Goal: Task Accomplishment & Management: Manage account settings

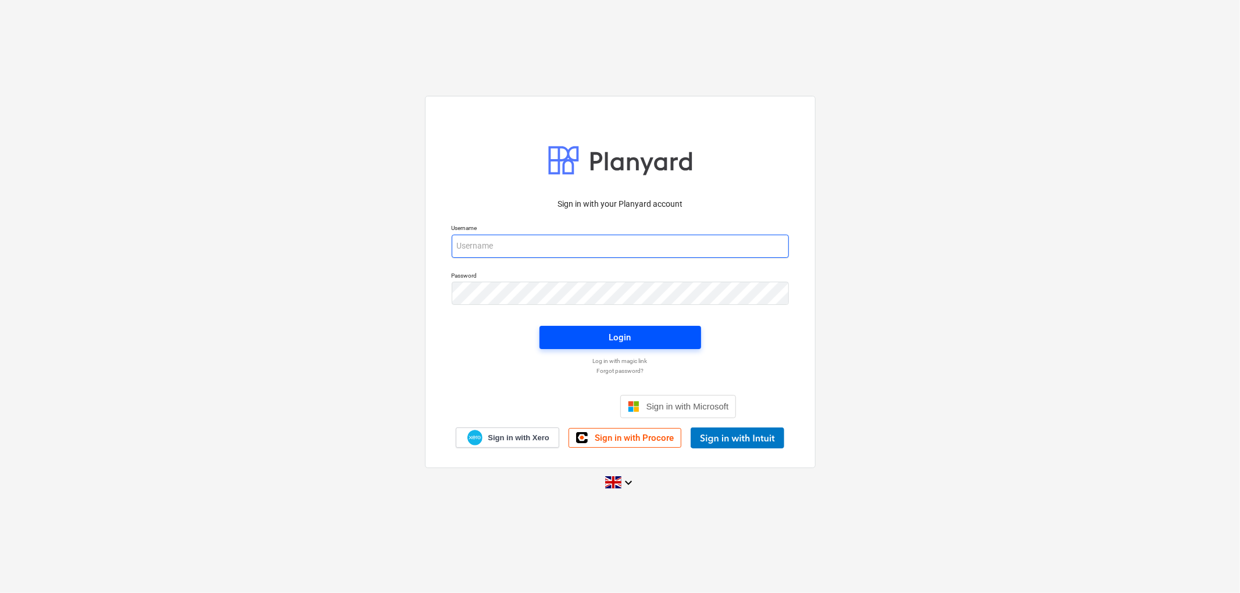
type input "[PERSON_NAME][EMAIL_ADDRESS][DOMAIN_NAME]"
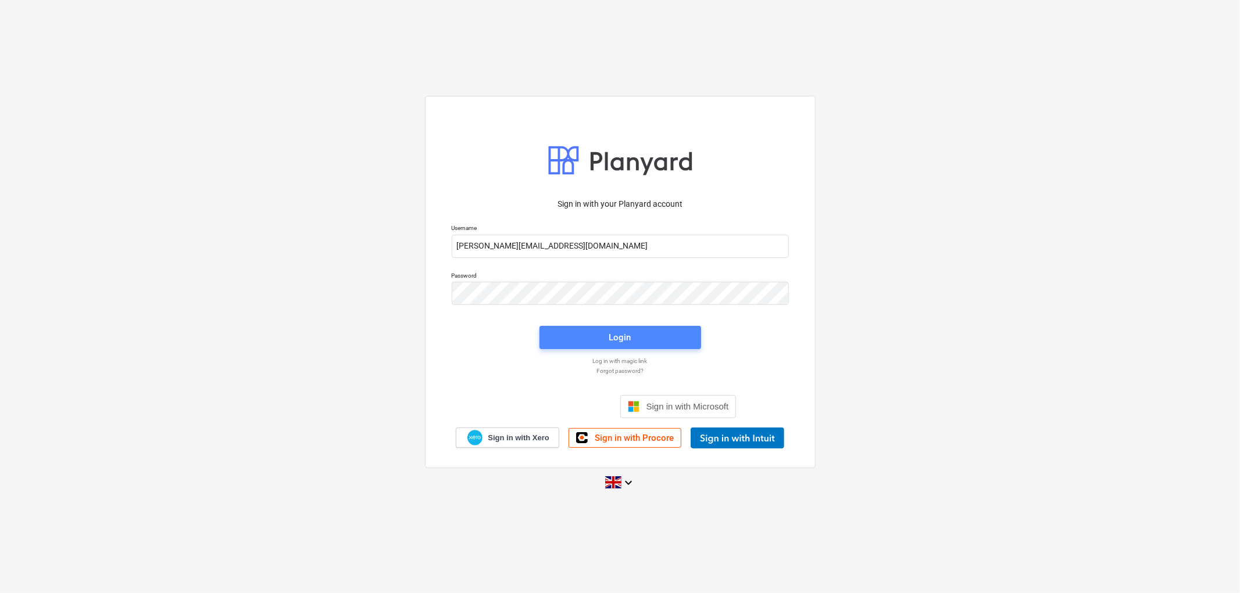
click at [636, 339] on span "Login" at bounding box center [620, 337] width 134 height 15
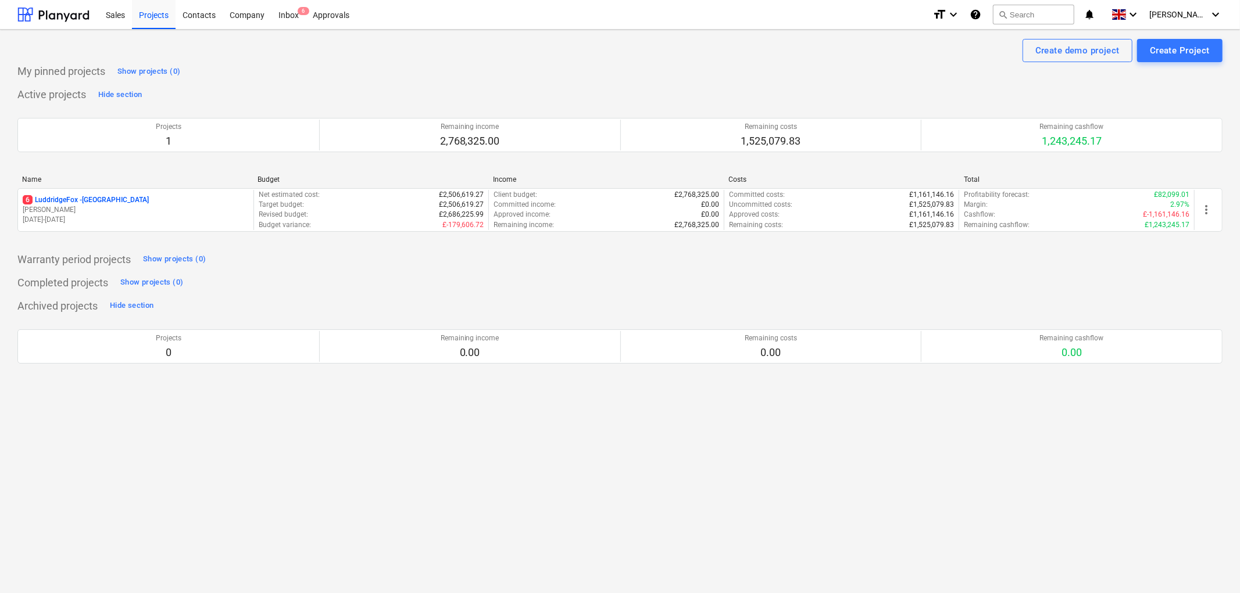
click at [65, 195] on p "6 LuddridgeFox - [GEOGRAPHIC_DATA]" at bounding box center [86, 200] width 126 height 10
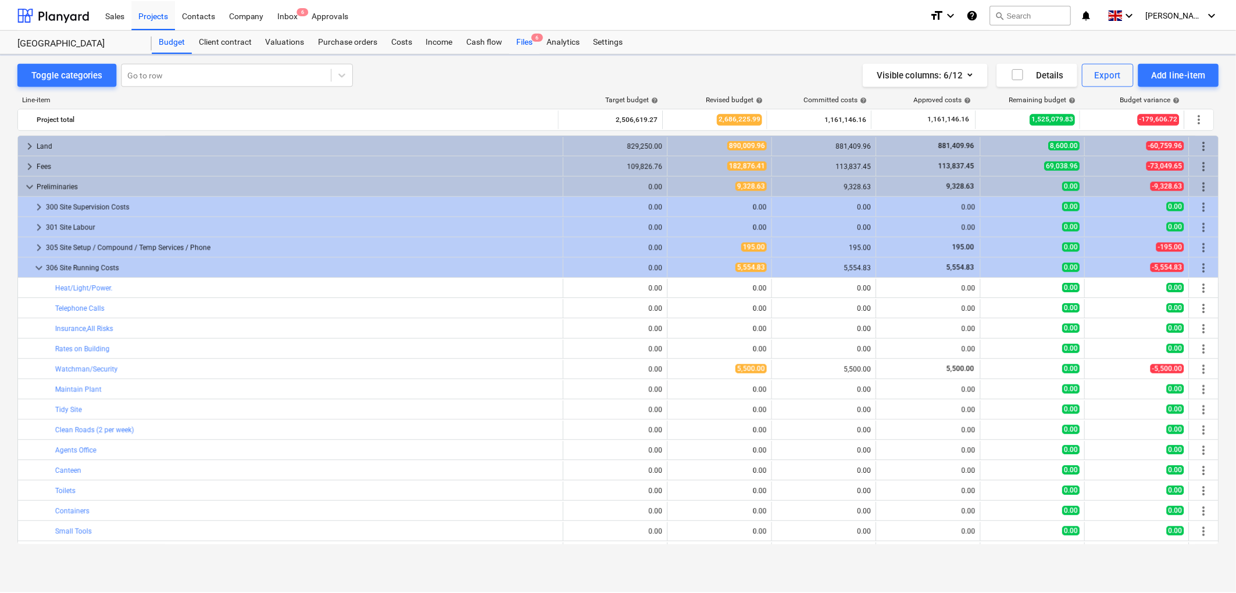
scroll to position [183, 0]
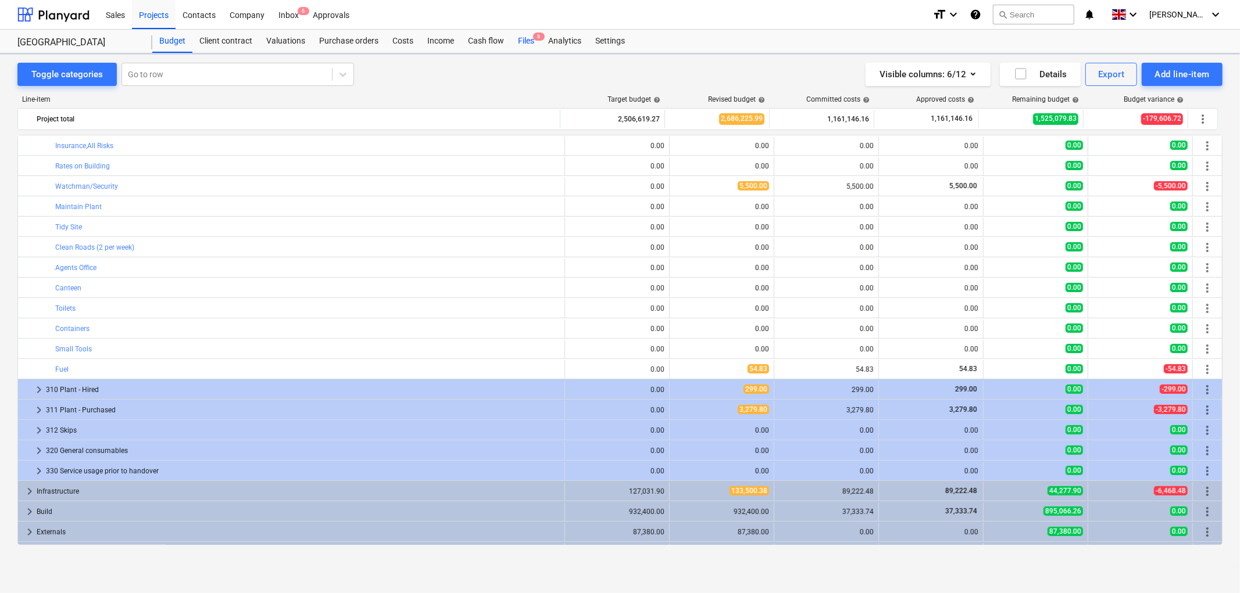
click at [530, 40] on div "Files 6" at bounding box center [526, 41] width 30 height 23
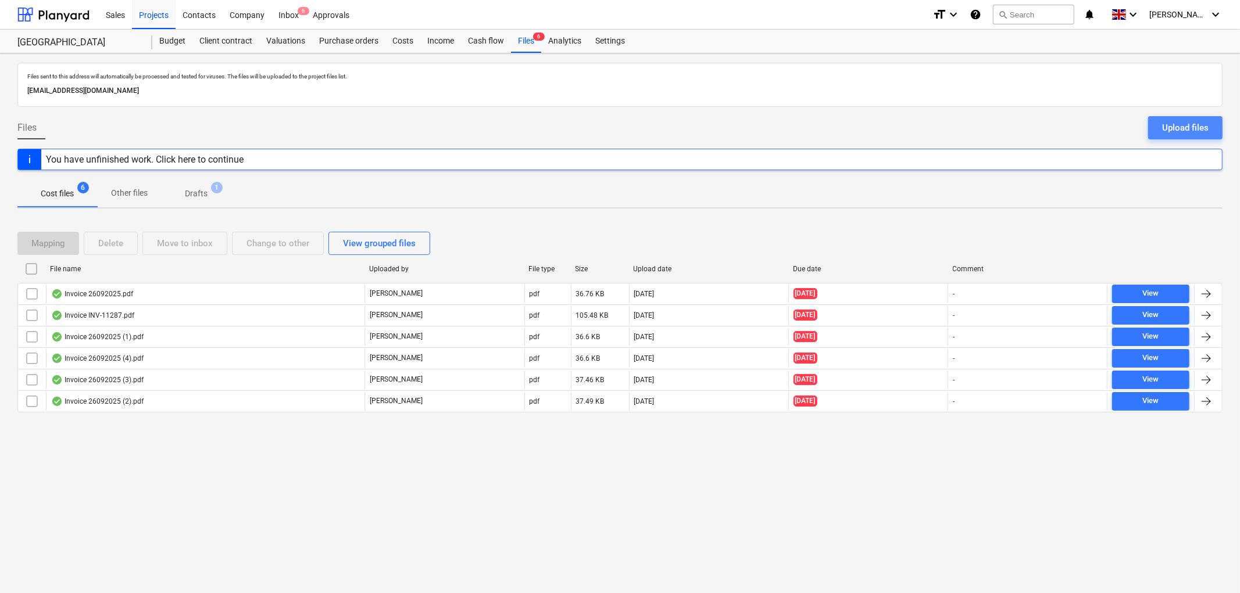
click at [1175, 122] on div "Upload files" at bounding box center [1185, 127] width 46 height 15
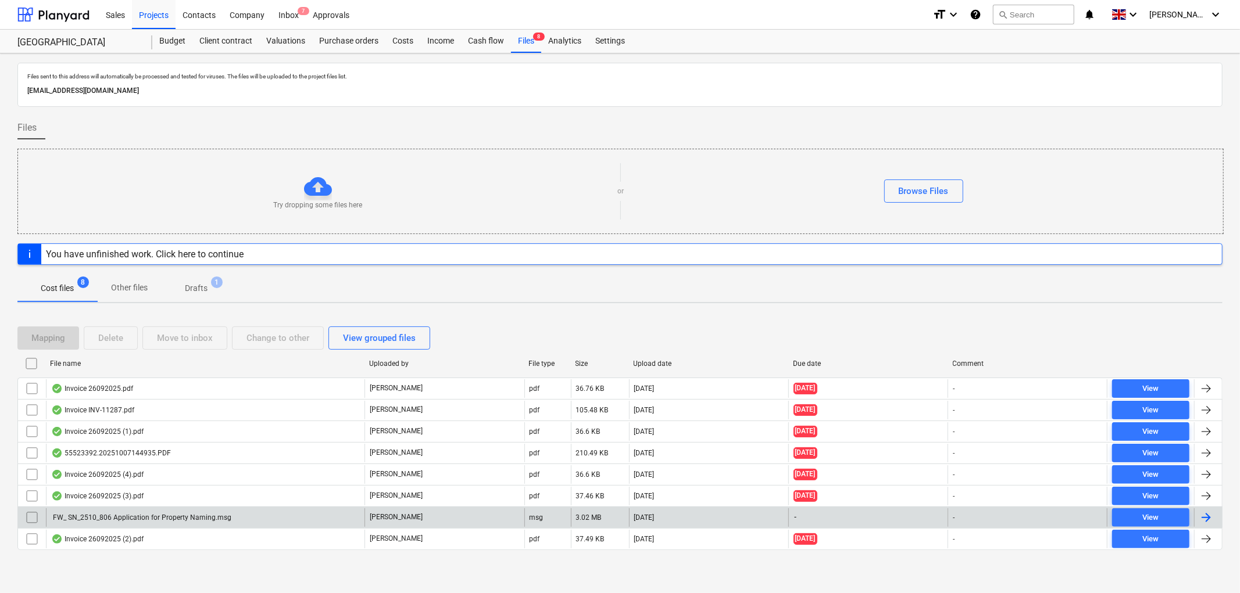
click at [241, 518] on div "FW_ SN_2510_806 Application for Property Naming.msg" at bounding box center [205, 518] width 318 height 19
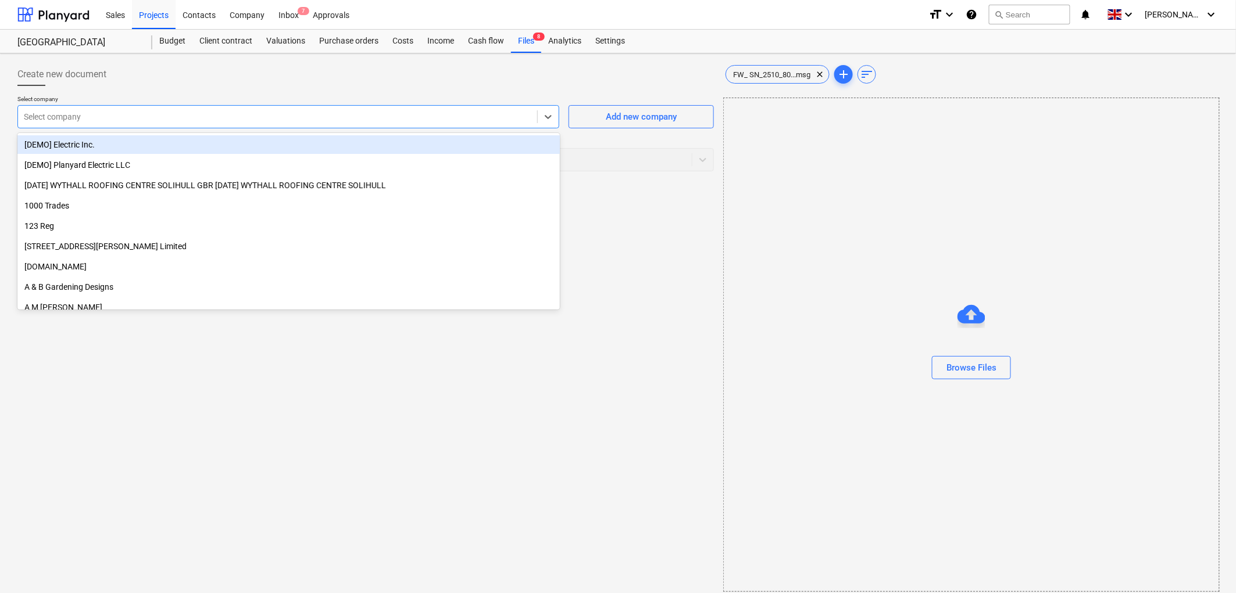
click at [176, 123] on div "Select company" at bounding box center [277, 117] width 519 height 16
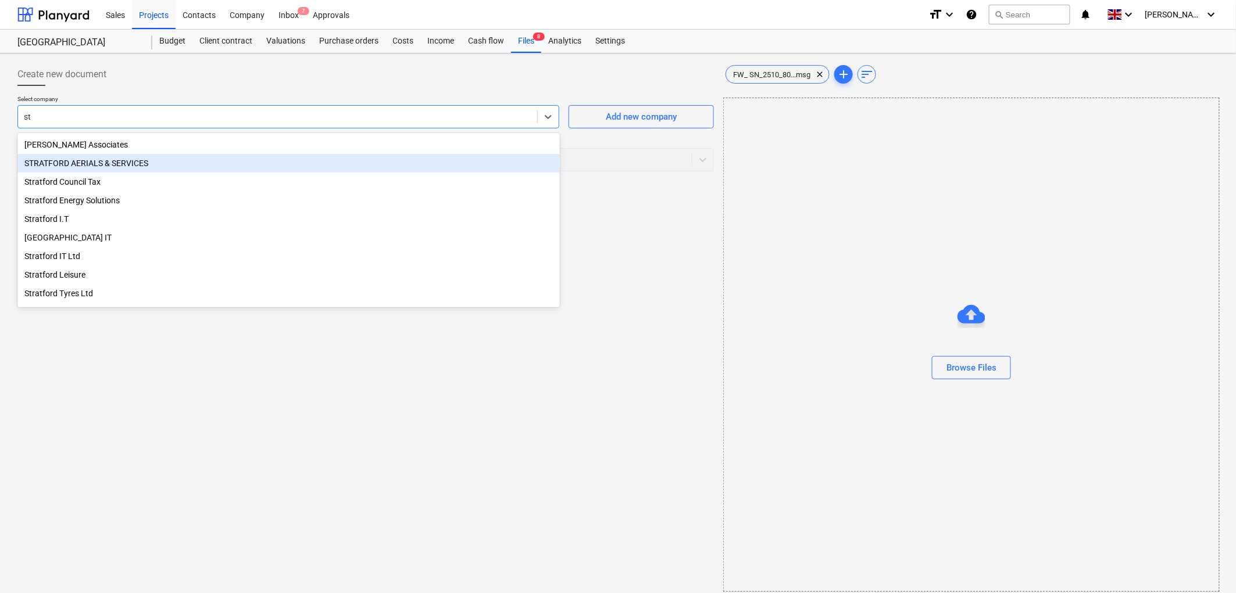
type input "s"
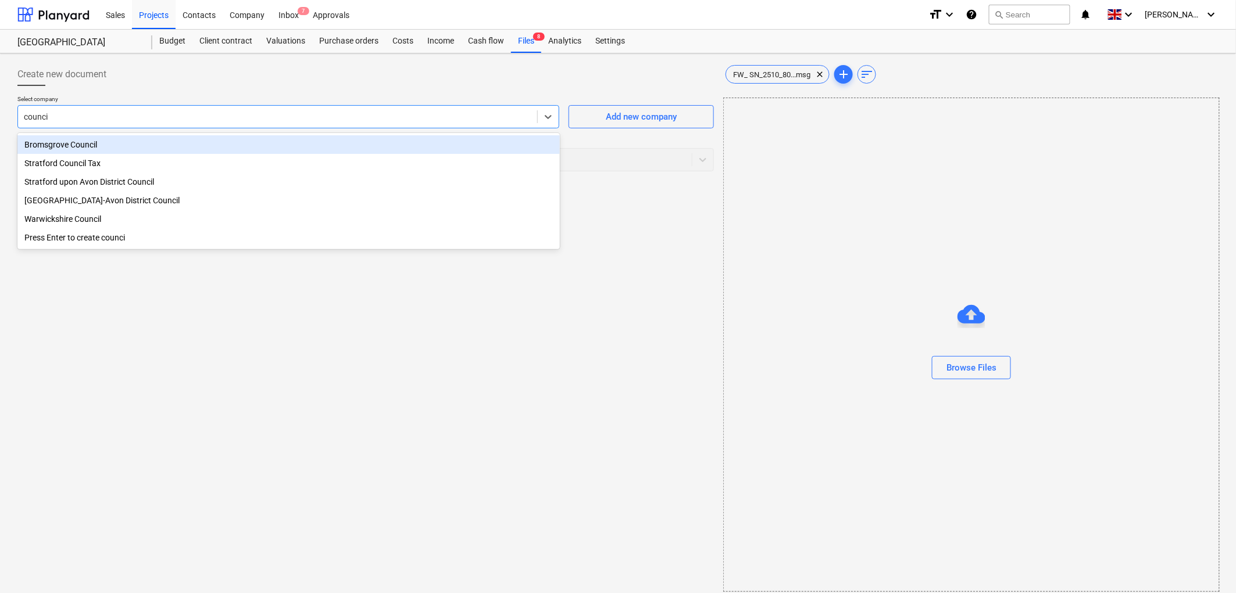
type input "council"
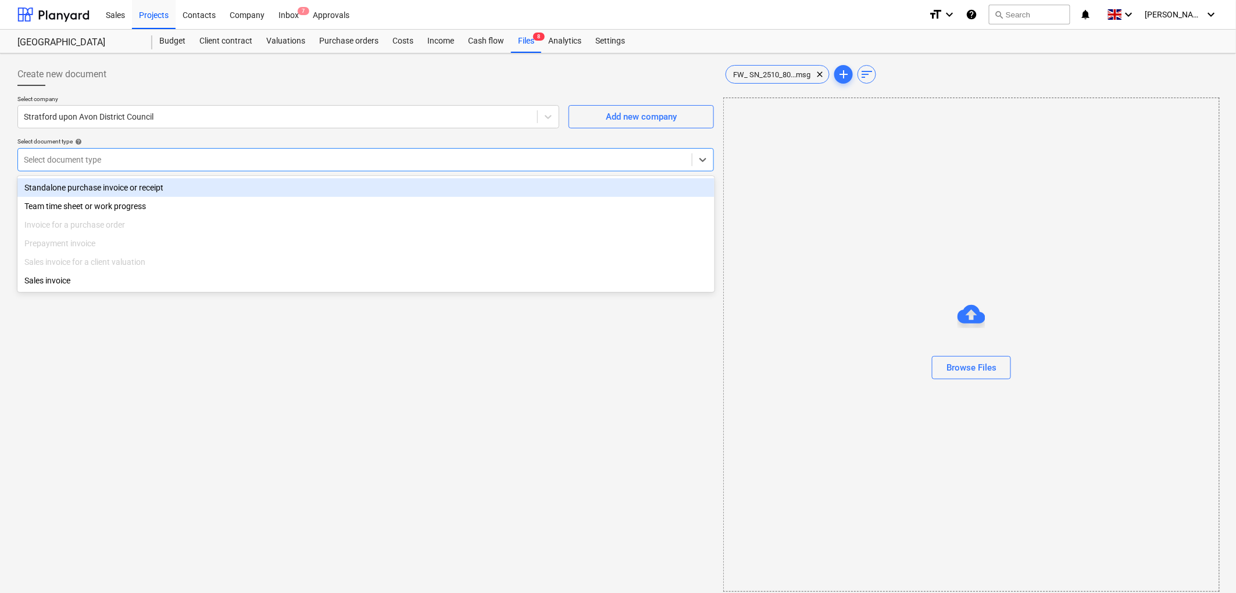
click at [71, 149] on div "Select document type" at bounding box center [365, 159] width 696 height 23
click at [83, 189] on div "Standalone purchase invoice or receipt" at bounding box center [365, 187] width 697 height 19
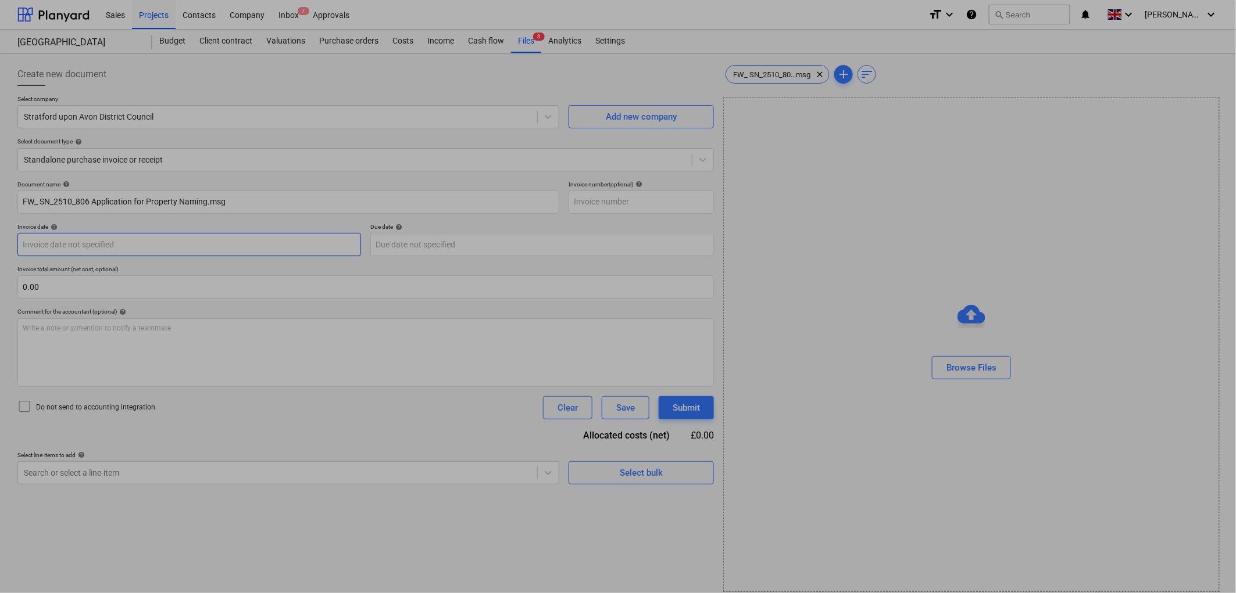
click at [138, 234] on body "Sales Projects Contacts Company Inbox 7 Approvals format_size keyboard_arrow_do…" at bounding box center [618, 296] width 1236 height 593
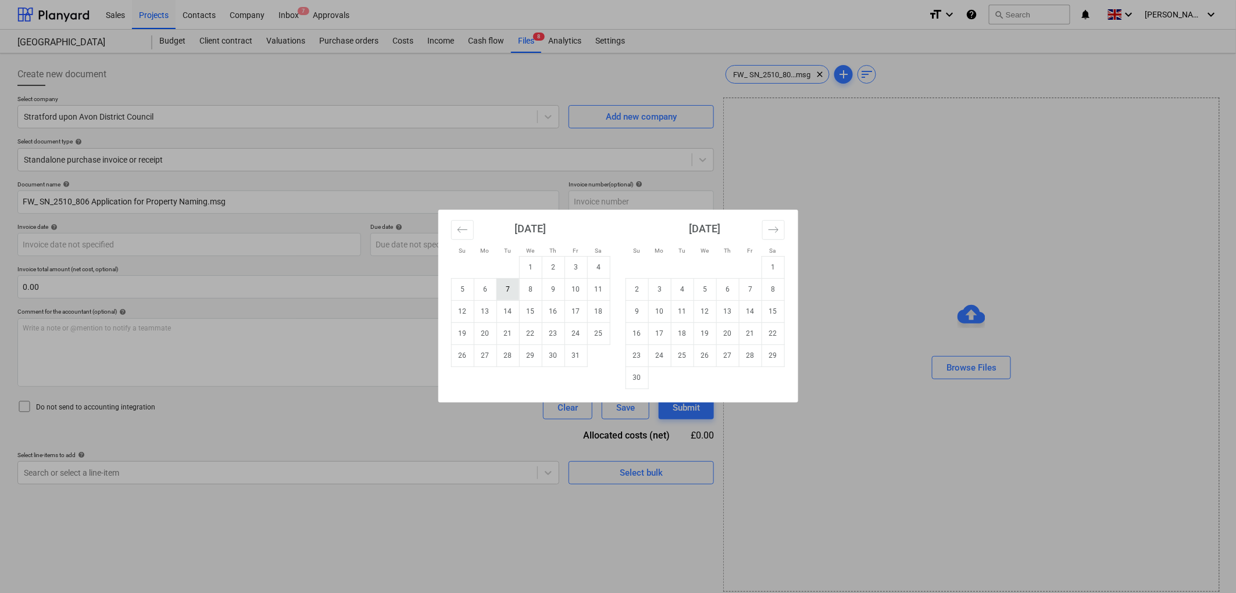
click at [508, 287] on td "7" at bounding box center [507, 289] width 23 height 22
type input "[DATE]"
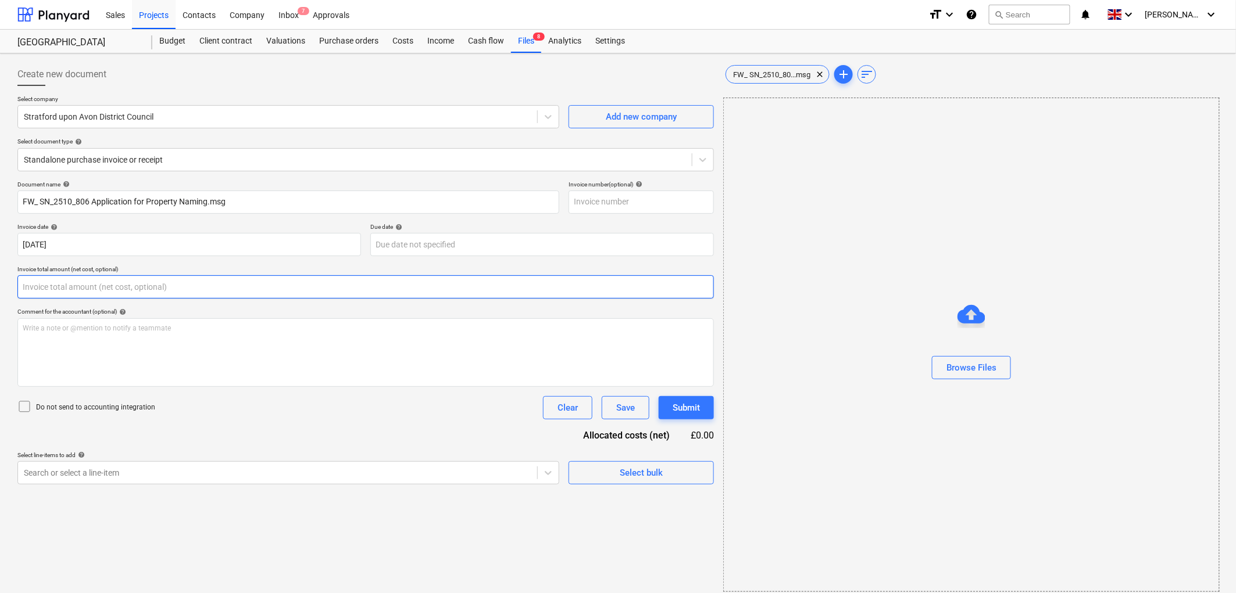
click at [85, 298] on input "text" at bounding box center [365, 286] width 696 height 23
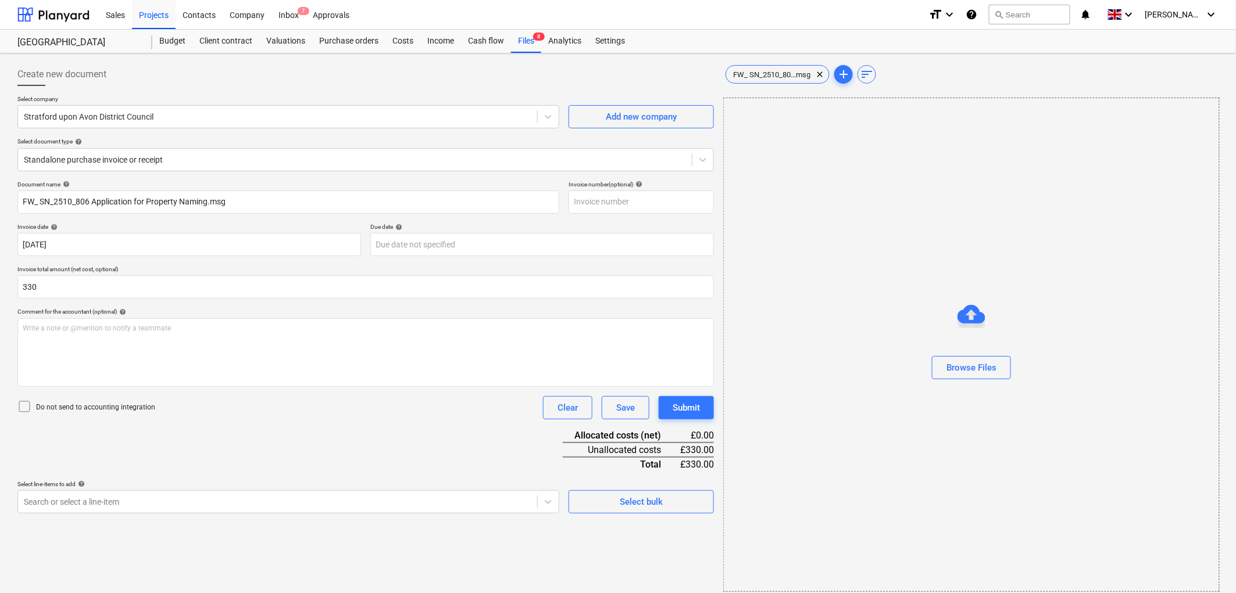
type input "330.00"
click at [158, 450] on div "Document name help FW_ SN_2510_806 Application for Property Naming.msg Invoice …" at bounding box center [365, 347] width 696 height 333
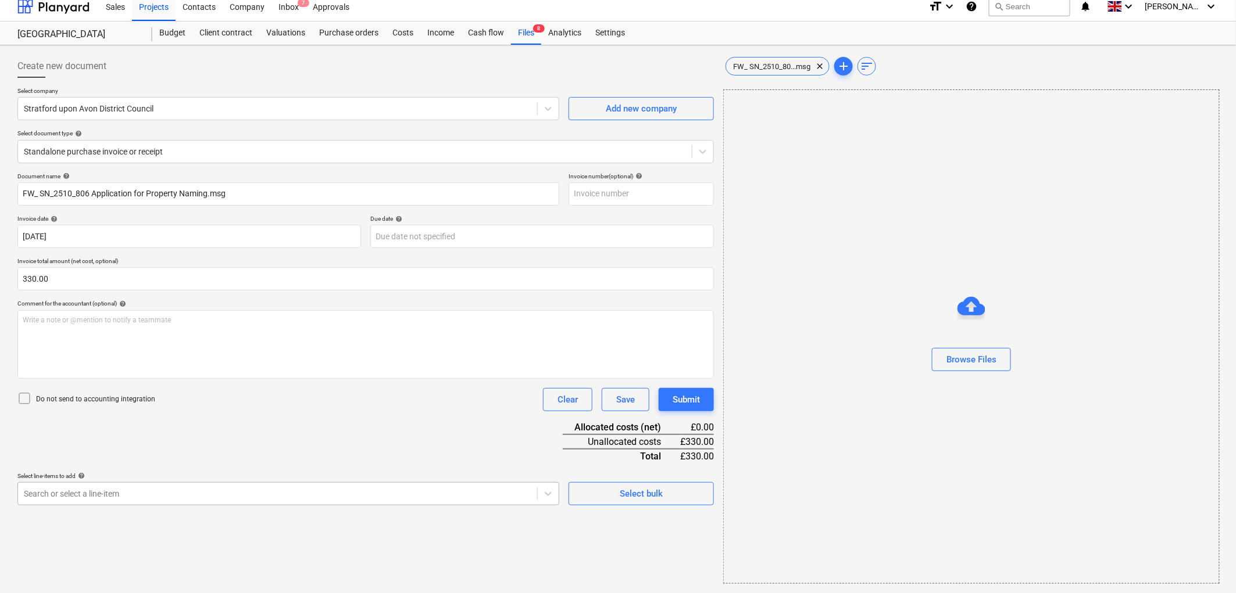
click at [118, 492] on body "Sales Projects Contacts Company Inbox 7 Approvals format_size keyboard_arrow_do…" at bounding box center [618, 288] width 1236 height 593
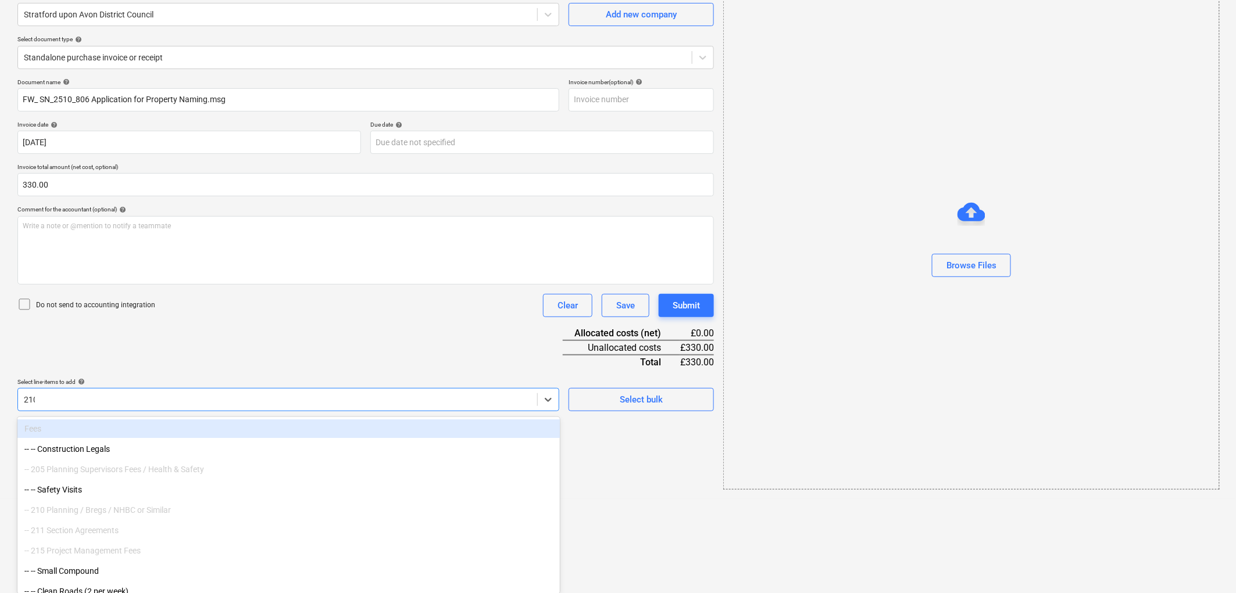
scroll to position [8, 0]
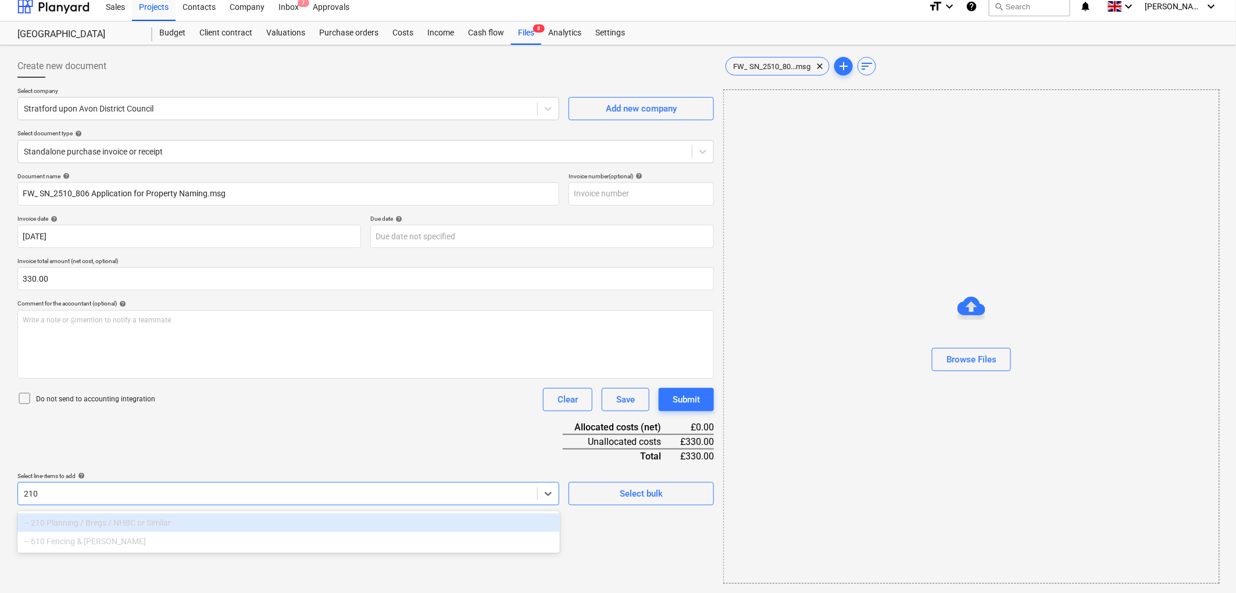
click at [118, 520] on div "-- 210 Planning / Bregs / NHBC or Similar" at bounding box center [288, 523] width 542 height 19
type input "210"
click at [211, 445] on div "Document name help FW_ SN_2510_806 Application for Property Naming.msg Invoice …" at bounding box center [365, 339] width 696 height 333
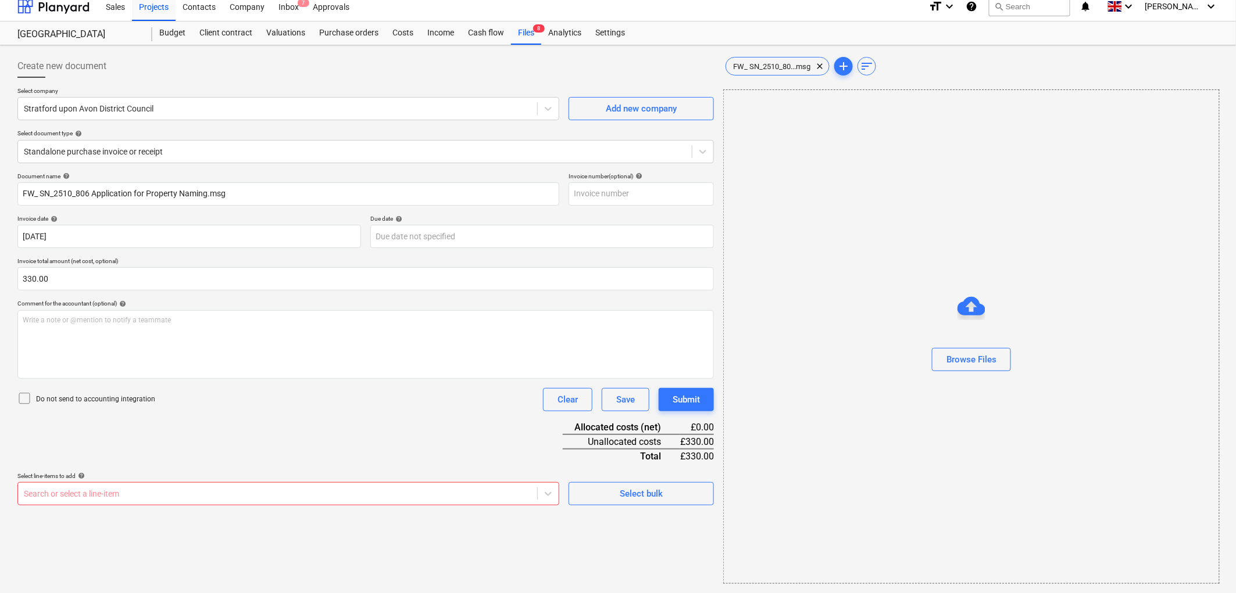
click at [180, 491] on body "Sales Projects Contacts Company Inbox 7 Approvals format_size keyboard_arrow_do…" at bounding box center [618, 288] width 1236 height 593
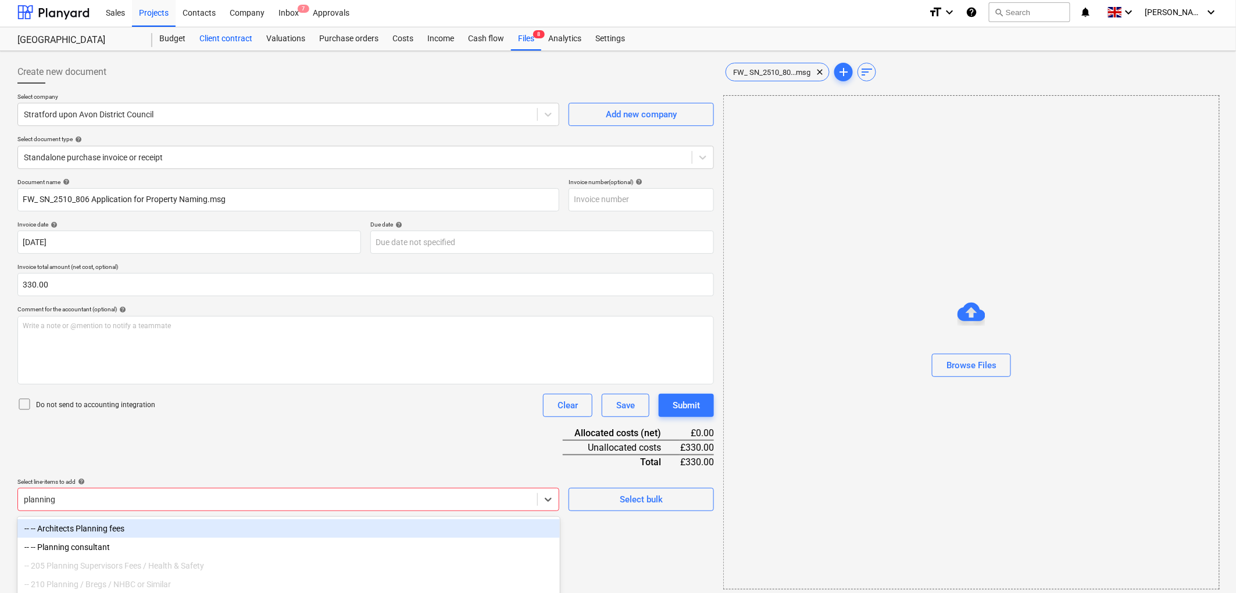
scroll to position [0, 0]
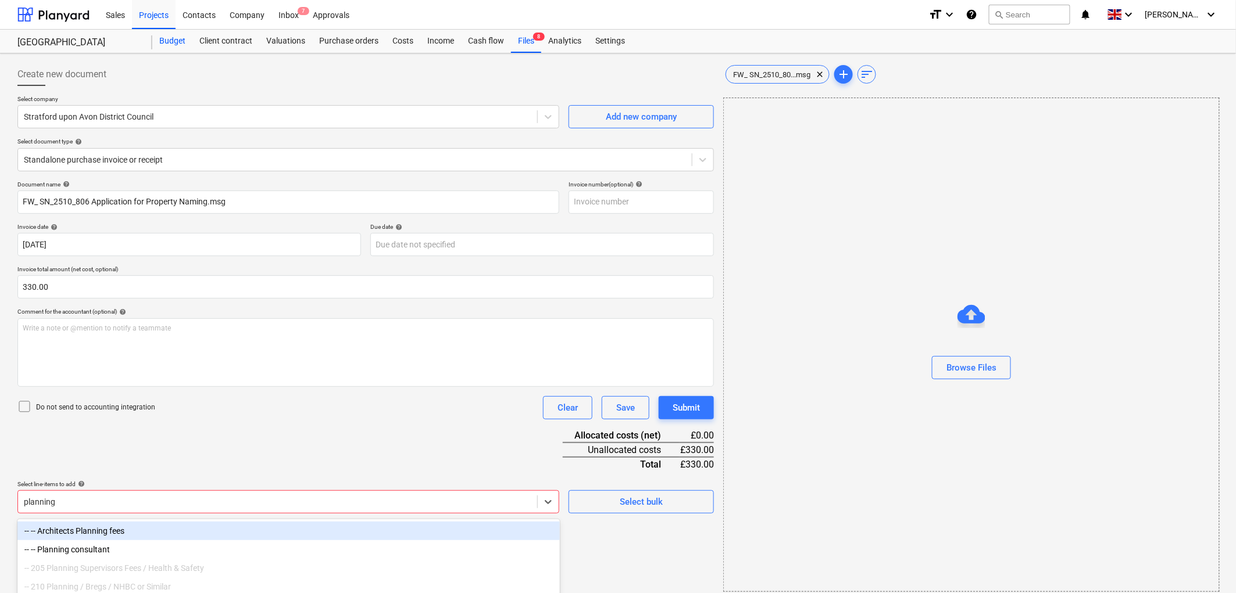
type input "planning"
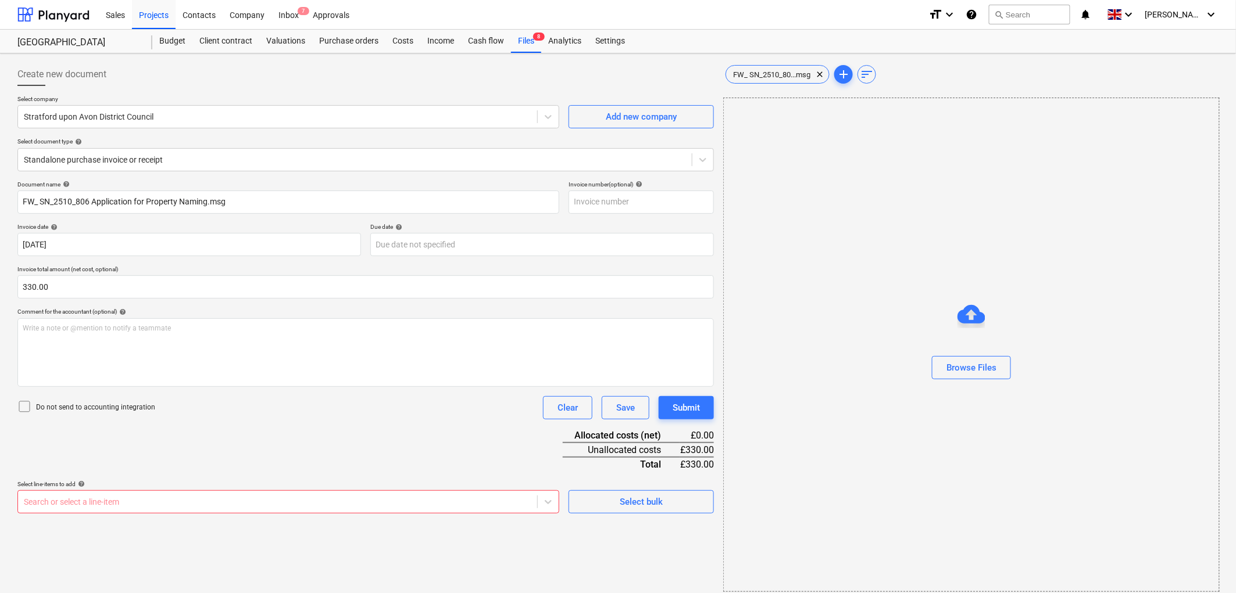
click at [159, 500] on body "Sales Projects Contacts Company Inbox 7 Approvals format_size keyboard_arrow_do…" at bounding box center [618, 296] width 1236 height 593
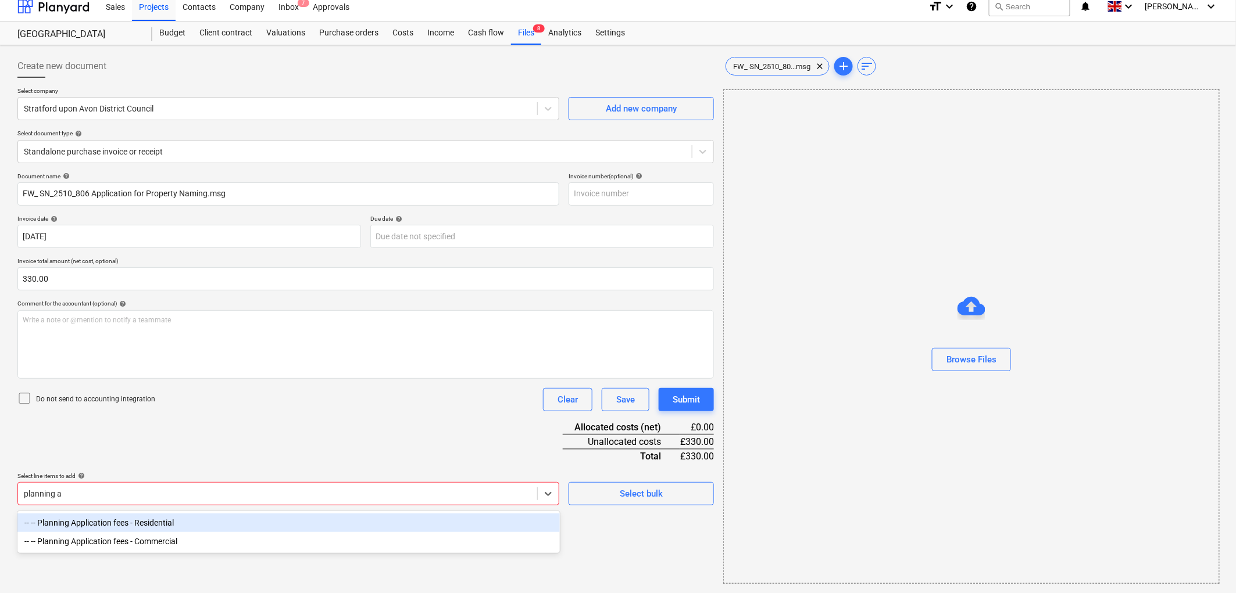
scroll to position [8, 0]
type input "planning app"
click at [177, 524] on div "-- -- Planning Application fees - Residential" at bounding box center [288, 523] width 542 height 19
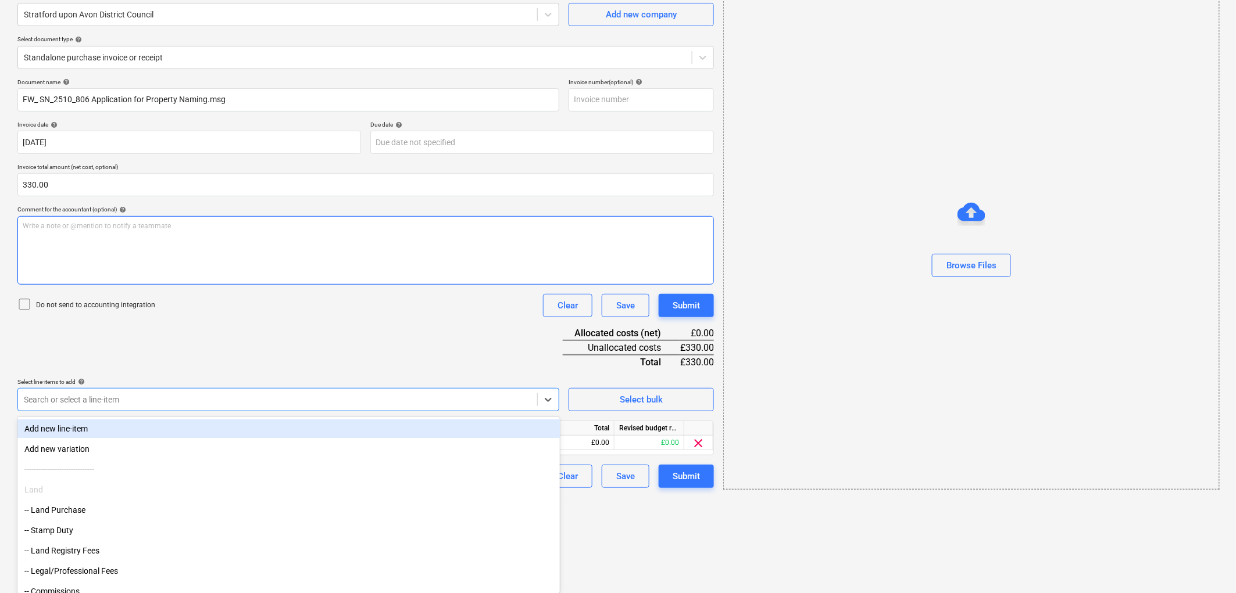
click at [380, 364] on div "Document name help FW_ SN_2510_806 Application for Property Naming.msg Invoice …" at bounding box center [365, 283] width 696 height 410
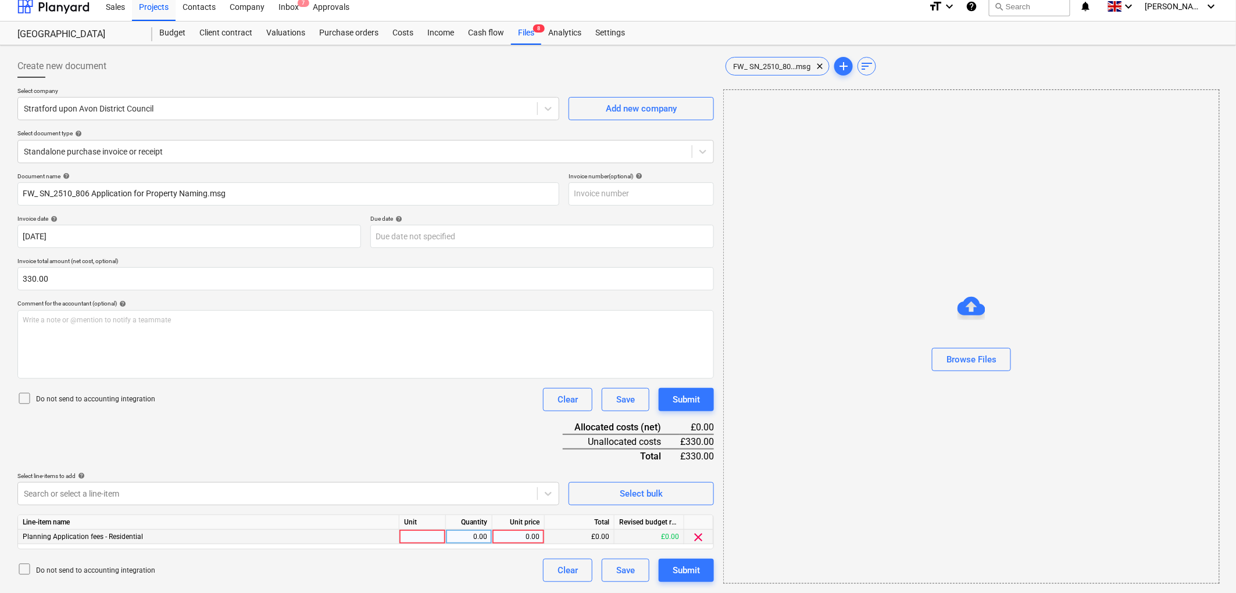
click at [434, 539] on div at bounding box center [422, 537] width 46 height 15
type input "1"
type input "330"
click at [681, 572] on div "Submit" at bounding box center [685, 570] width 27 height 15
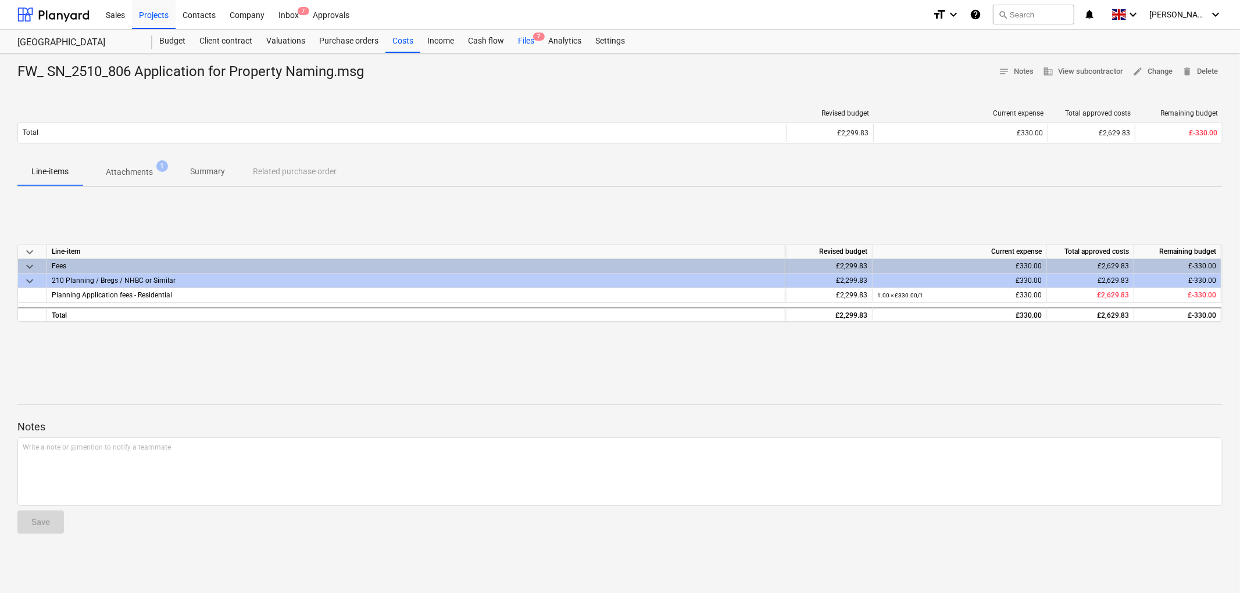
click at [534, 41] on div "Files 7" at bounding box center [526, 41] width 30 height 23
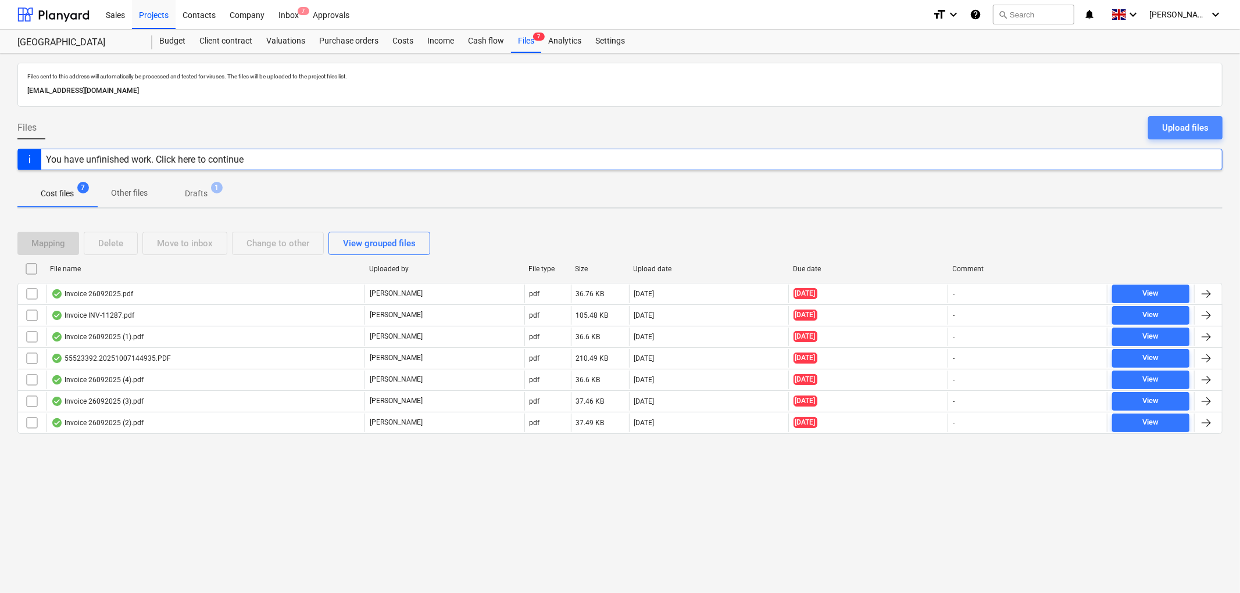
click at [1173, 127] on div "Upload files" at bounding box center [1185, 127] width 46 height 15
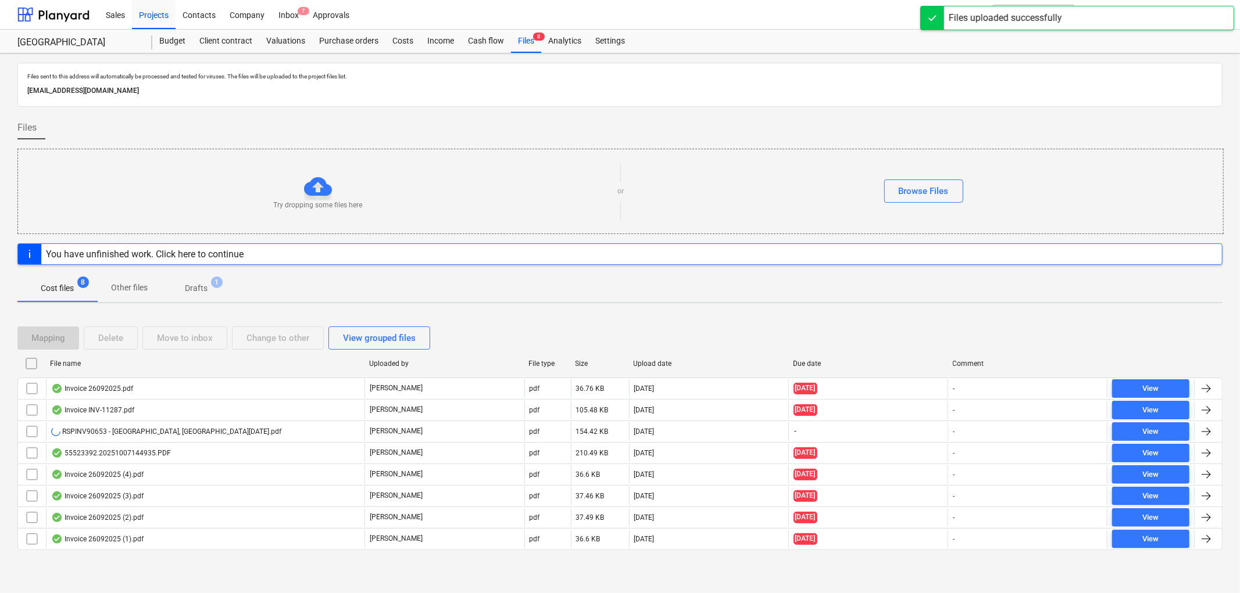
click at [118, 436] on div "RSPINV90653 - [GEOGRAPHIC_DATA], [GEOGRAPHIC_DATA][DATE].pdf" at bounding box center [166, 431] width 230 height 9
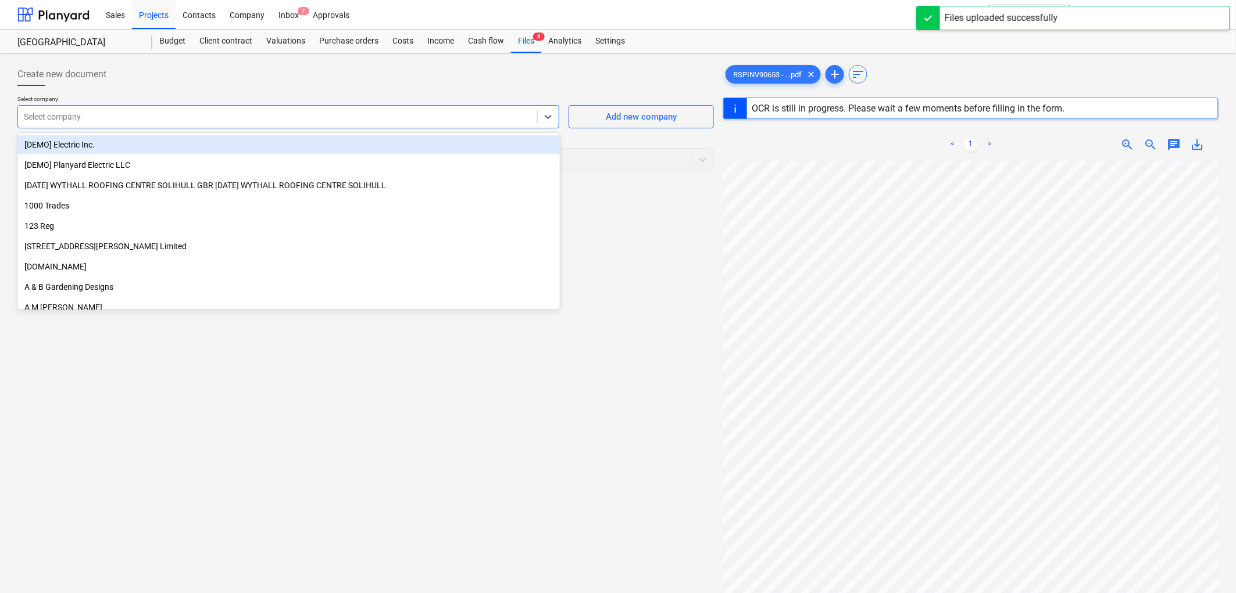
click at [125, 122] on div at bounding box center [277, 117] width 507 height 12
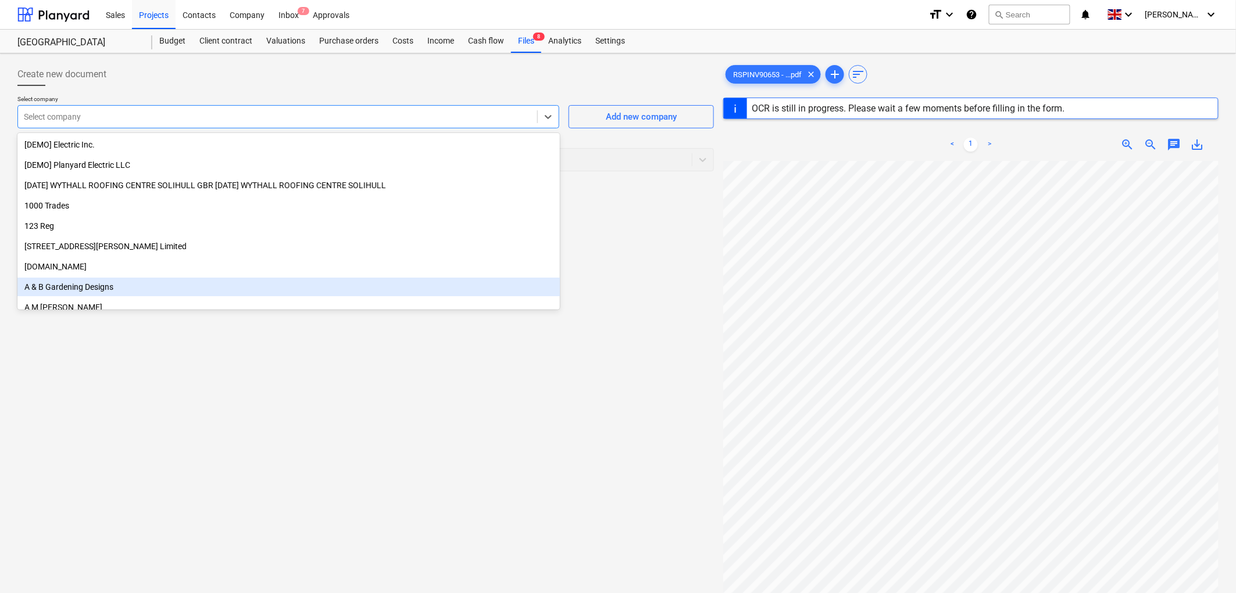
click at [328, 406] on div "Create new document Select company option A & B Gardening Designs focused, 8 of…" at bounding box center [366, 392] width 706 height 668
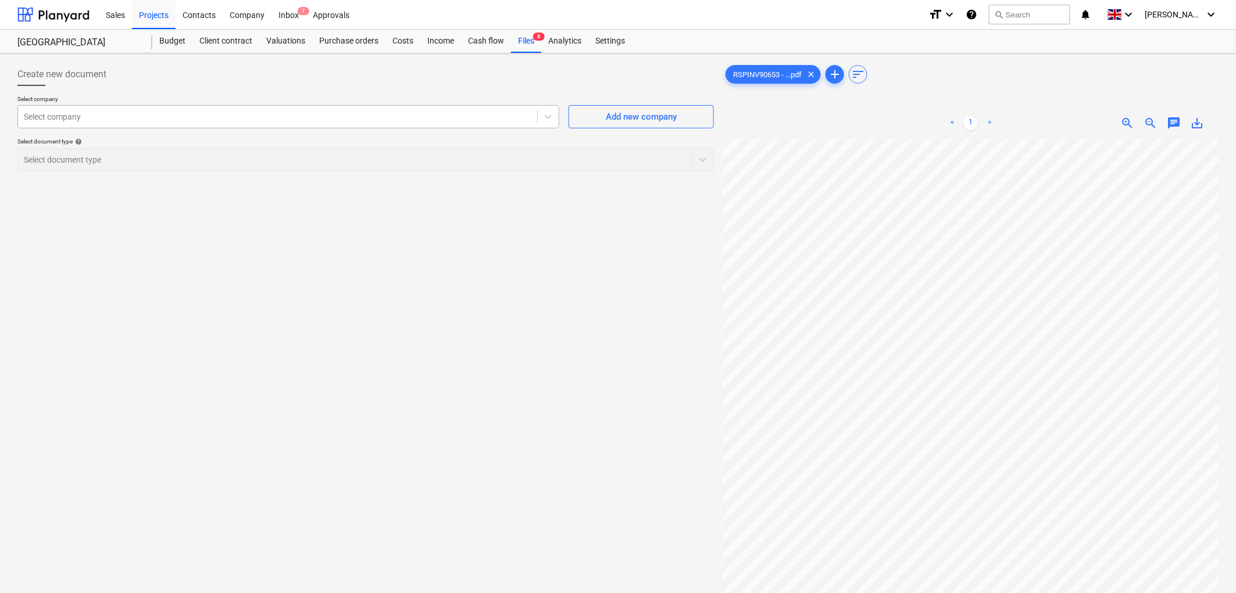
click at [260, 119] on div at bounding box center [277, 117] width 507 height 12
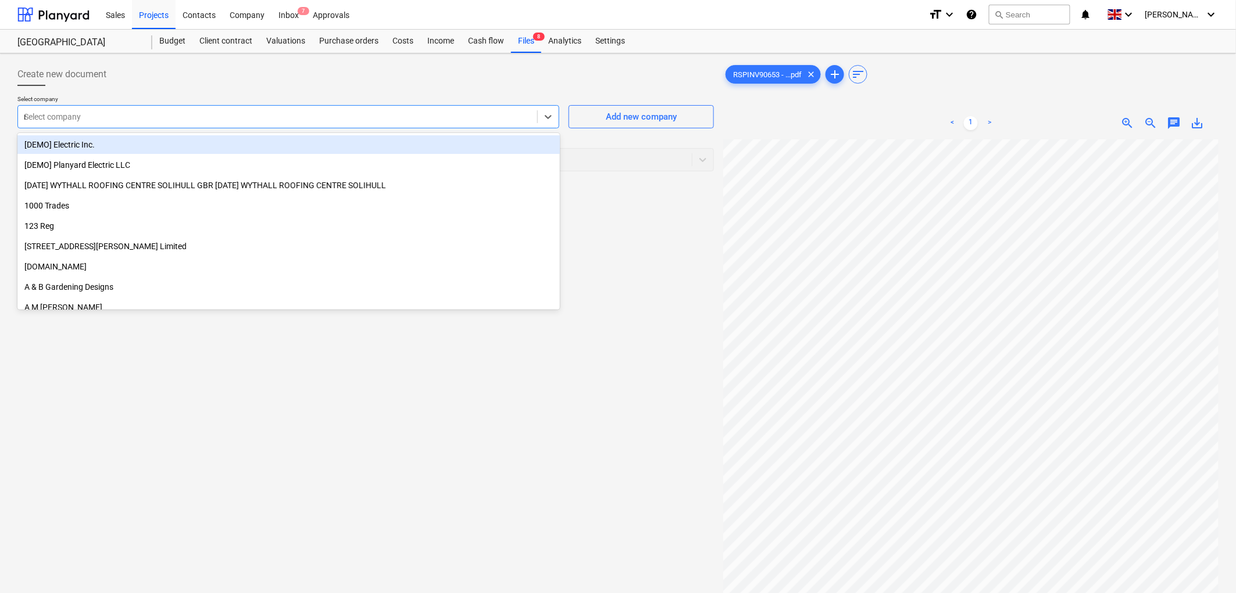
type input "rsp"
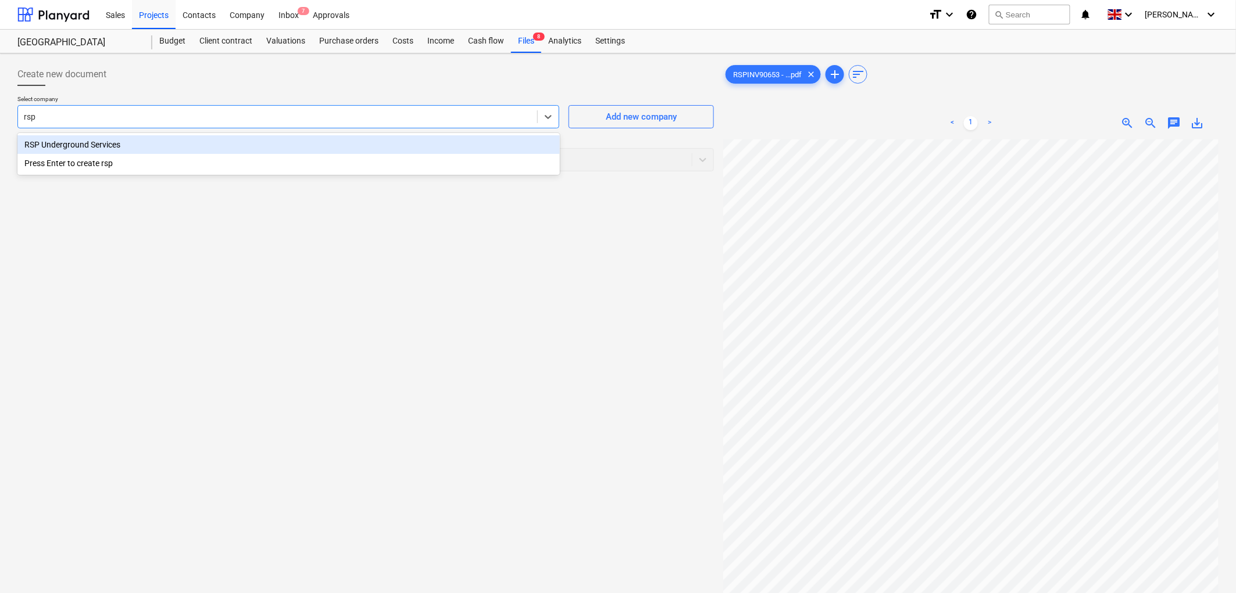
click at [124, 143] on div "RSP Underground Services" at bounding box center [288, 144] width 542 height 19
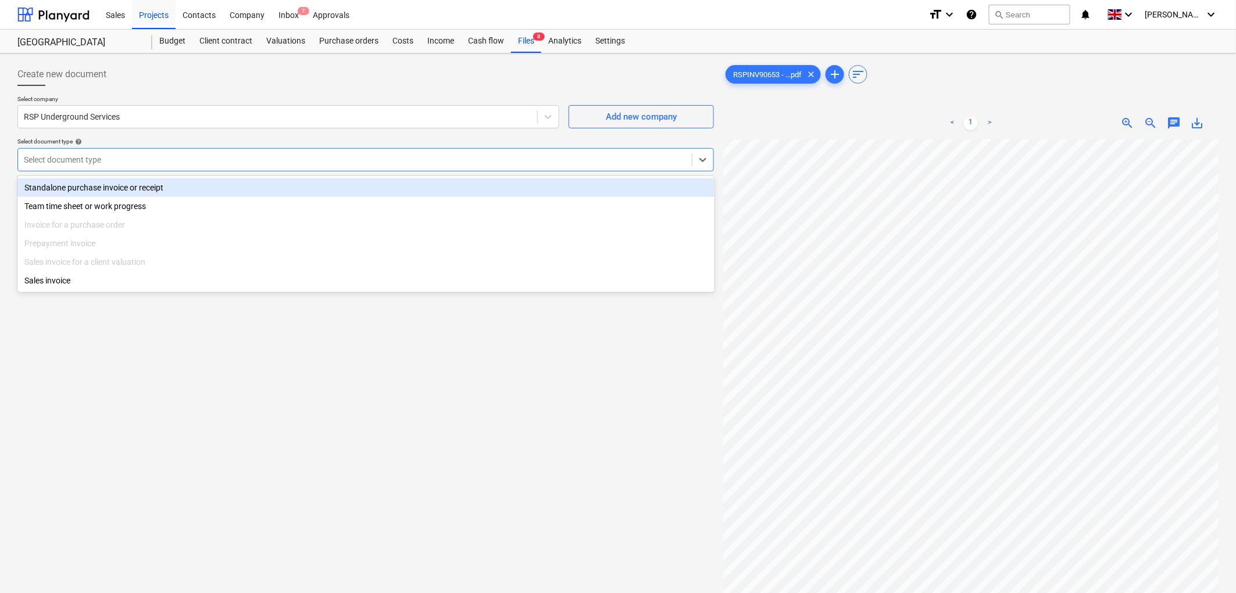
click at [85, 159] on div at bounding box center [355, 160] width 662 height 12
click at [80, 185] on div "Standalone purchase invoice or receipt" at bounding box center [365, 187] width 697 height 19
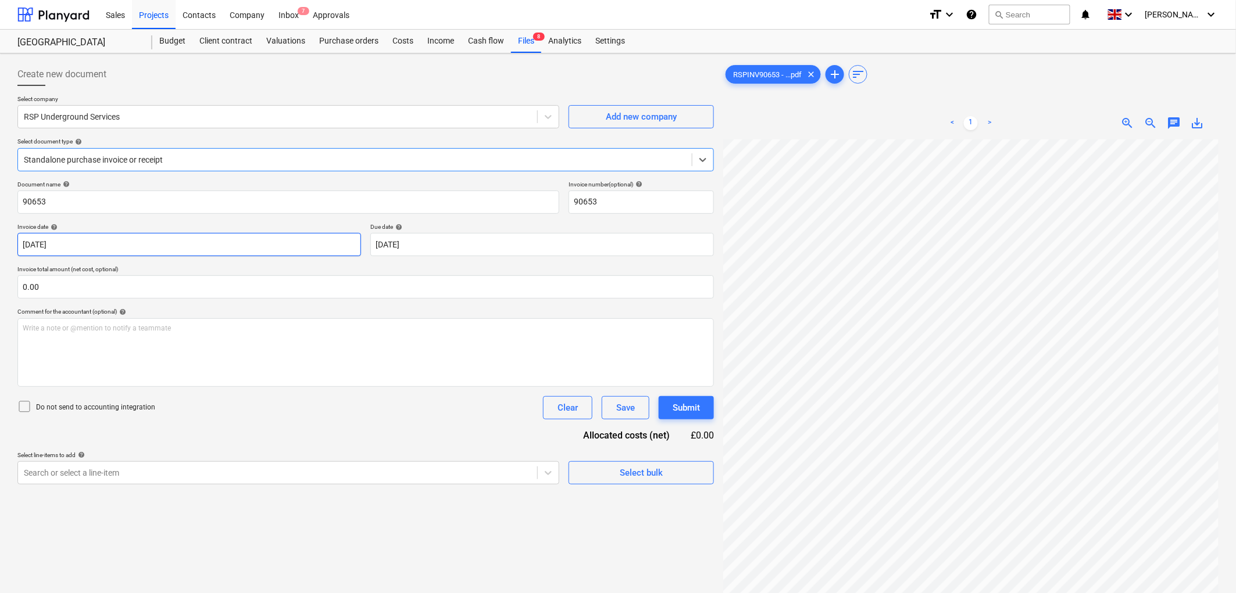
click at [108, 245] on body "Sales Projects Contacts Company Inbox 7 Approvals format_size keyboard_arrow_do…" at bounding box center [618, 296] width 1236 height 593
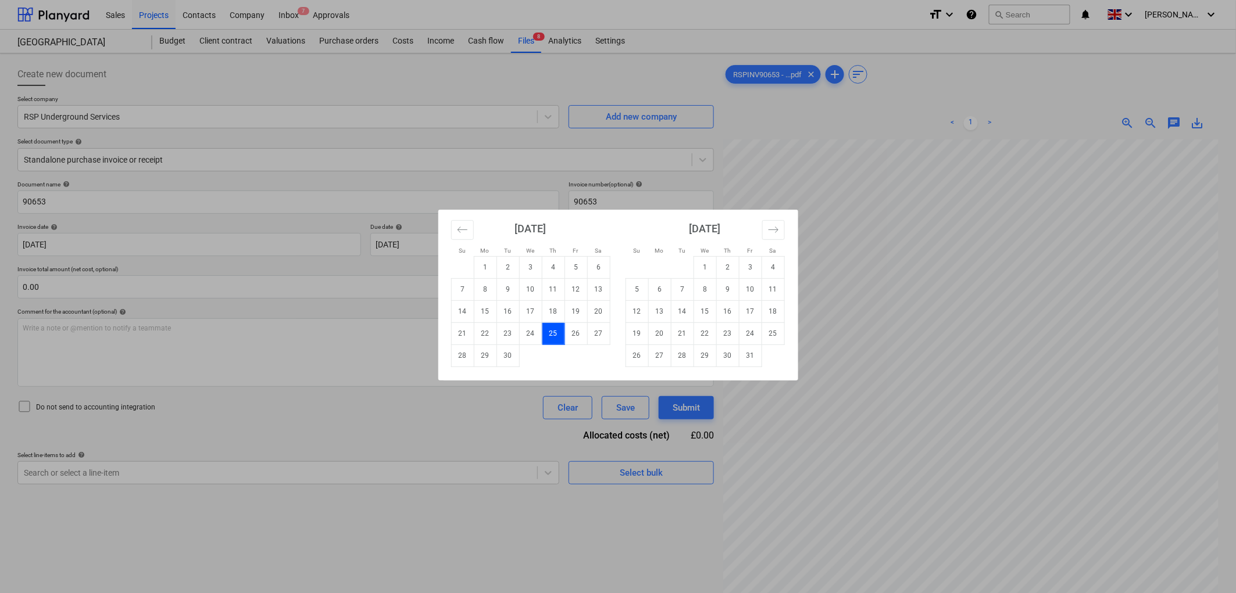
click at [392, 396] on div "Su Mo Tu We Th Fr Sa Su Mo Tu We Th Fr Sa [DATE] 1 2 3 4 5 6 7 8 9 10 11 12 13 …" at bounding box center [618, 296] width 1236 height 593
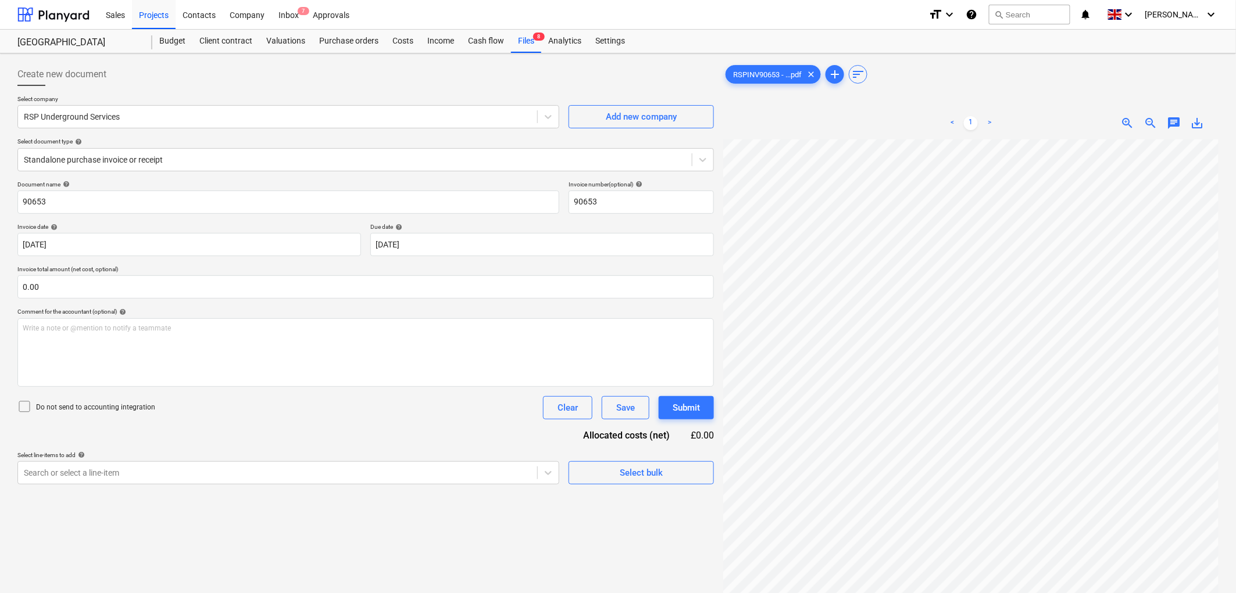
scroll to position [181, 0]
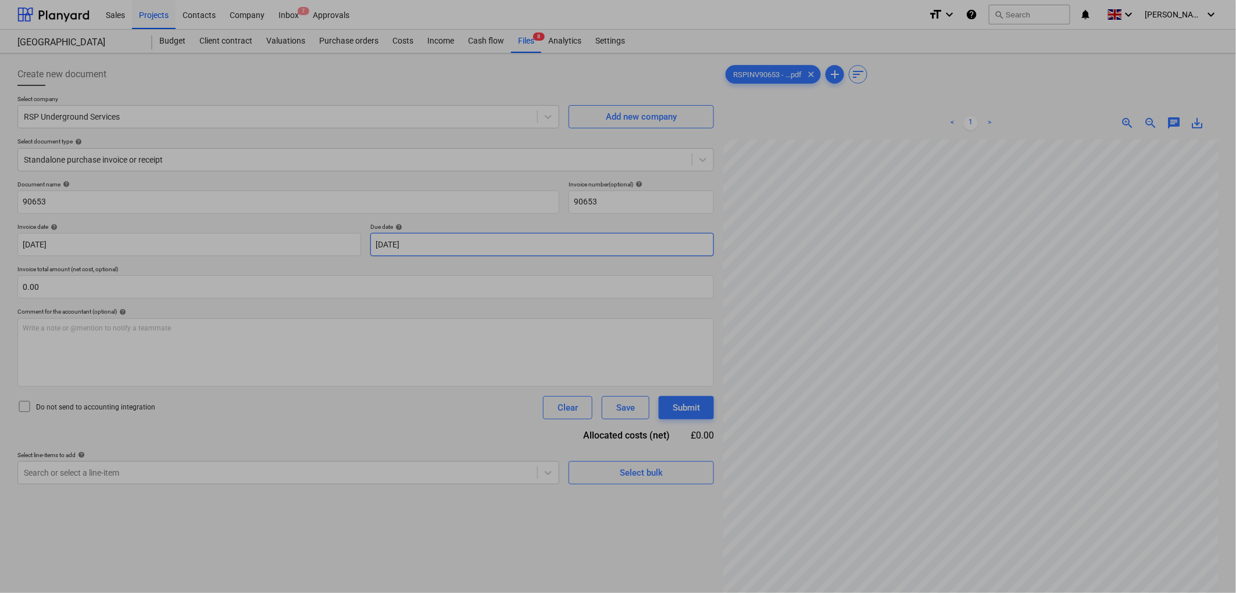
click at [417, 253] on body "Sales Projects Contacts Company Inbox 7 Approvals format_size keyboard_arrow_do…" at bounding box center [618, 296] width 1236 height 593
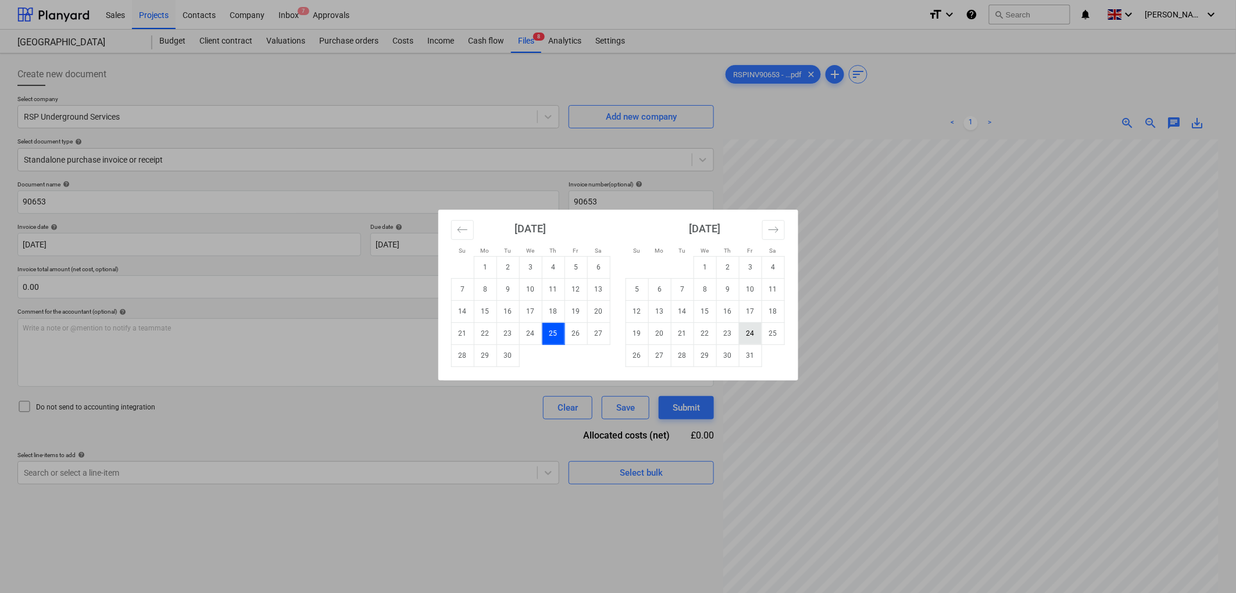
click at [745, 337] on td "24" at bounding box center [750, 334] width 23 height 22
type input "[DATE]"
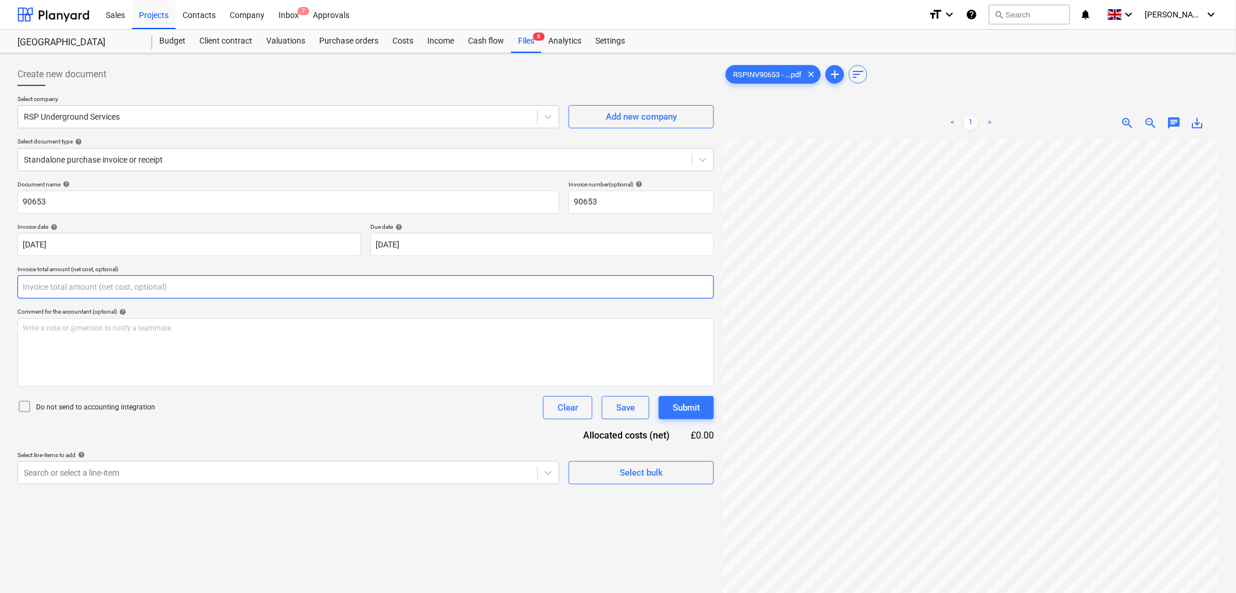
click at [151, 285] on input "text" at bounding box center [365, 286] width 696 height 23
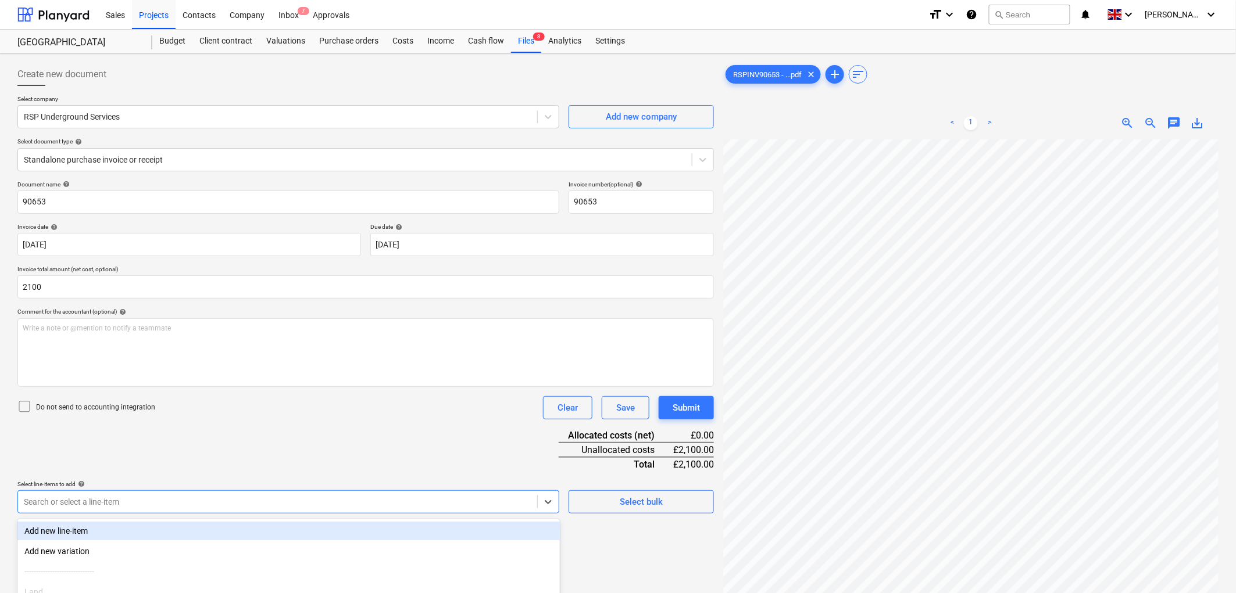
type input "2,100.00"
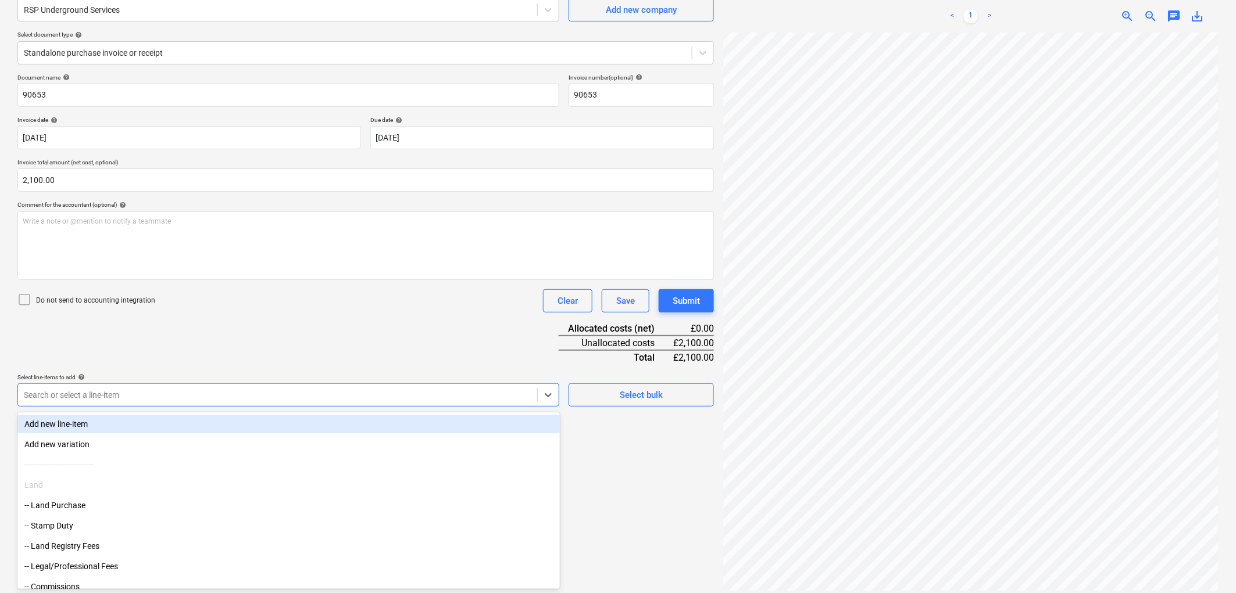
click at [122, 486] on body "Sales Projects Contacts Company Inbox 7 Approvals format_size keyboard_arrow_do…" at bounding box center [618, 189] width 1236 height 593
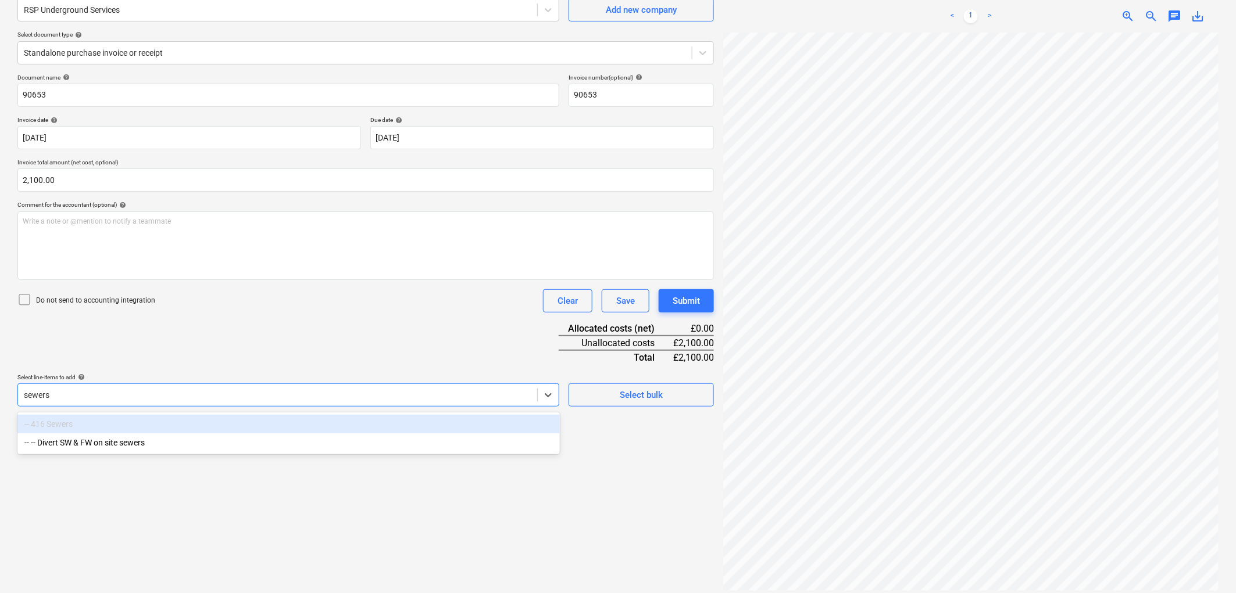
type input "sewer"
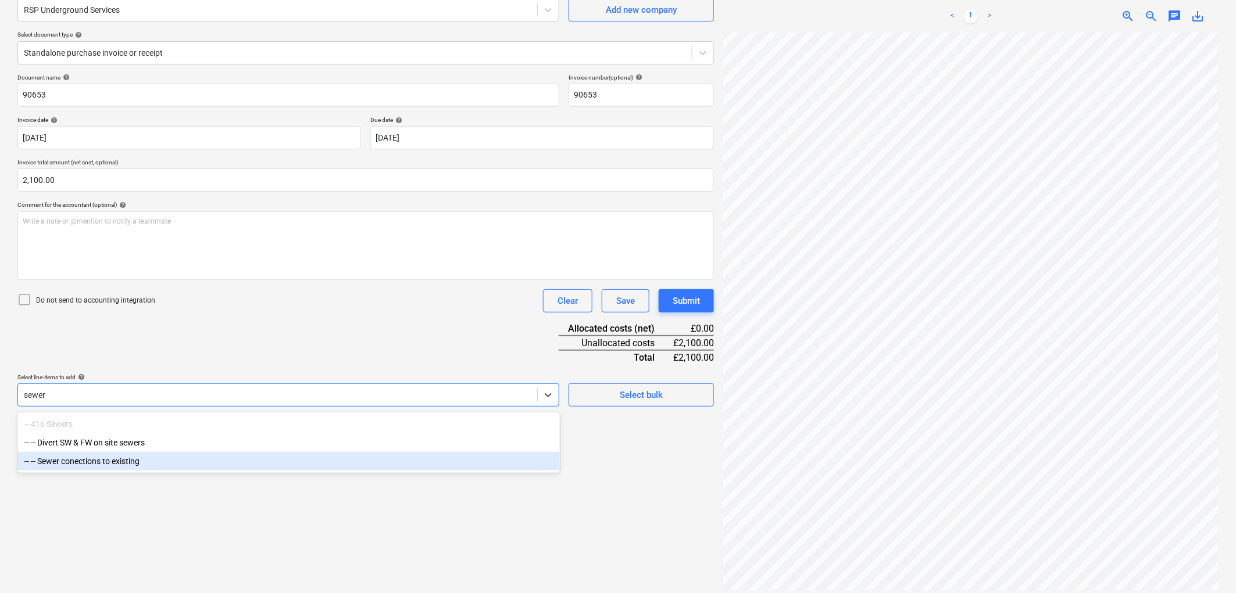
click at [135, 457] on div "-- -- Sewer conections to existing" at bounding box center [288, 461] width 542 height 19
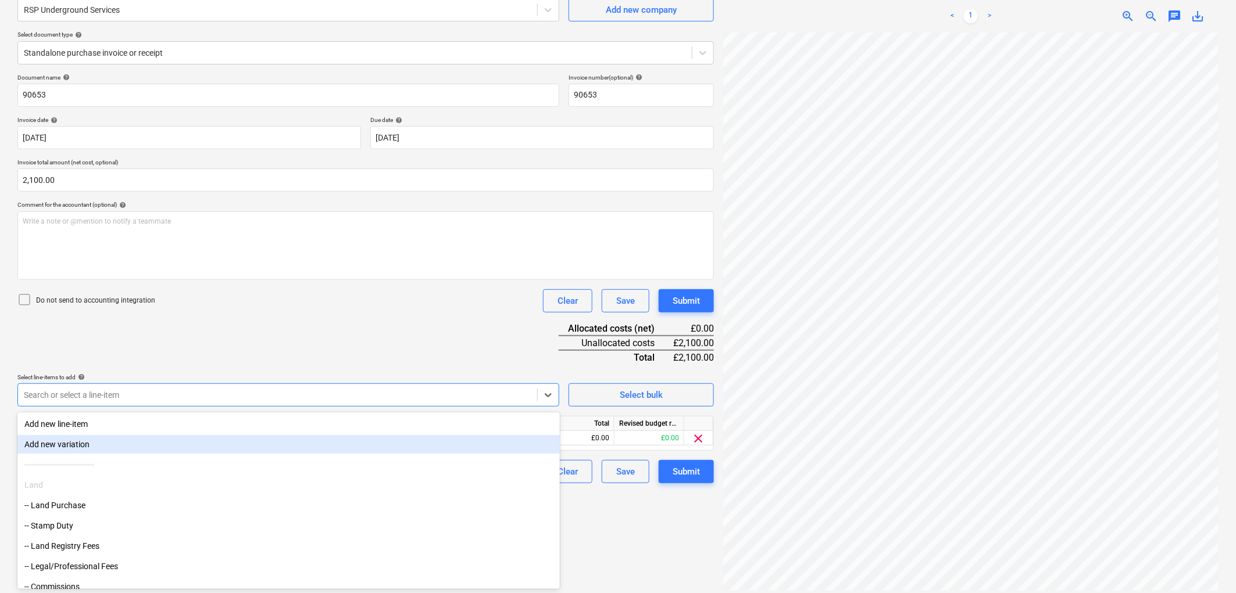
click at [158, 328] on div "Document name help 90653 Invoice number (optional) help 90653 Invoice date help…" at bounding box center [365, 279] width 696 height 410
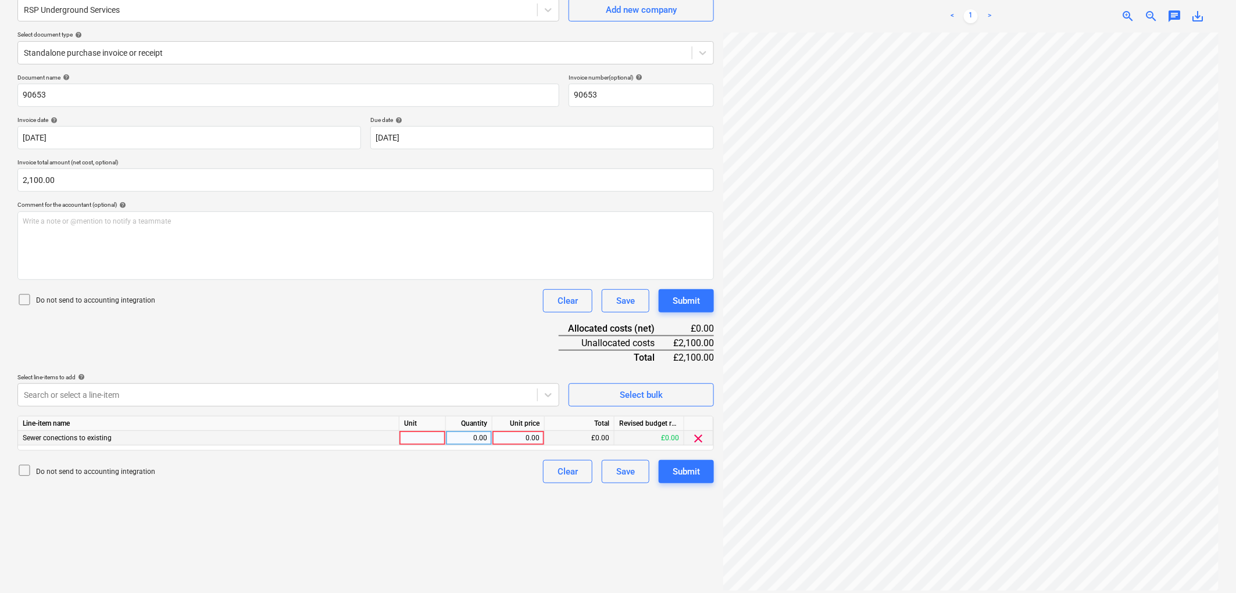
click at [431, 441] on div at bounding box center [422, 438] width 46 height 15
type input "1"
type input "2100"
click at [702, 474] on button "Submit" at bounding box center [685, 471] width 55 height 23
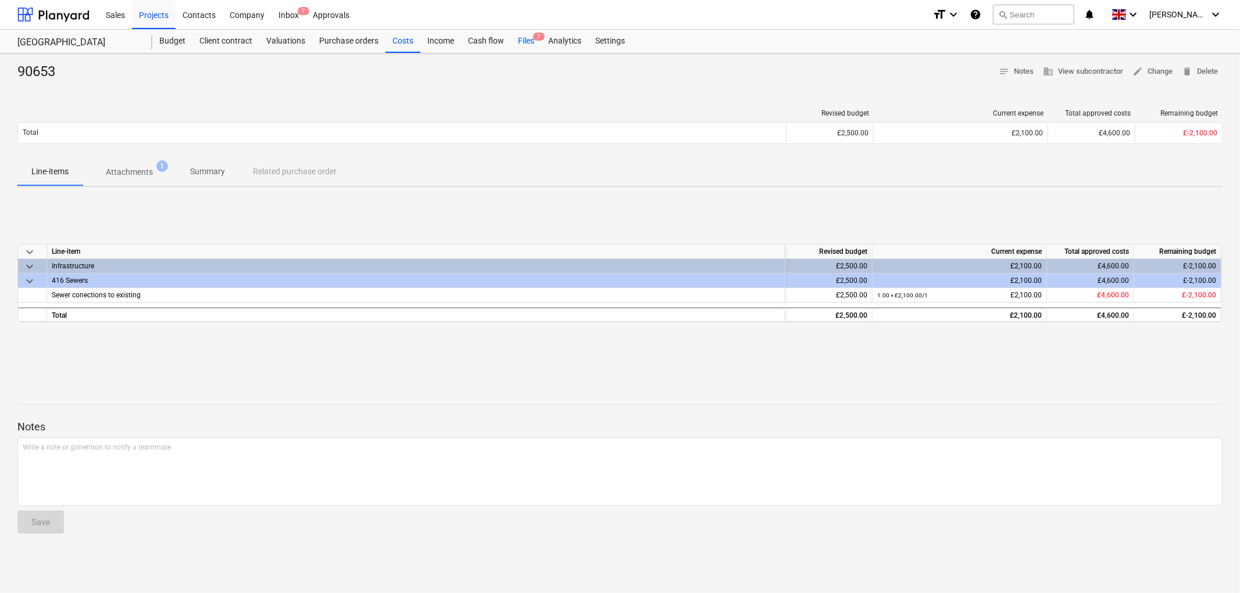
click at [527, 38] on div "Files 7" at bounding box center [526, 41] width 30 height 23
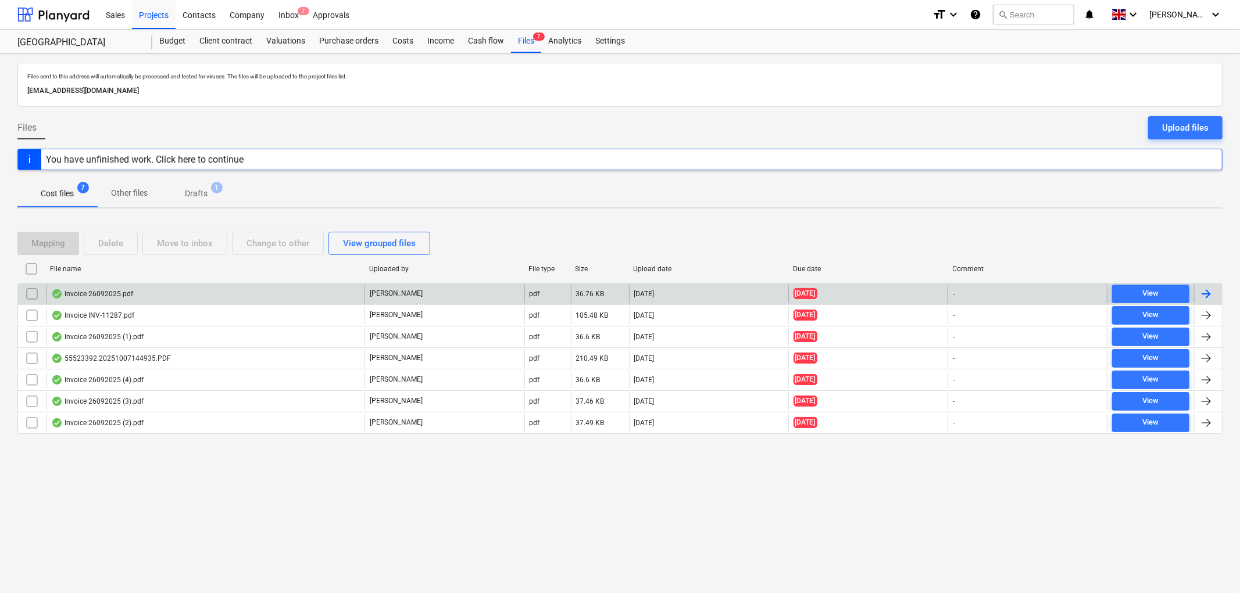
click at [117, 291] on div "Invoice 26092025.pdf" at bounding box center [92, 293] width 82 height 9
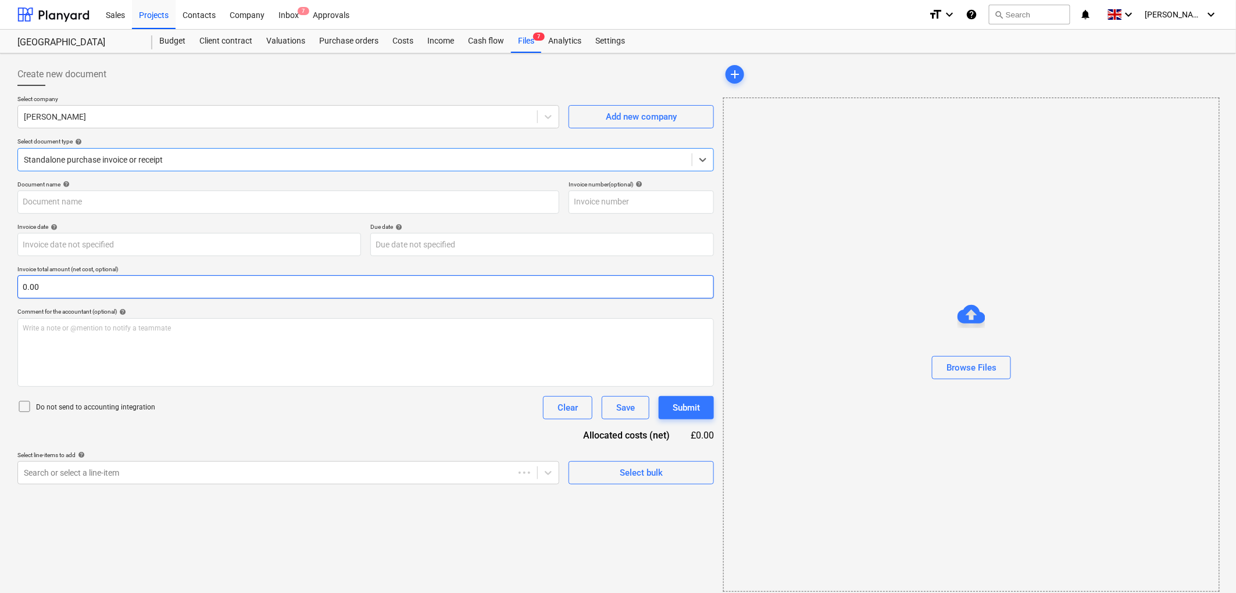
type input "Invoice 26092025.pdf"
type input "[DATE]"
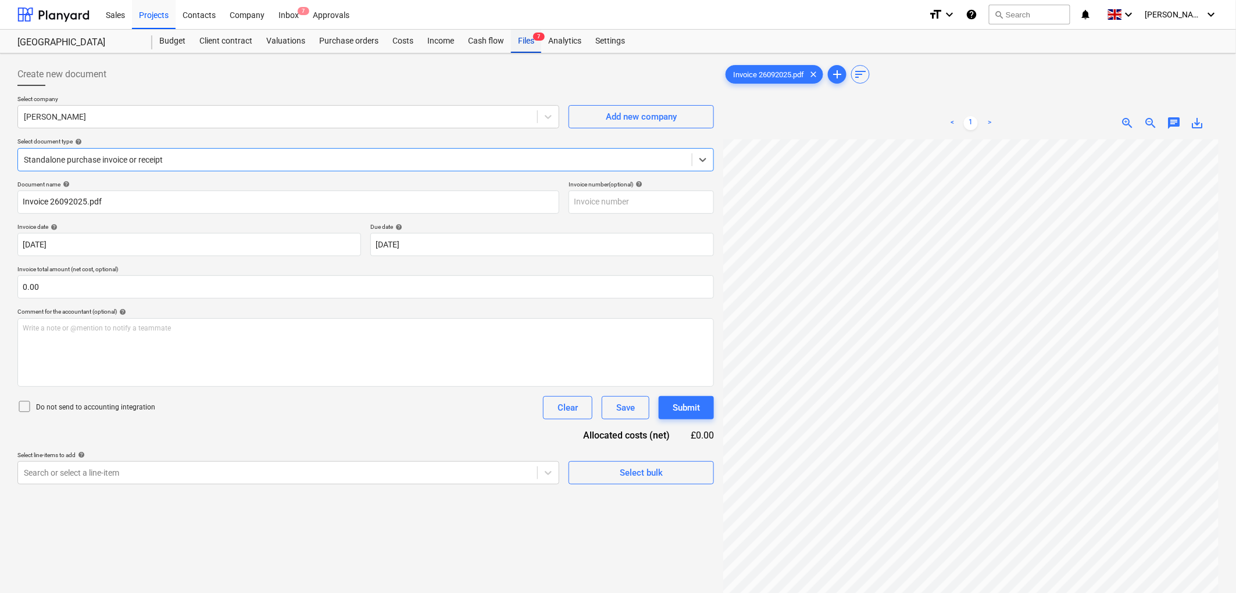
click at [526, 42] on div "Files 7" at bounding box center [526, 41] width 30 height 23
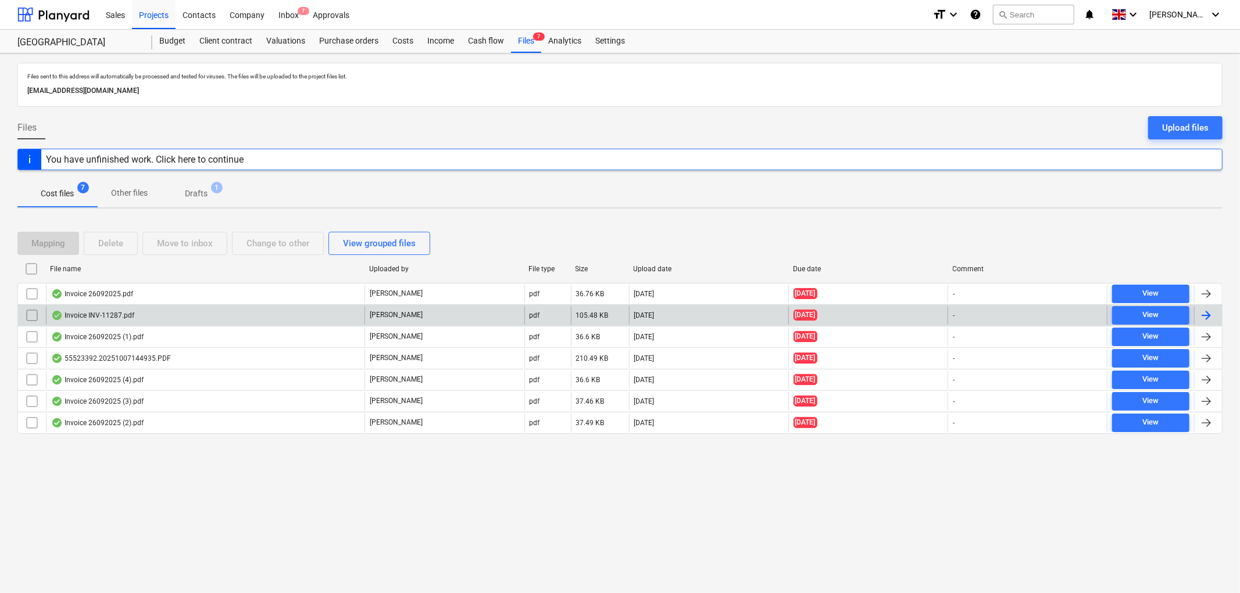
click at [109, 315] on div "Invoice INV-11287.pdf" at bounding box center [92, 315] width 83 height 9
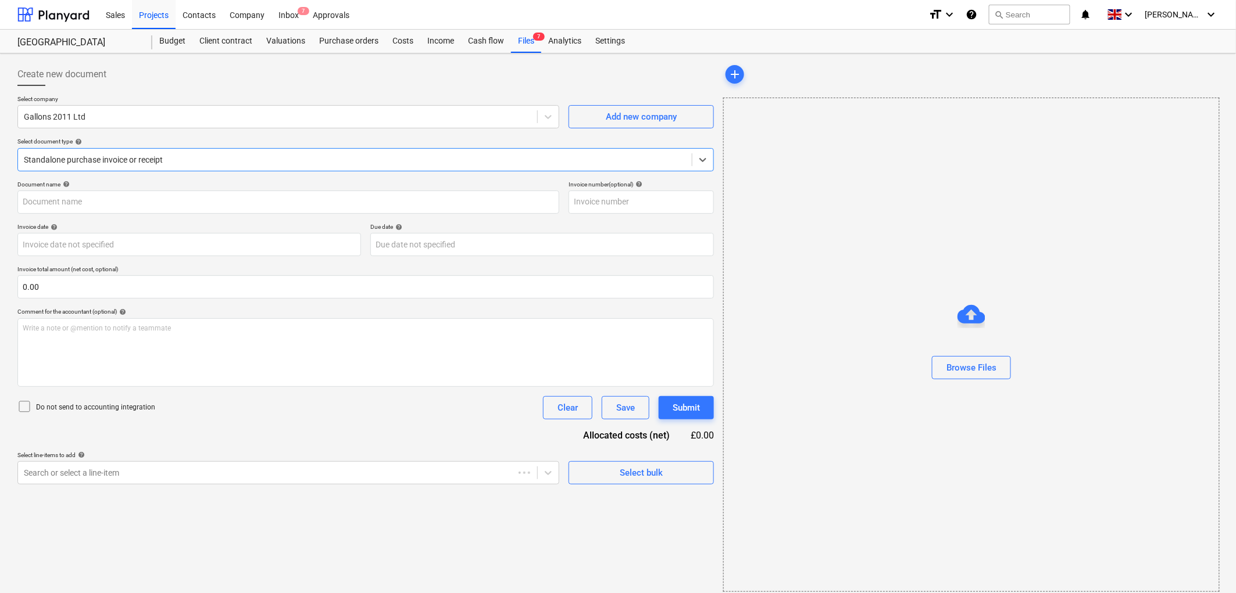
type input "INV-11287"
type input "[DATE]"
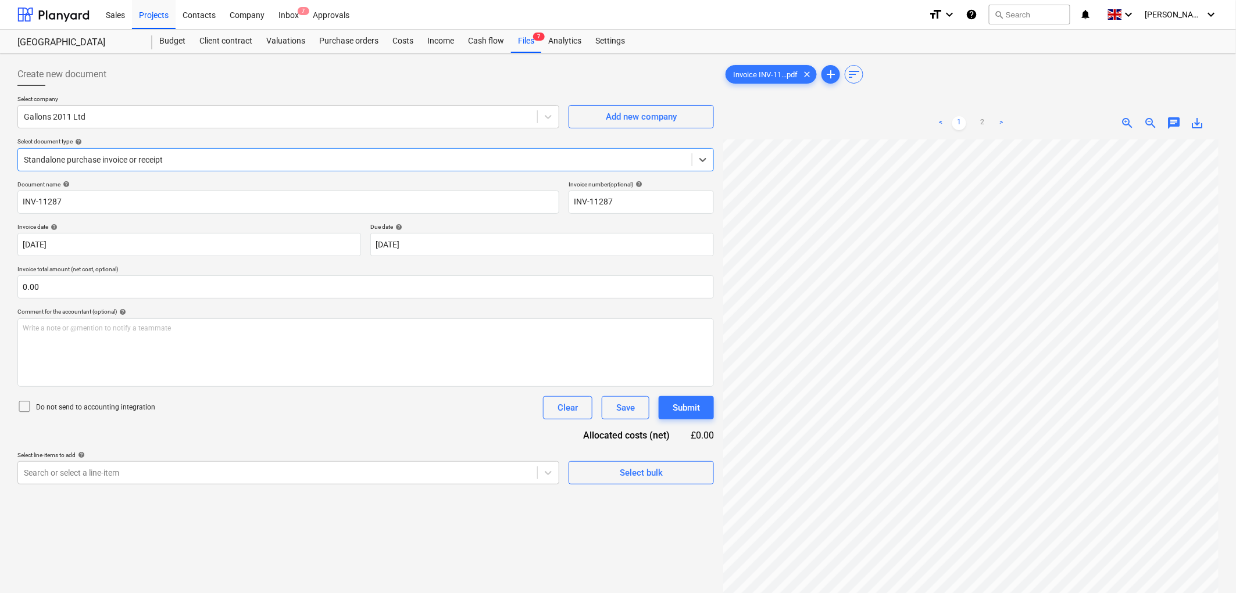
scroll to position [181, 0]
click at [268, 296] on input "text" at bounding box center [365, 286] width 696 height 23
type input "2,665.00"
click at [529, 40] on div "Files 7" at bounding box center [526, 41] width 30 height 23
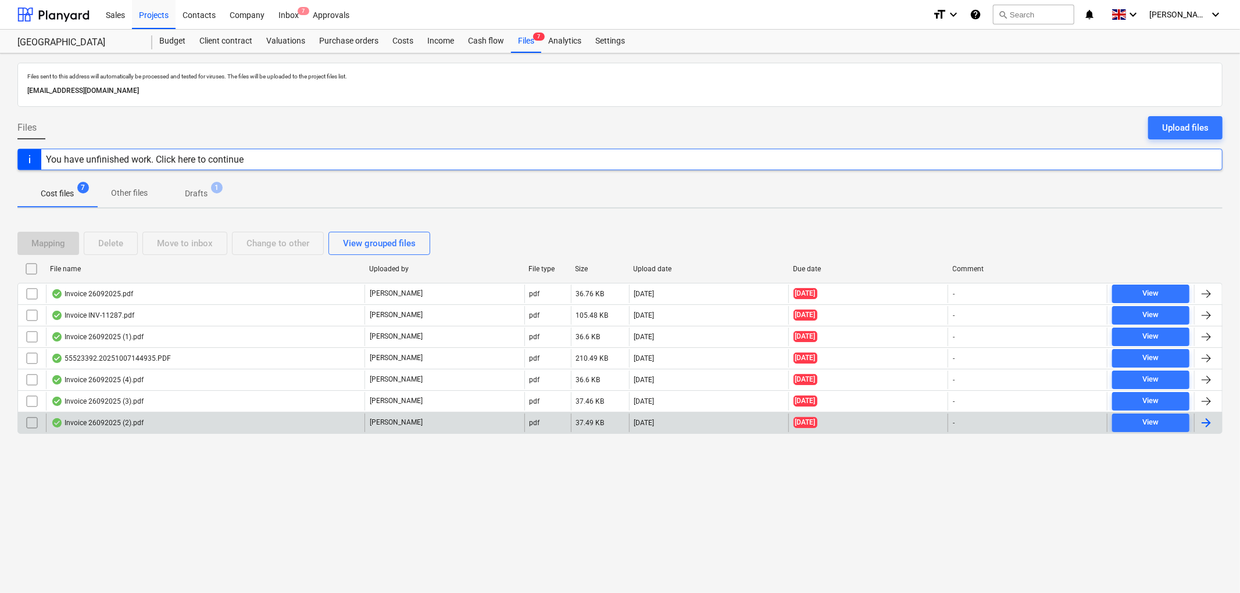
click at [124, 420] on div "Invoice 26092025 (2).pdf" at bounding box center [97, 422] width 92 height 9
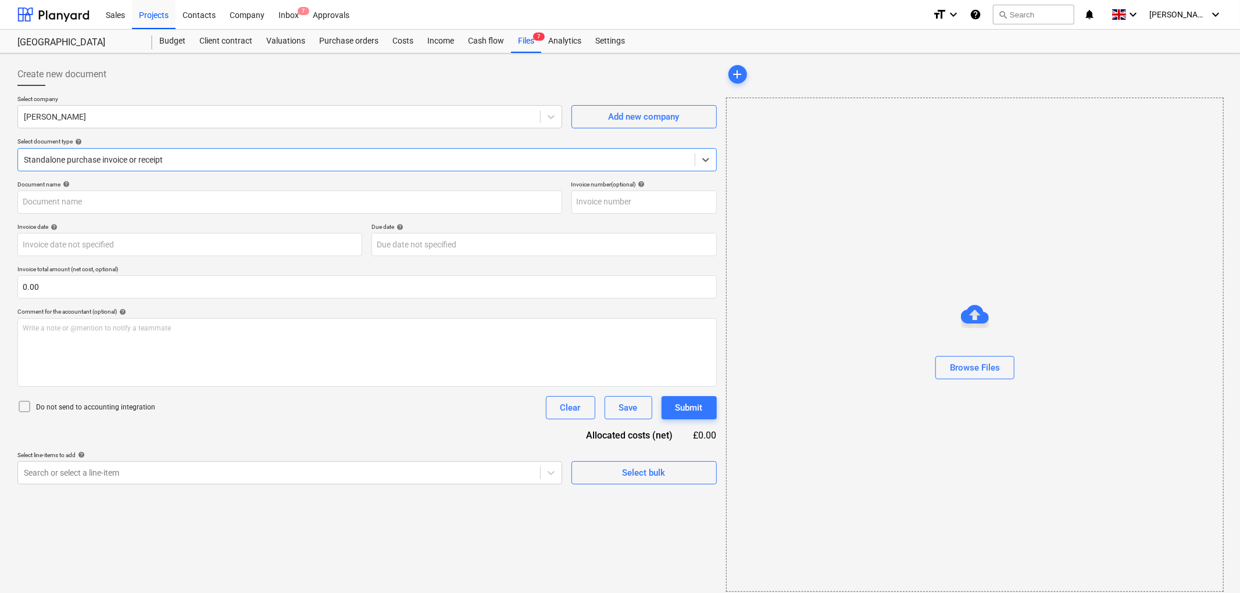
type input "Invoice 26092025 (2).pdf"
type input "[DATE]"
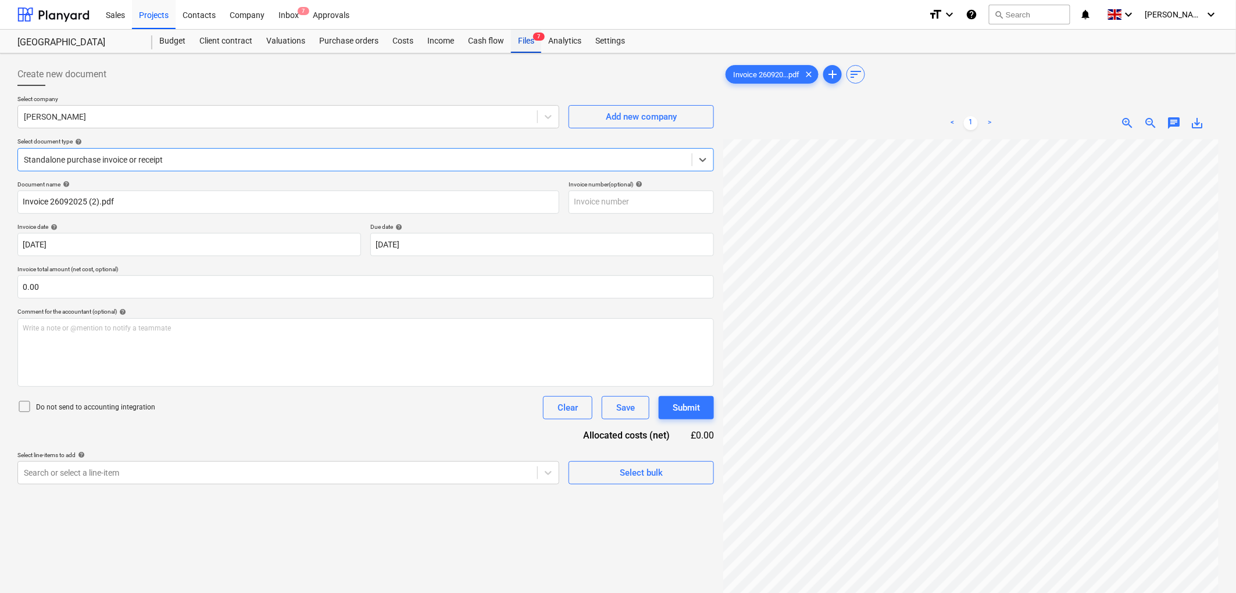
click at [536, 35] on span "7" at bounding box center [539, 37] width 12 height 8
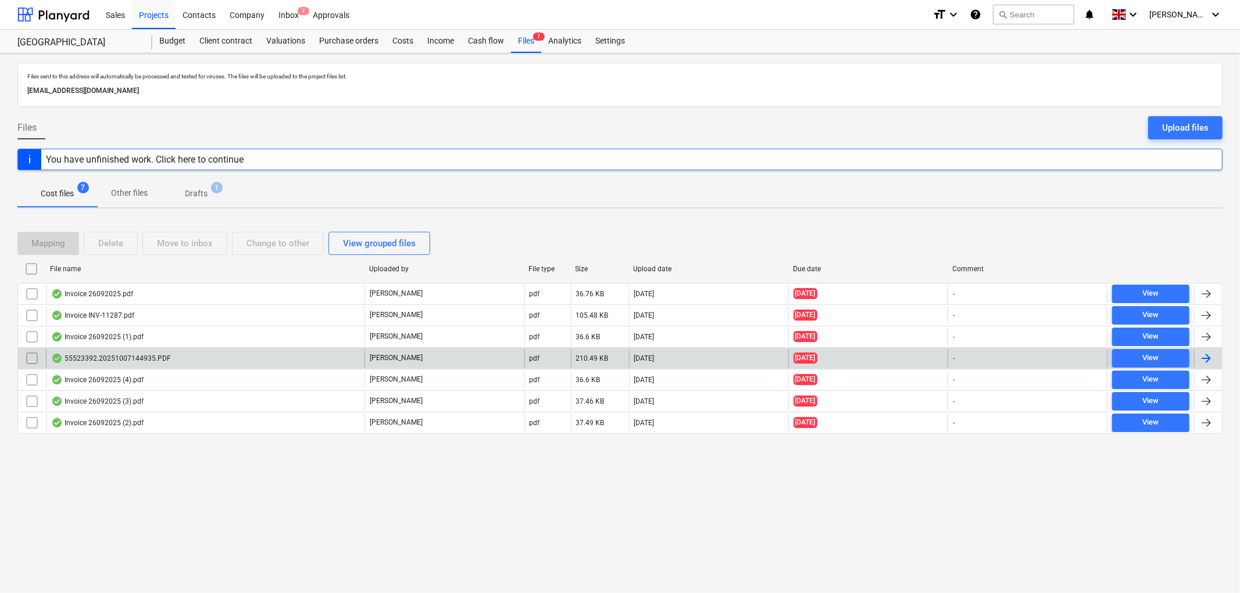
click at [152, 361] on div "55523392.20251007144935.PDF" at bounding box center [111, 358] width 120 height 9
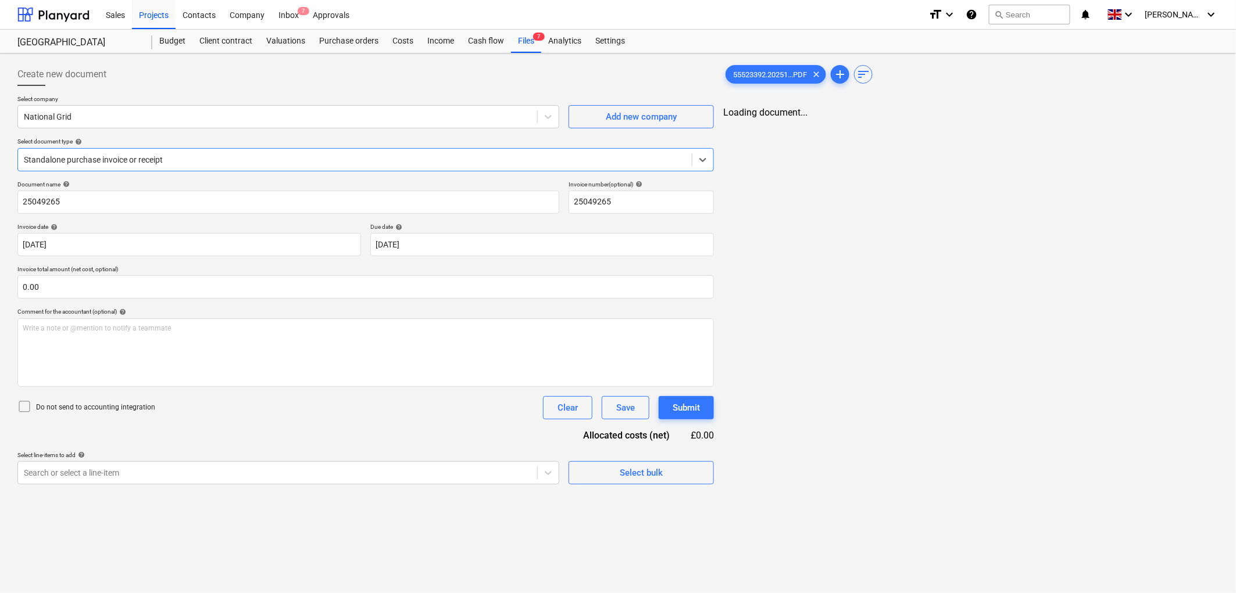
type input "25049265"
type input "[DATE]"
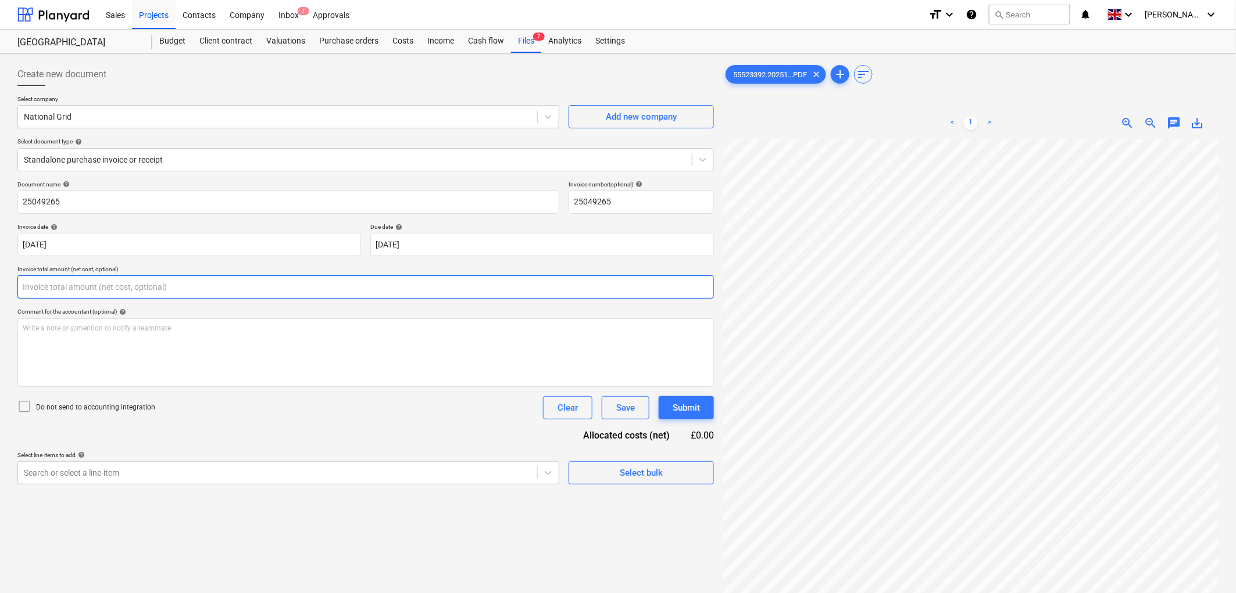
click at [149, 287] on input "text" at bounding box center [365, 286] width 696 height 23
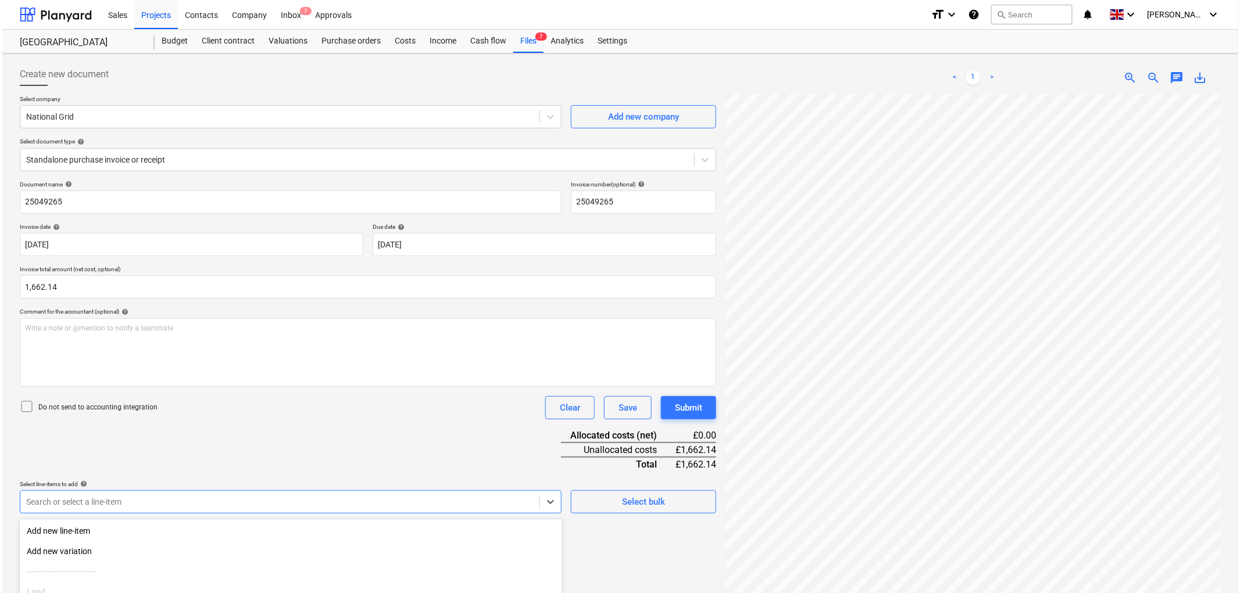
scroll to position [107, 0]
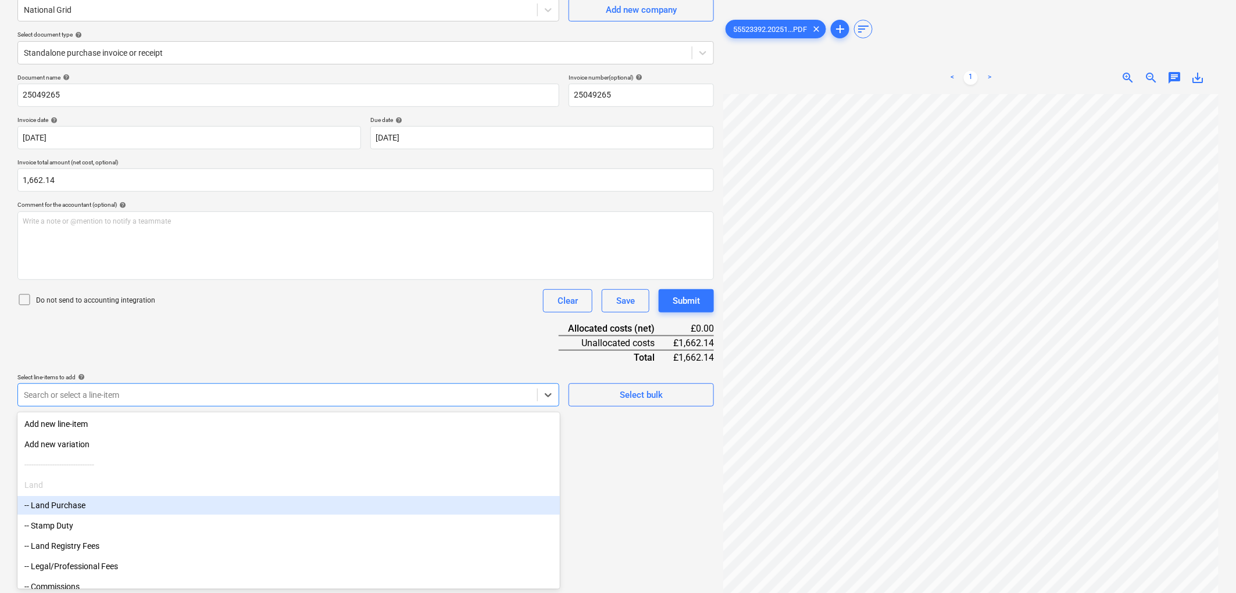
click at [149, 486] on body "Sales Projects Contacts Company Inbox 7 Approvals format_size keyboard_arrow_do…" at bounding box center [618, 189] width 1236 height 593
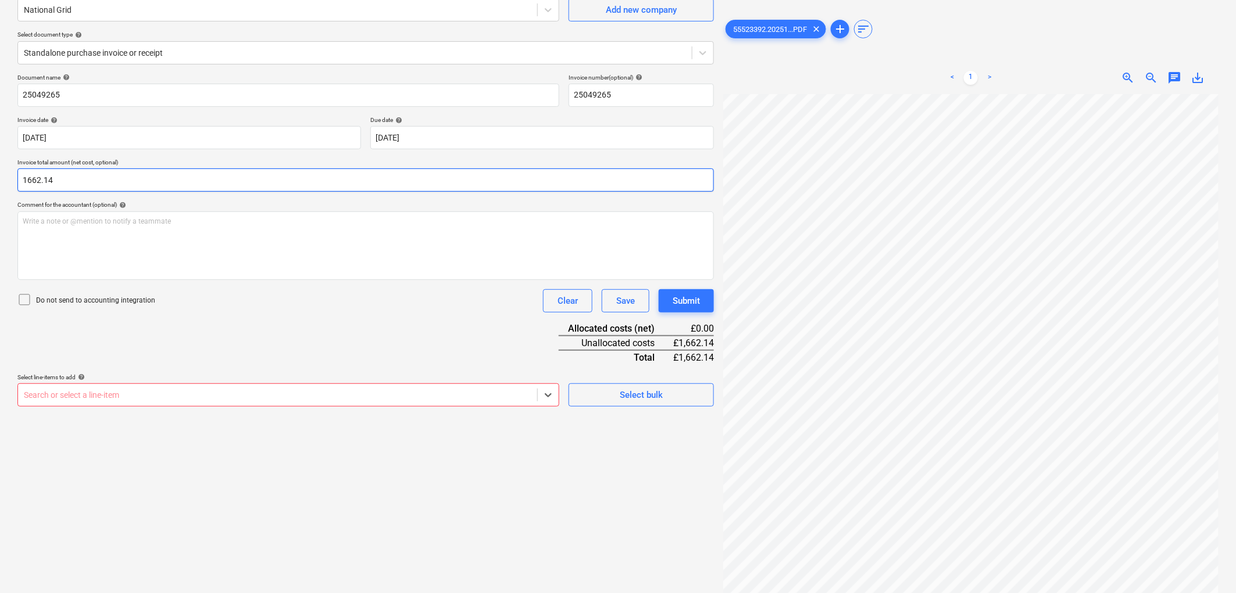
click at [81, 178] on input "1662.14" at bounding box center [365, 180] width 696 height 23
click at [78, 174] on input "1662.14" at bounding box center [365, 180] width 696 height 23
click at [77, 173] on input "1662.14" at bounding box center [365, 180] width 696 height 23
click at [76, 173] on input "1662.14" at bounding box center [365, 180] width 696 height 23
type input "1,582.99"
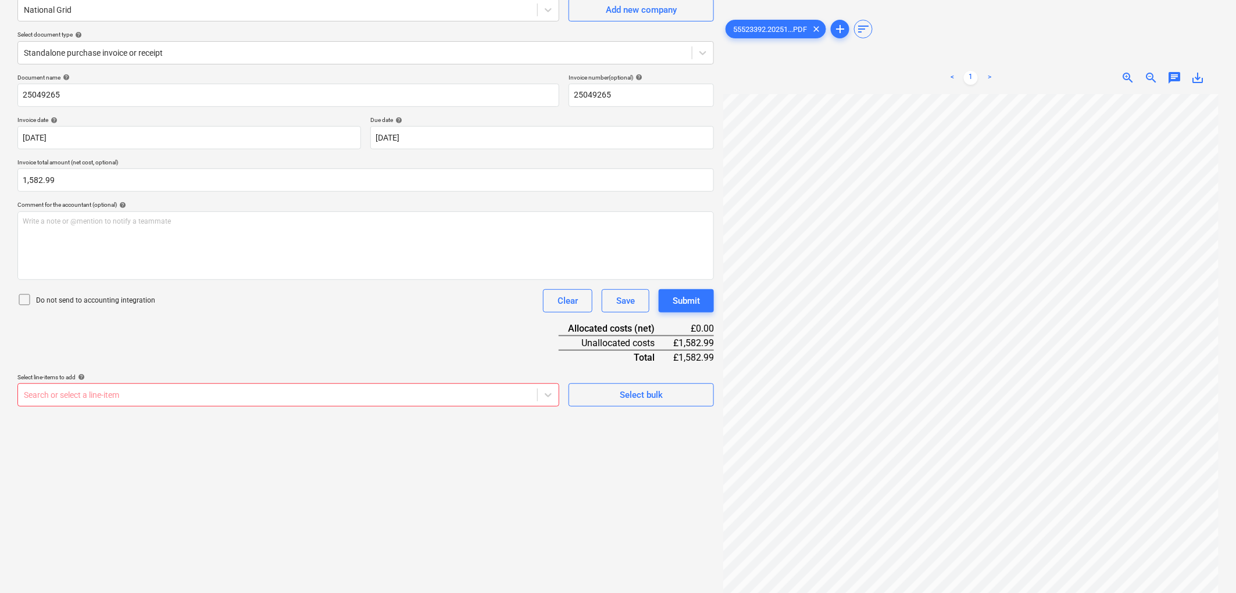
click at [138, 391] on div at bounding box center [277, 395] width 507 height 12
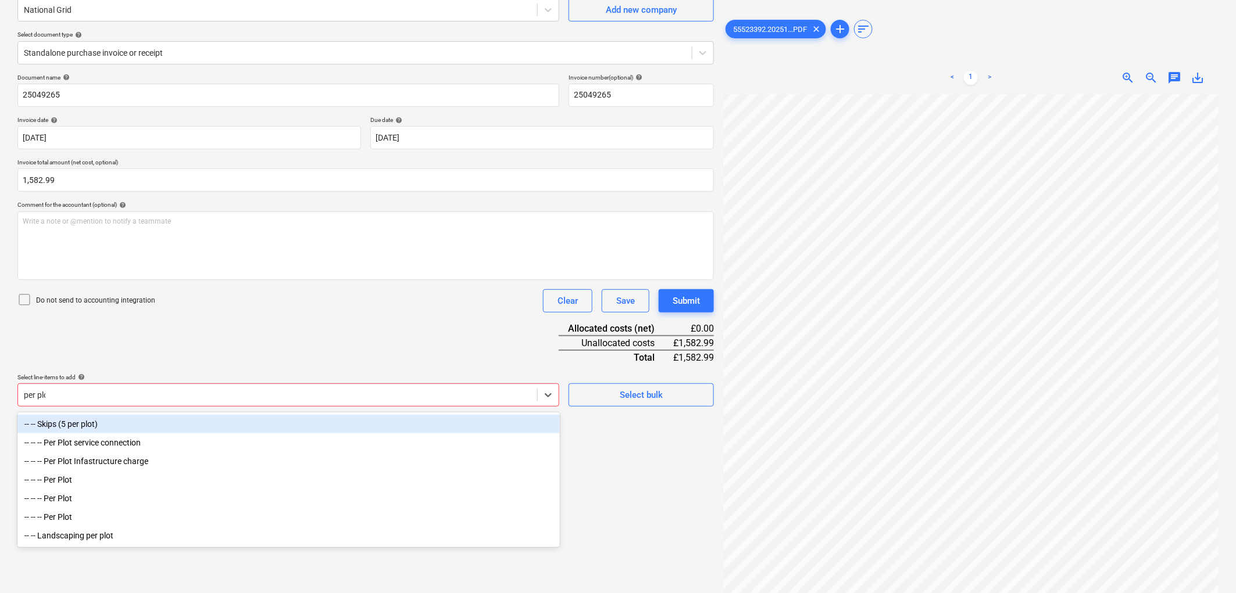
type input "per plot"
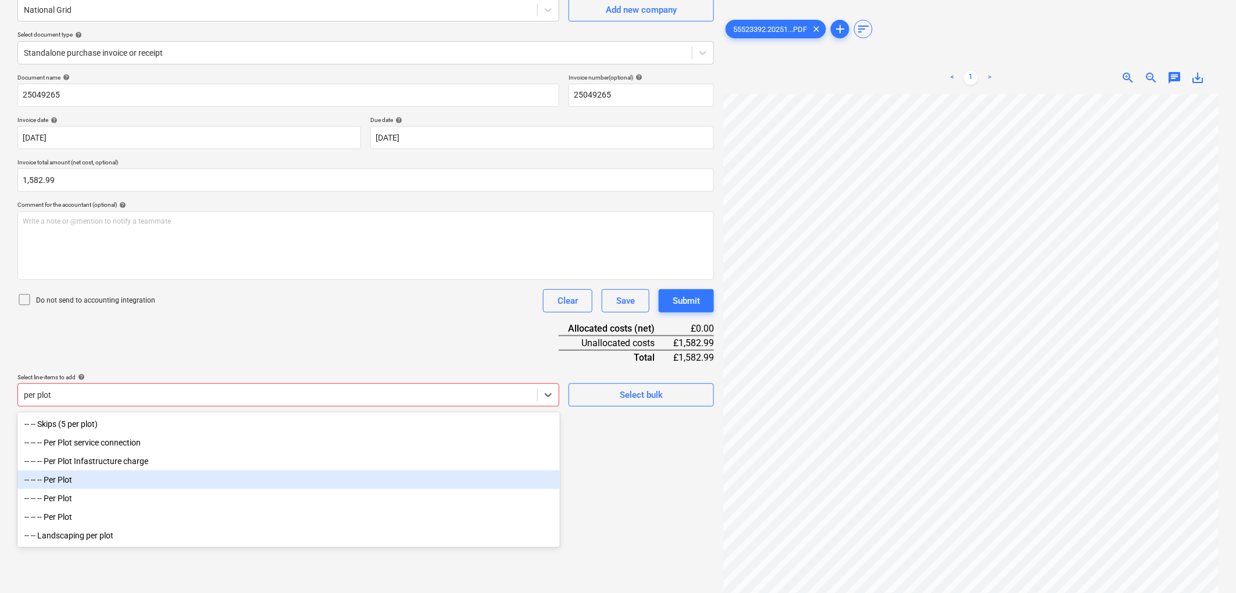
click at [115, 478] on div "-- -- -- Per Plot" at bounding box center [288, 480] width 542 height 19
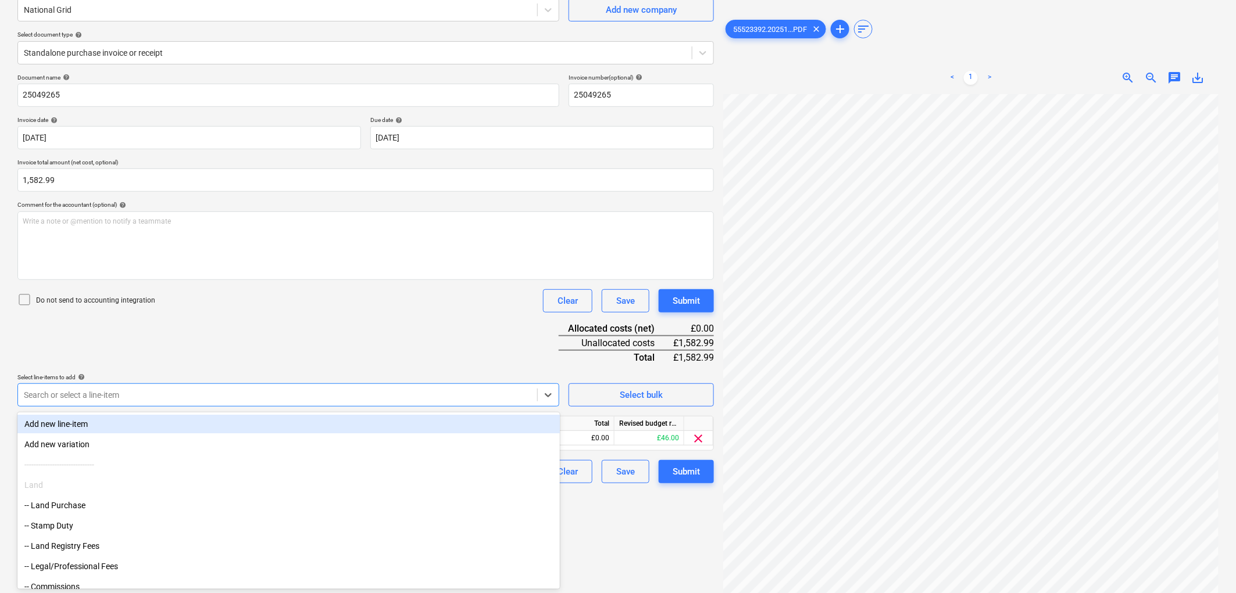
click at [309, 355] on div "Document name help 25049265 Invoice number (optional) help 25049265 Invoice dat…" at bounding box center [365, 279] width 696 height 410
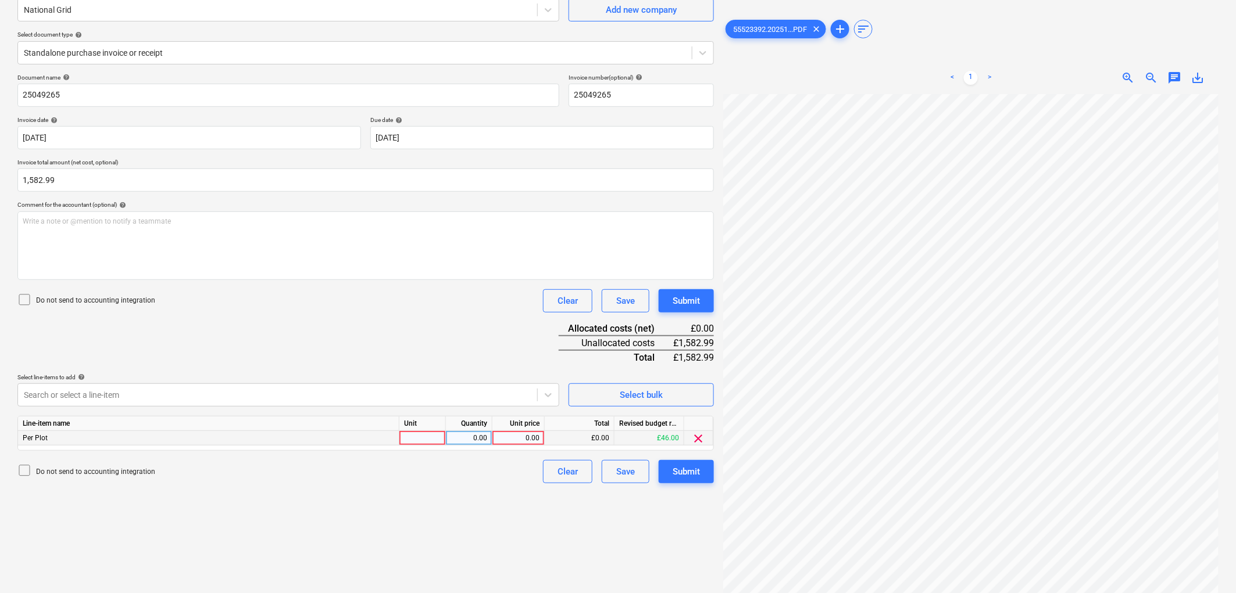
click at [420, 440] on div at bounding box center [422, 438] width 46 height 15
type input "1"
type input "1582.99"
click at [676, 473] on div "Submit" at bounding box center [685, 471] width 27 height 15
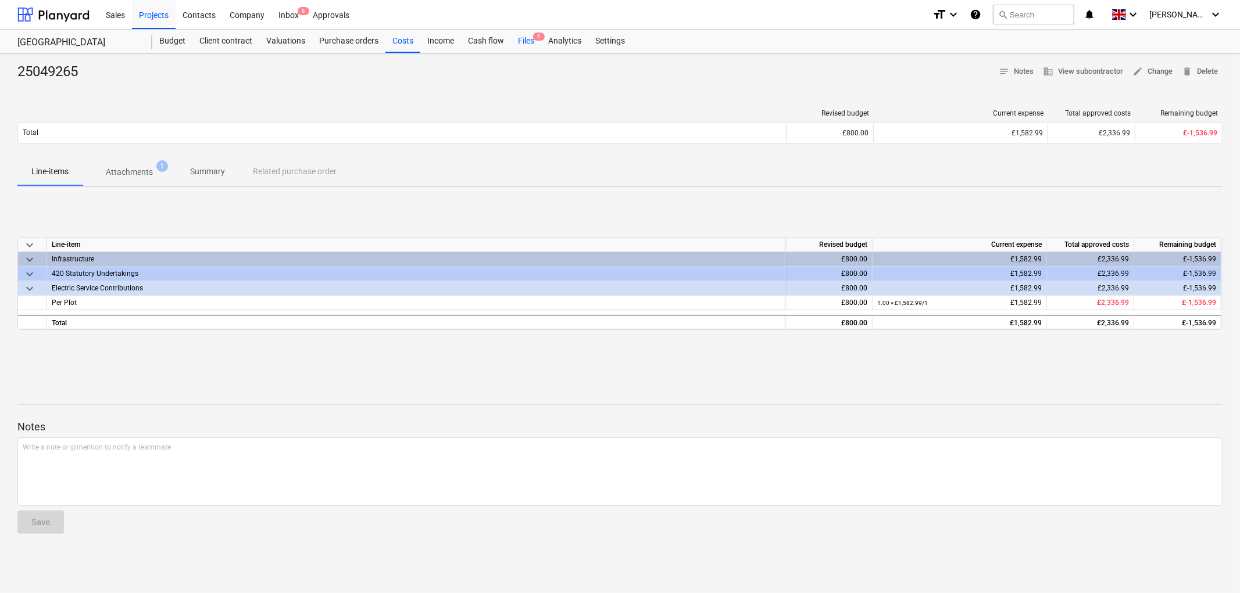
click at [527, 39] on div "Files 6" at bounding box center [526, 41] width 30 height 23
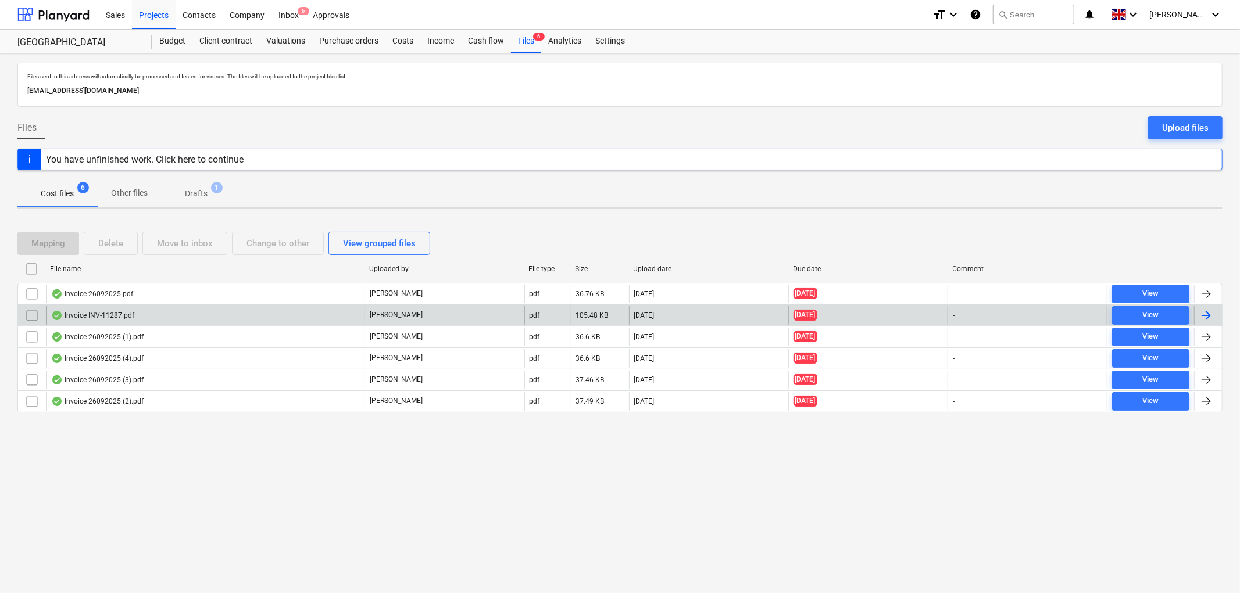
click at [141, 320] on div "Invoice INV-11287.pdf" at bounding box center [205, 315] width 318 height 19
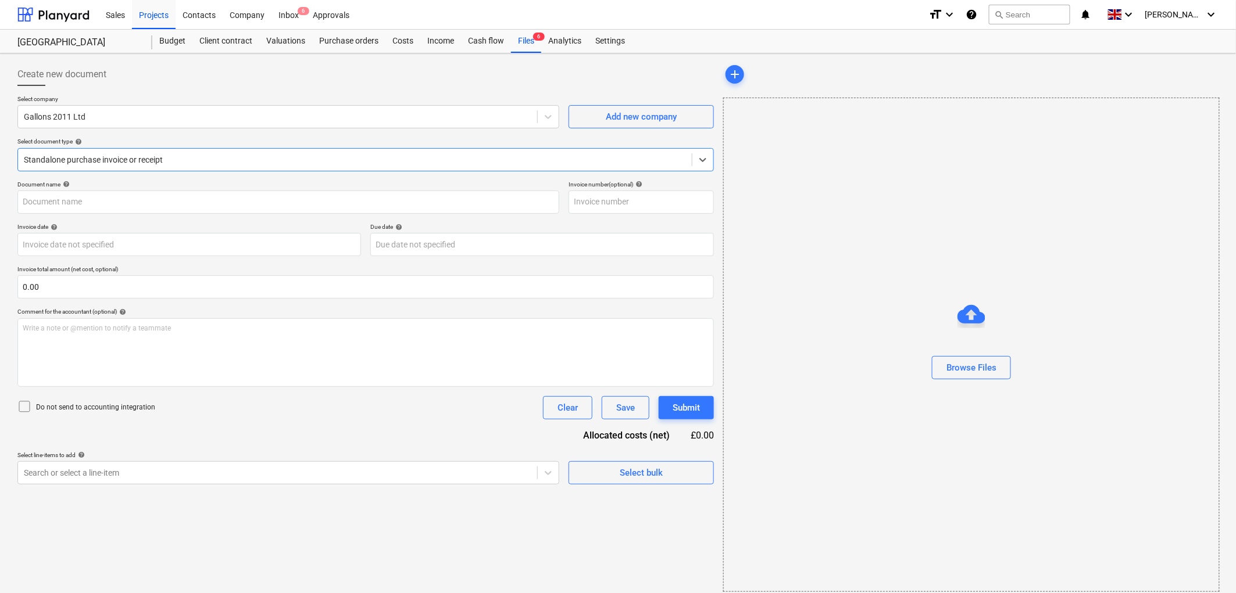
type input "INV-11287"
type input "[DATE]"
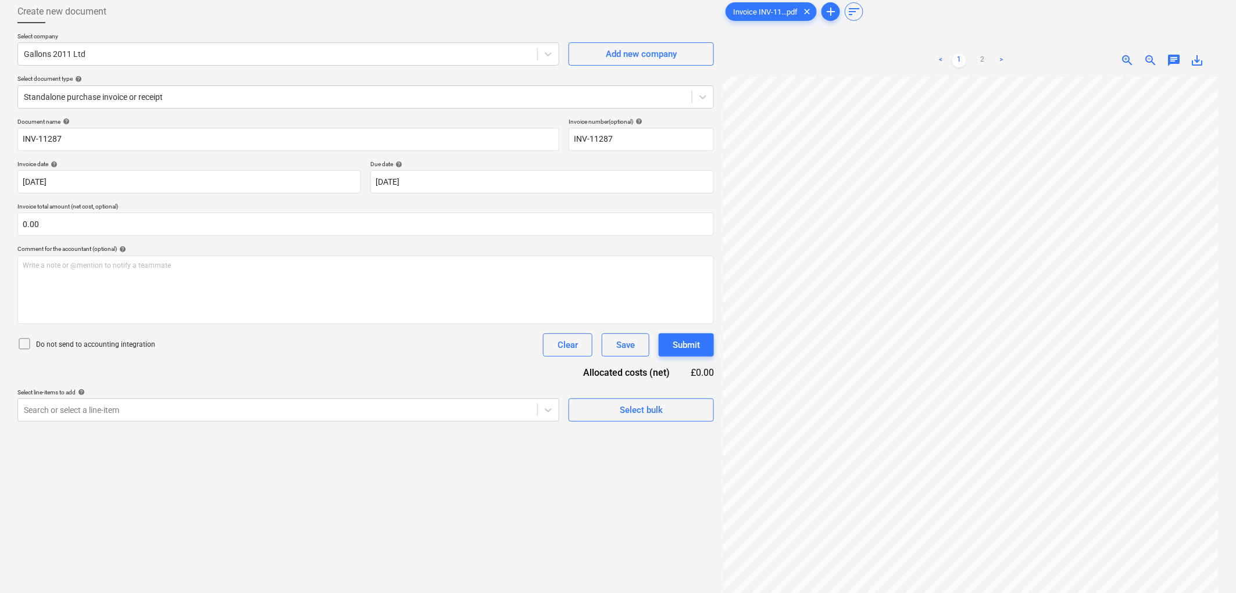
scroll to position [116, 0]
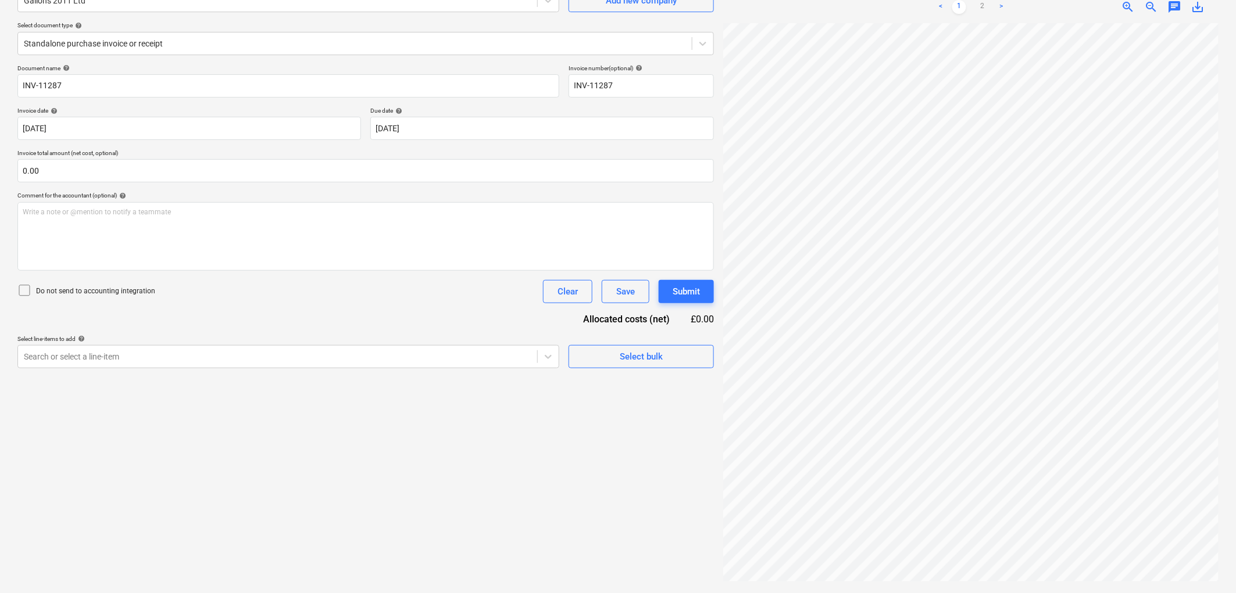
drag, startPoint x: 883, startPoint y: 588, endPoint x: 917, endPoint y: 584, distance: 33.4
click at [901, 585] on div "Invoice INV-11...pdf clear add sort < 1 2 > zoom_in zoom_out chat 0 save_alt" at bounding box center [970, 265] width 504 height 647
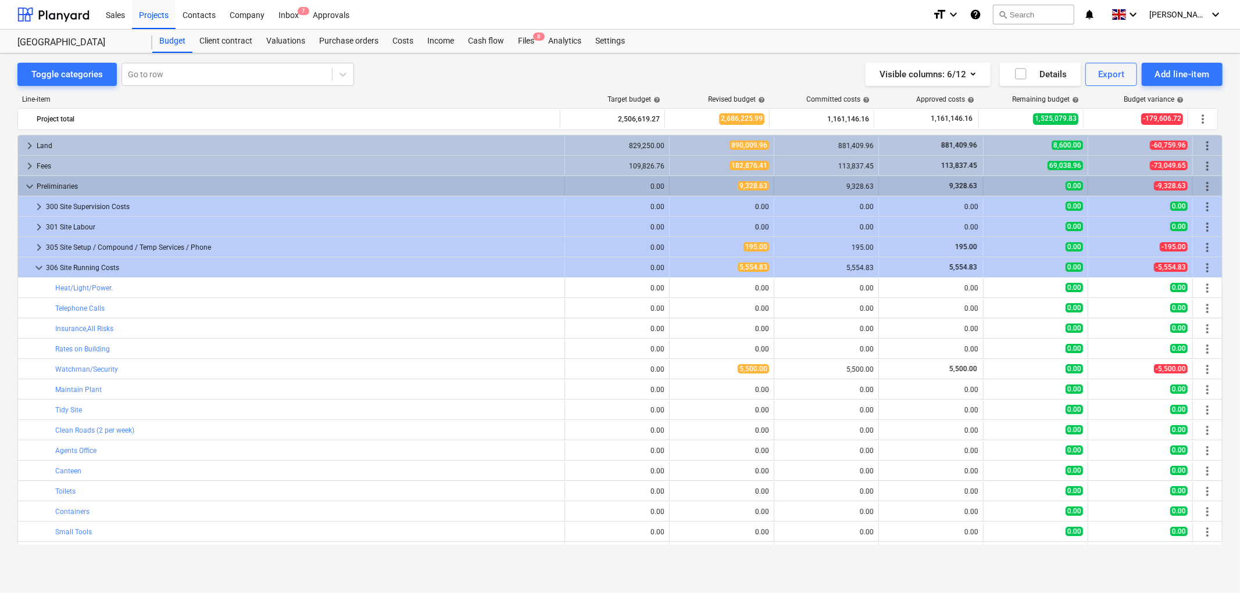
click at [30, 183] on span "keyboard_arrow_down" at bounding box center [30, 187] width 14 height 14
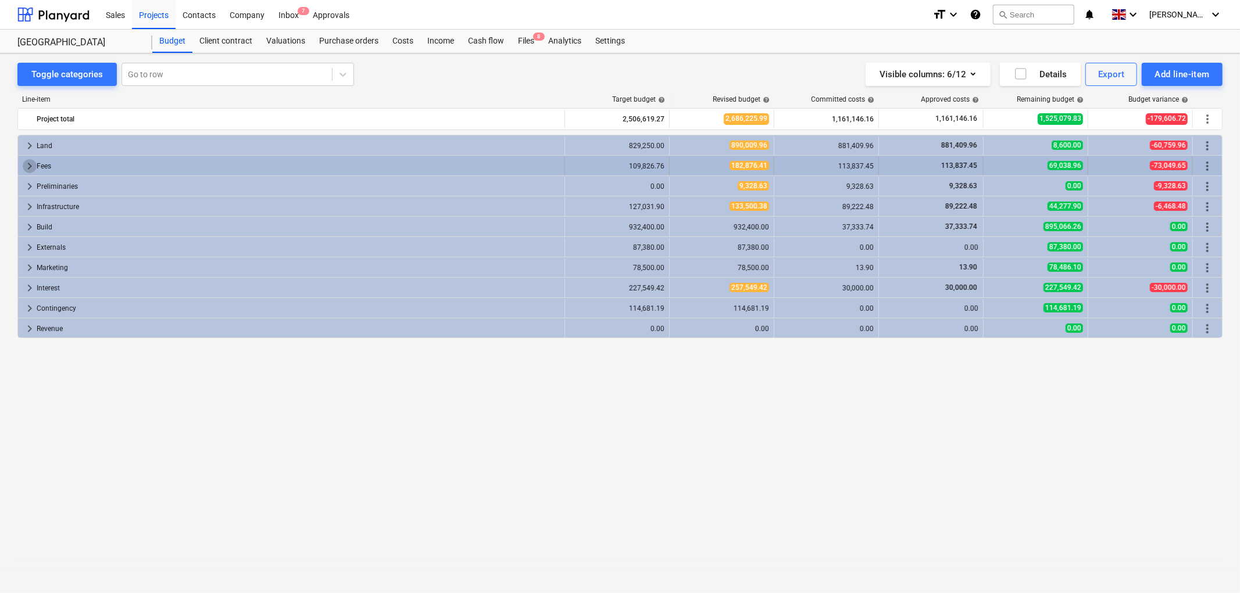
click at [28, 166] on span "keyboard_arrow_right" at bounding box center [30, 166] width 14 height 14
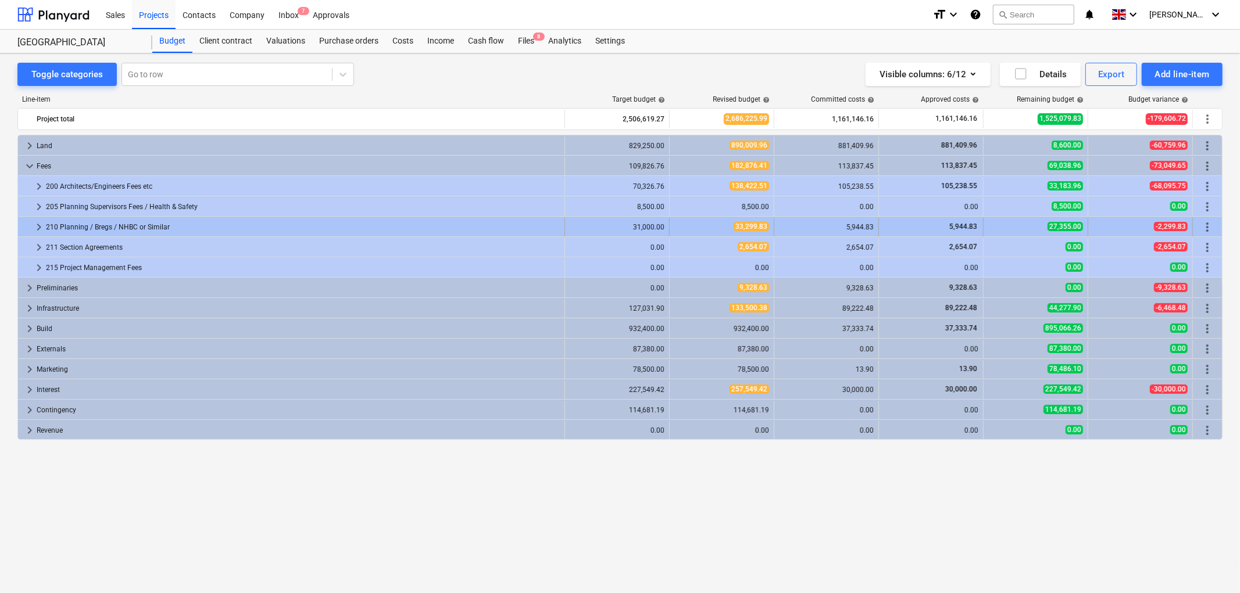
click at [37, 227] on span "keyboard_arrow_right" at bounding box center [39, 227] width 14 height 14
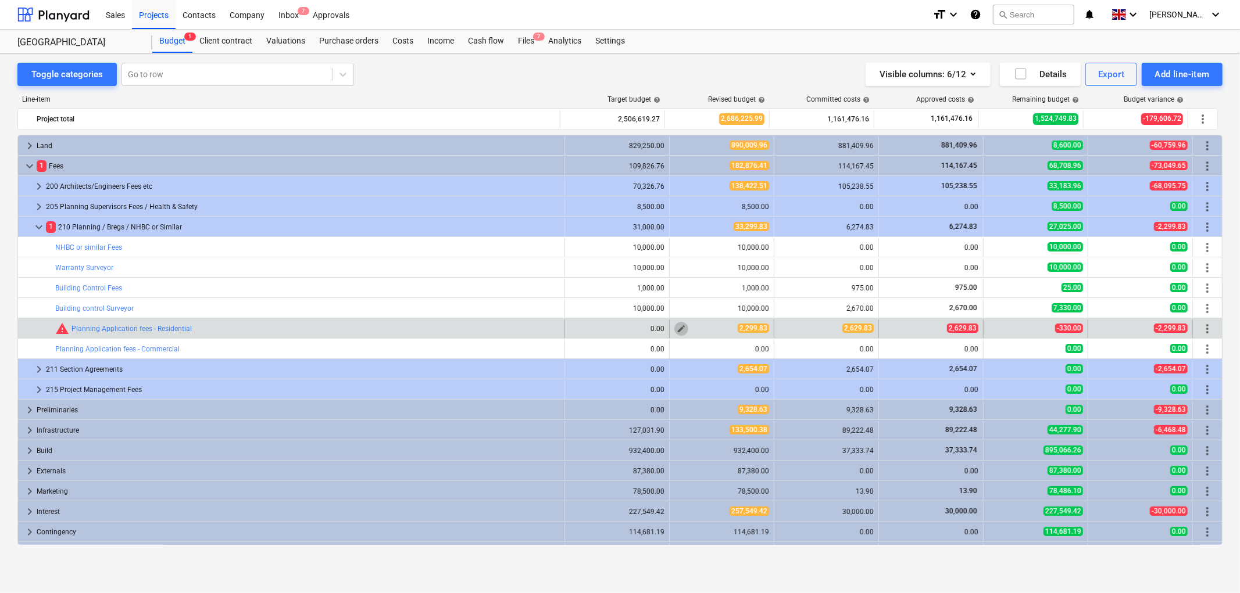
click at [676, 328] on span "edit" at bounding box center [680, 328] width 9 height 9
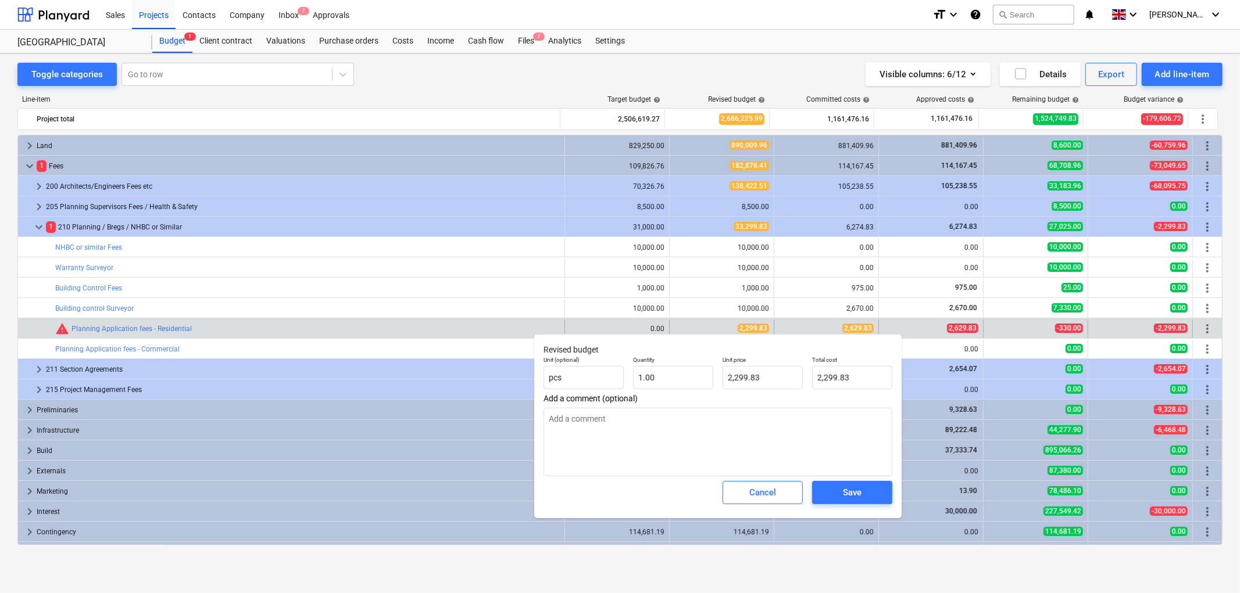
click at [713, 384] on div "Quantity 1.00" at bounding box center [673, 373] width 90 height 42
click at [741, 374] on input "2299.83" at bounding box center [762, 377] width 80 height 23
type input "2"
type textarea "x"
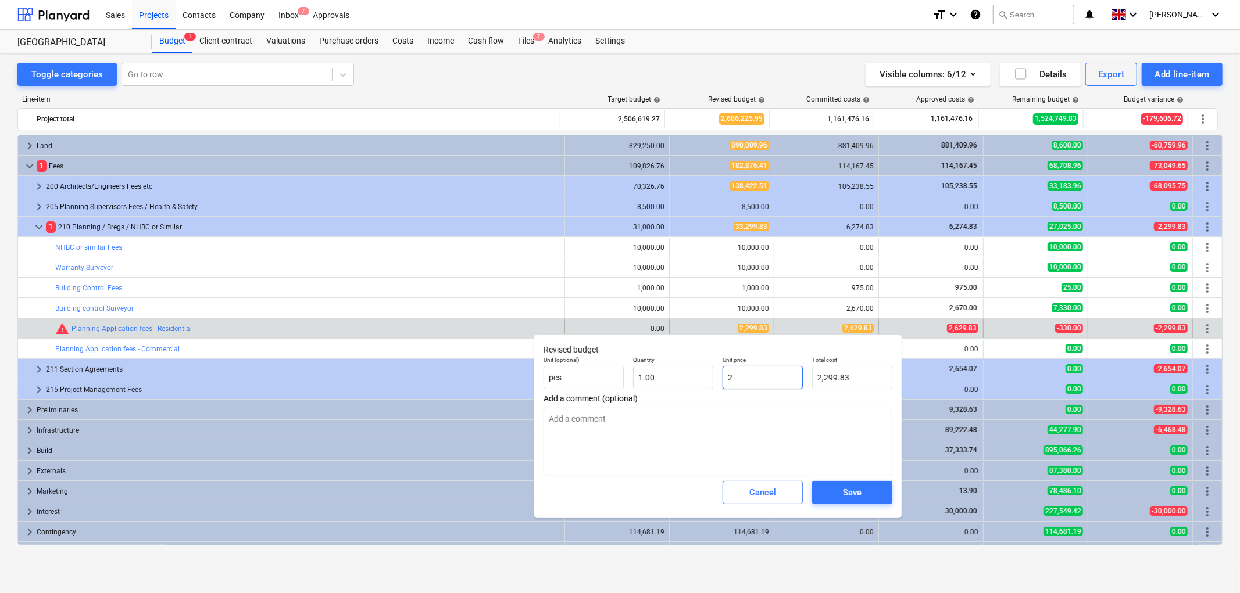
type input "2.00"
type input "26"
type textarea "x"
type input "26.00"
type input "262"
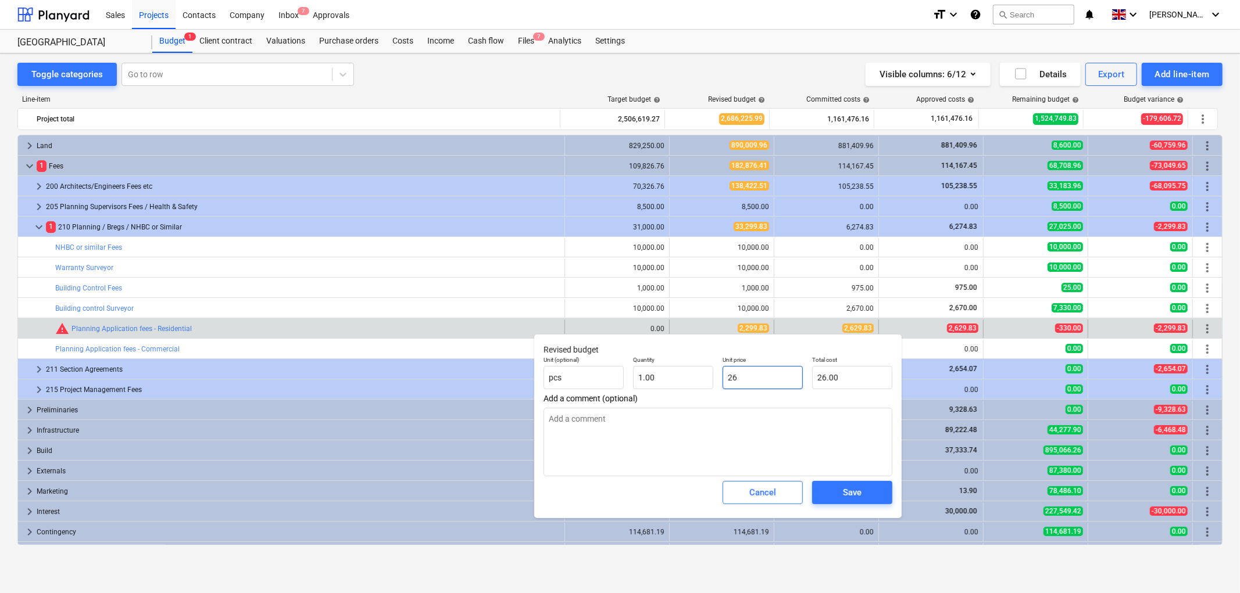
type textarea "x"
type input "262.00"
type input "2629"
type textarea "x"
type input "2,629.00"
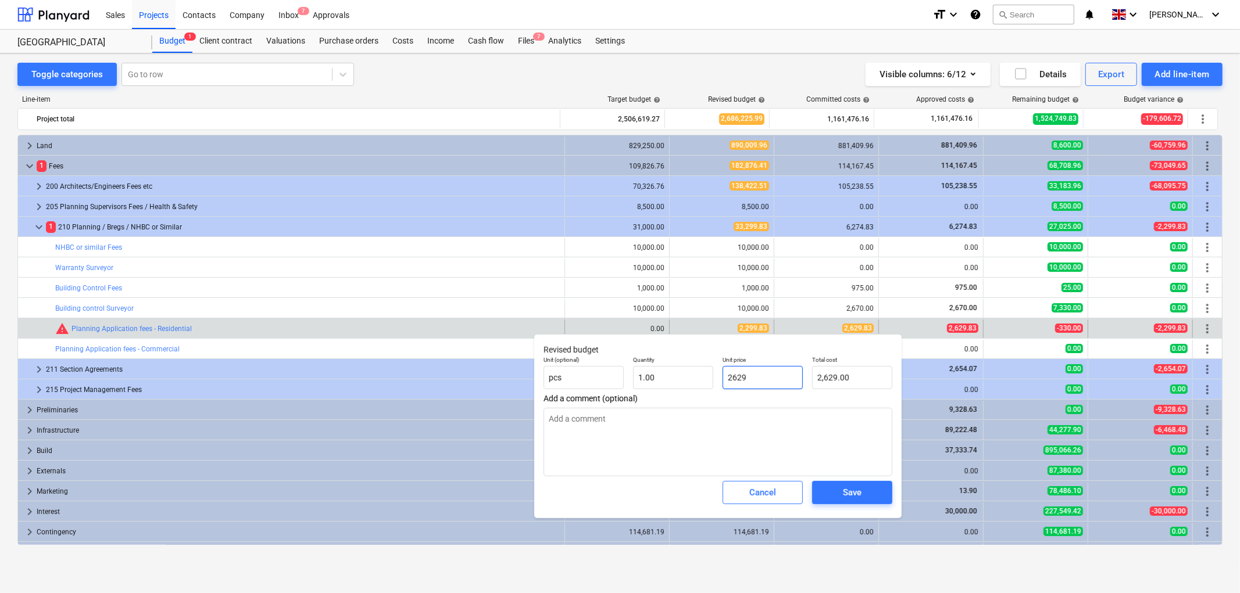
type input "2629."
type textarea "x"
type input "2629.8"
type textarea "x"
type input "2,629.80"
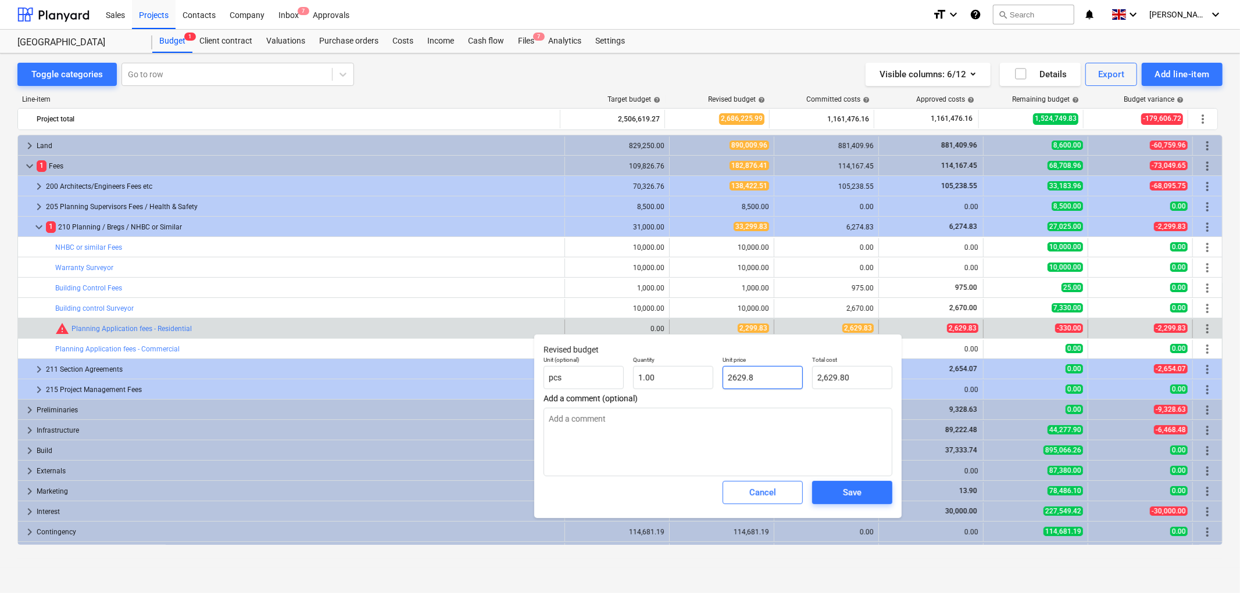
type input "2629.83"
type textarea "x"
type input "2,629.83"
click at [856, 490] on div "Save" at bounding box center [852, 492] width 19 height 15
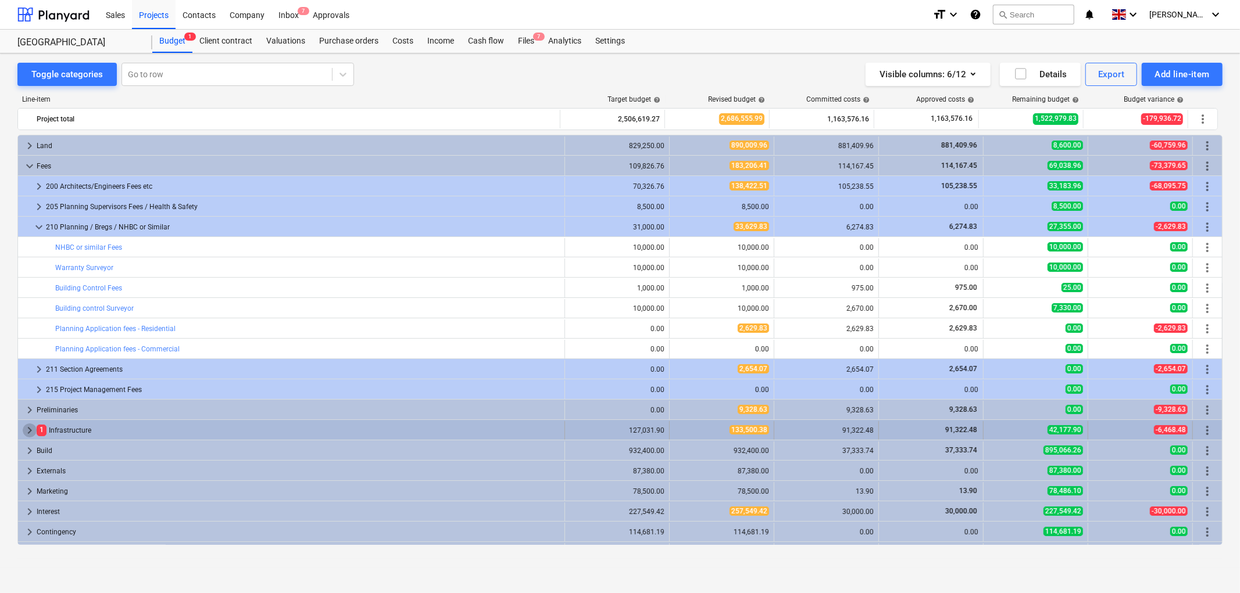
click at [27, 430] on span "keyboard_arrow_right" at bounding box center [30, 431] width 14 height 14
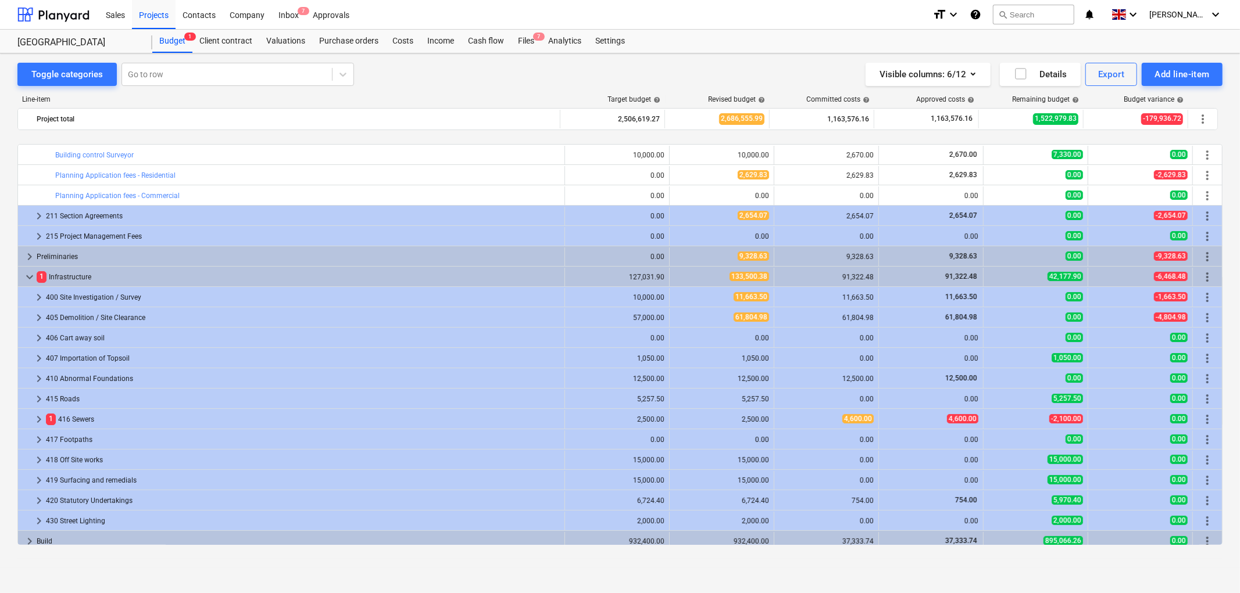
scroll to position [194, 0]
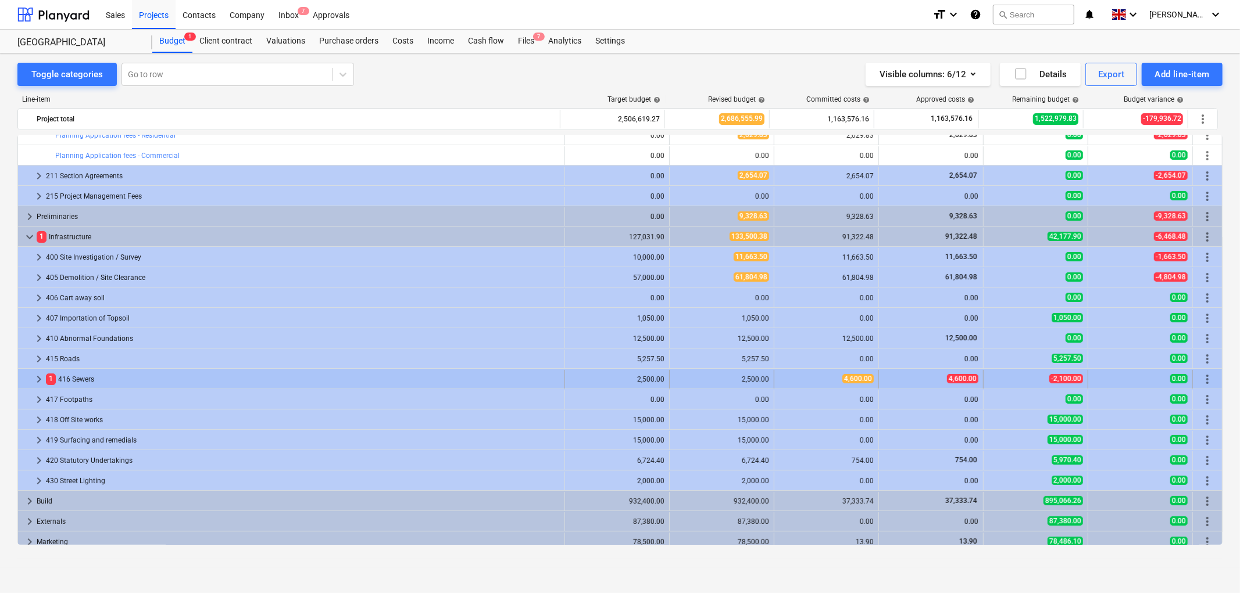
click at [38, 378] on span "keyboard_arrow_right" at bounding box center [39, 380] width 14 height 14
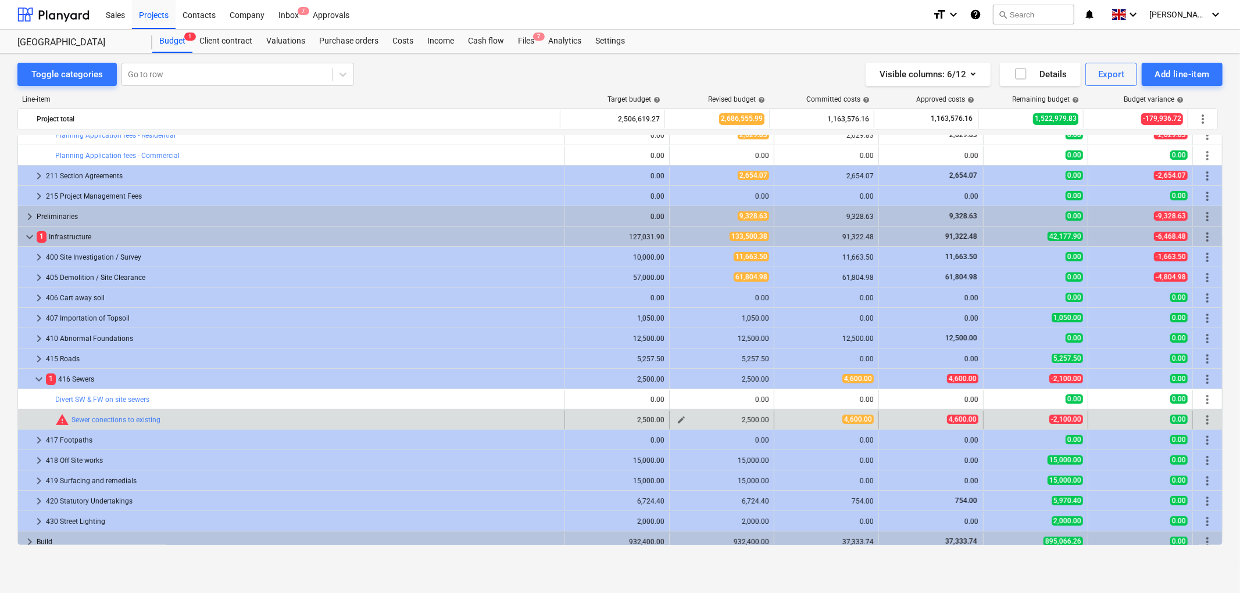
click at [677, 417] on span "edit" at bounding box center [680, 420] width 9 height 9
type textarea "x"
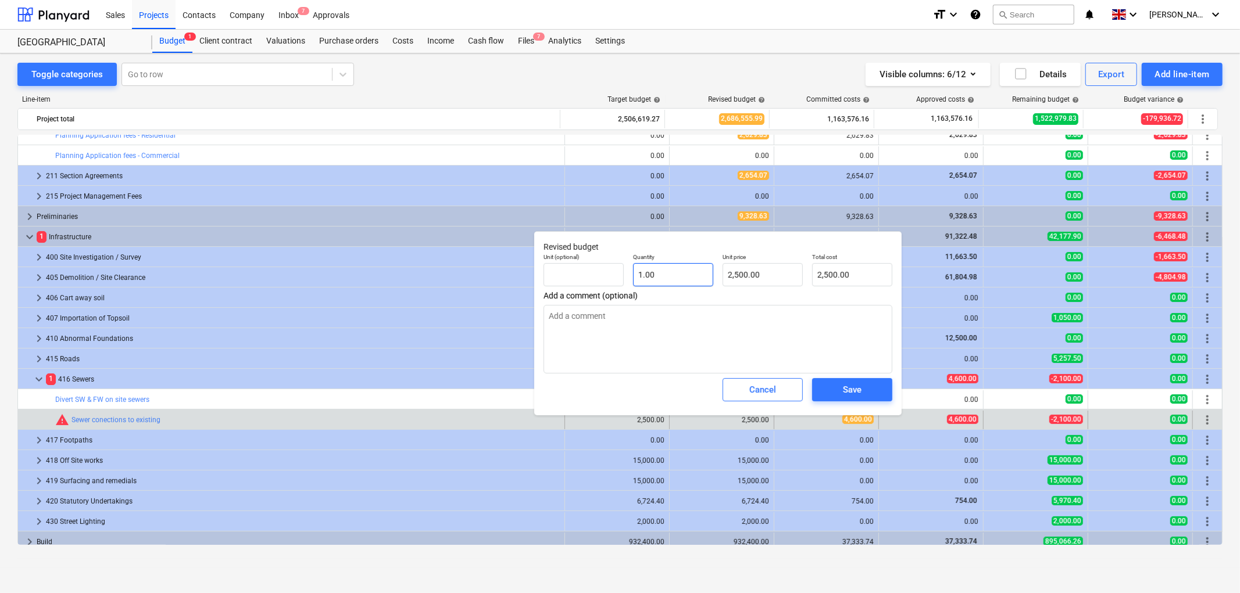
type input "1"
drag, startPoint x: 701, startPoint y: 281, endPoint x: 730, endPoint y: 278, distance: 28.7
click at [701, 281] on input "1" at bounding box center [673, 274] width 80 height 23
type textarea "x"
type input "1.00"
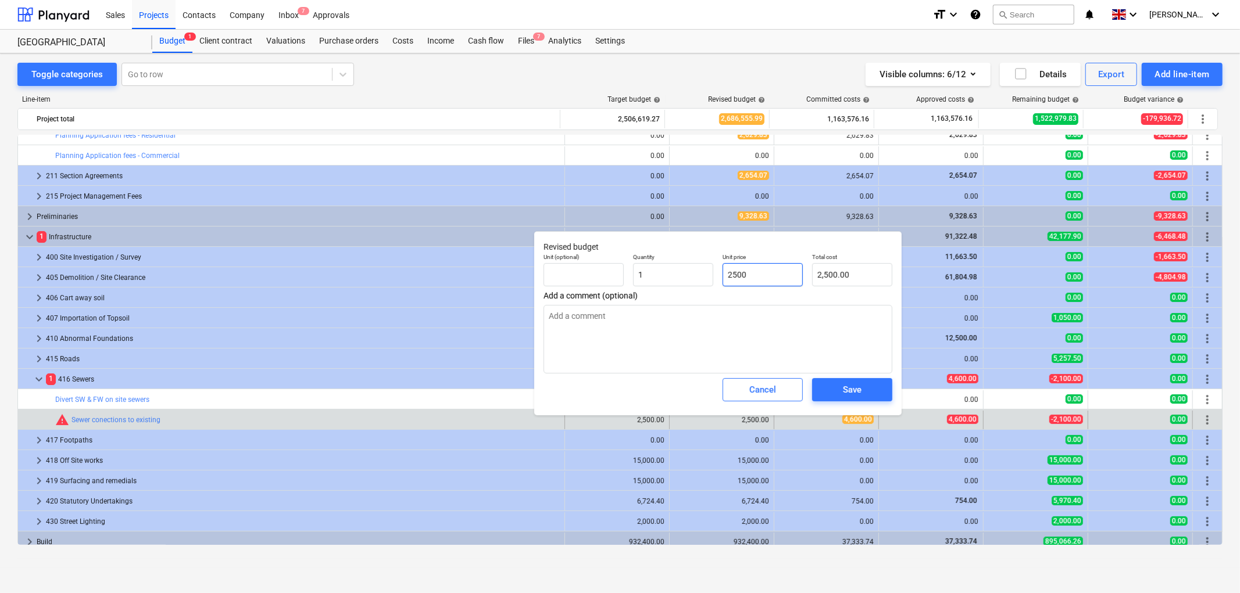
type input "2500"
click at [733, 277] on input "2500" at bounding box center [762, 274] width 80 height 23
type textarea "x"
type input "4"
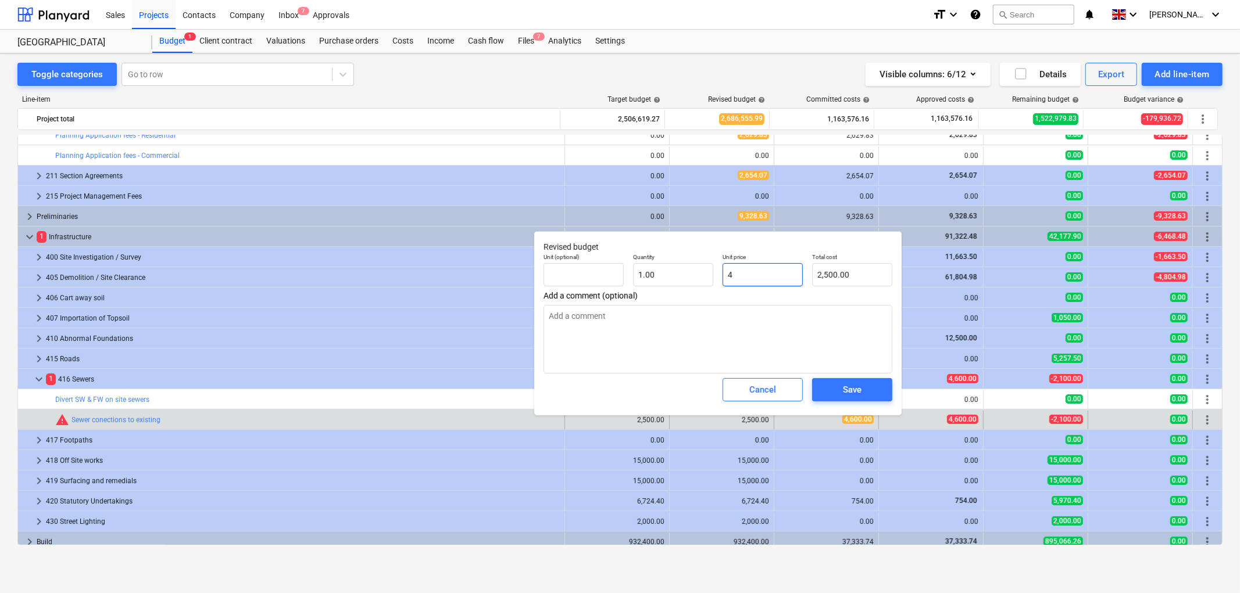
type input "4.00"
type textarea "x"
type input "46"
type input "46.00"
type textarea "x"
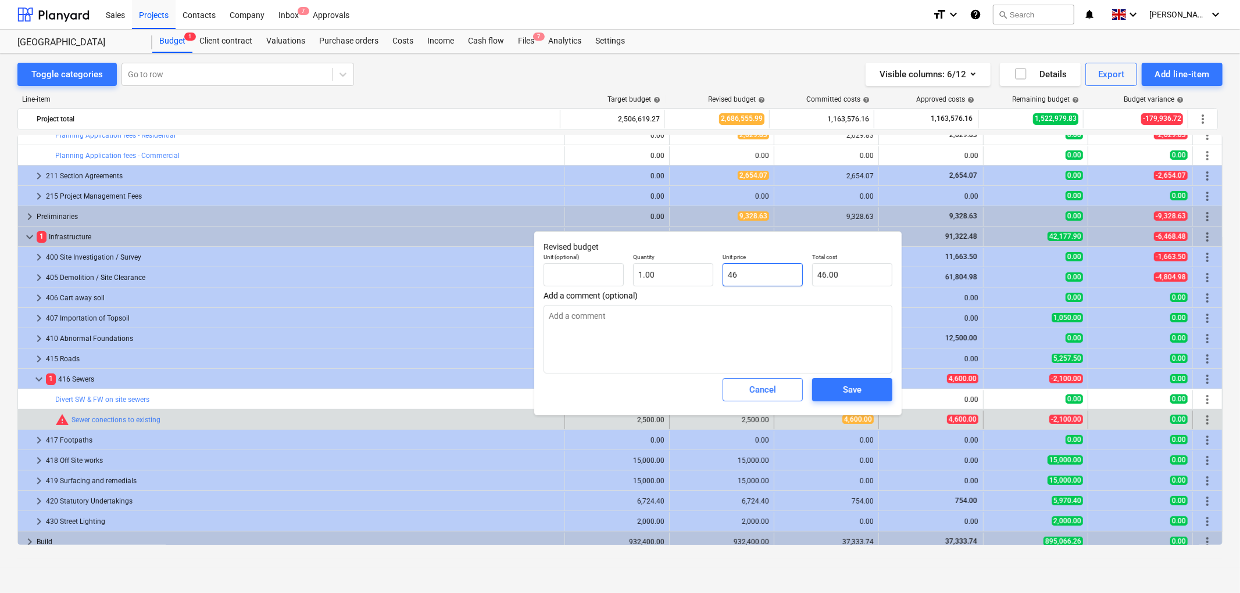
type input "460"
type input "460.00"
type textarea "x"
type input "4600"
type input "4,600.00"
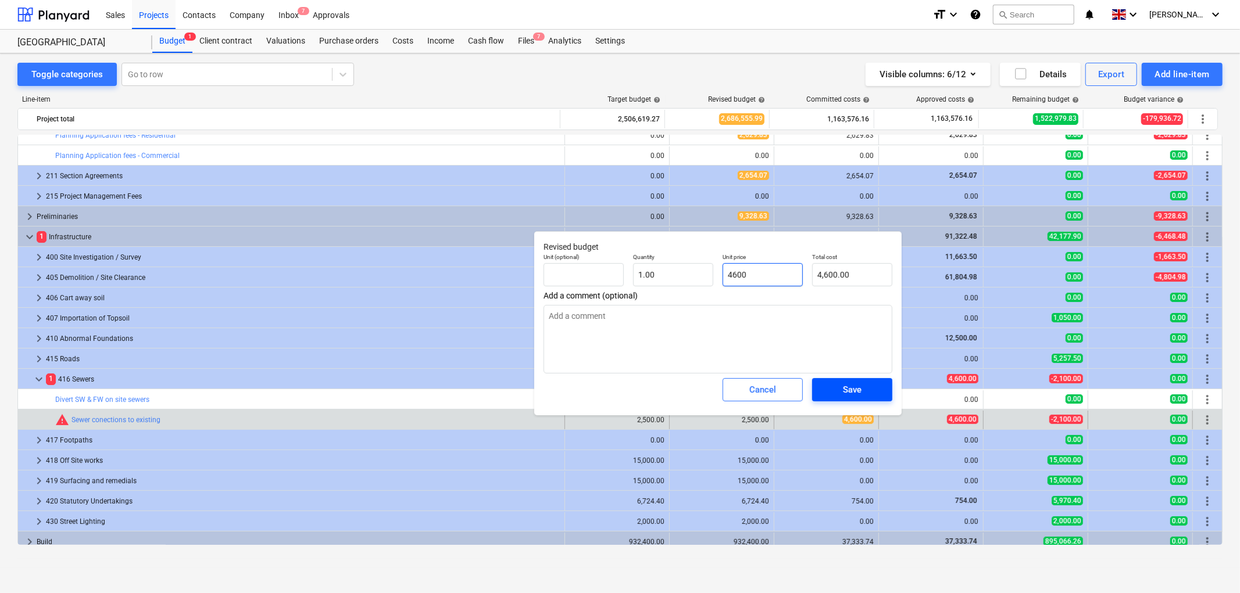
type input "4600"
type textarea "x"
type input "4,600.00"
click at [846, 392] on div "Save" at bounding box center [852, 389] width 19 height 15
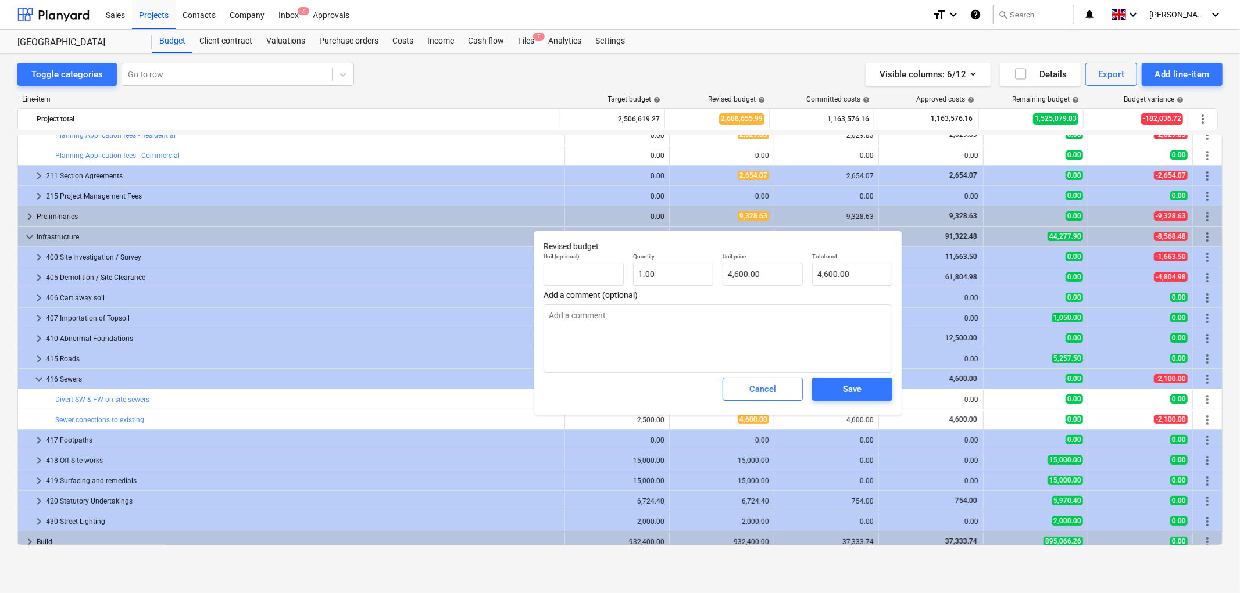
type textarea "x"
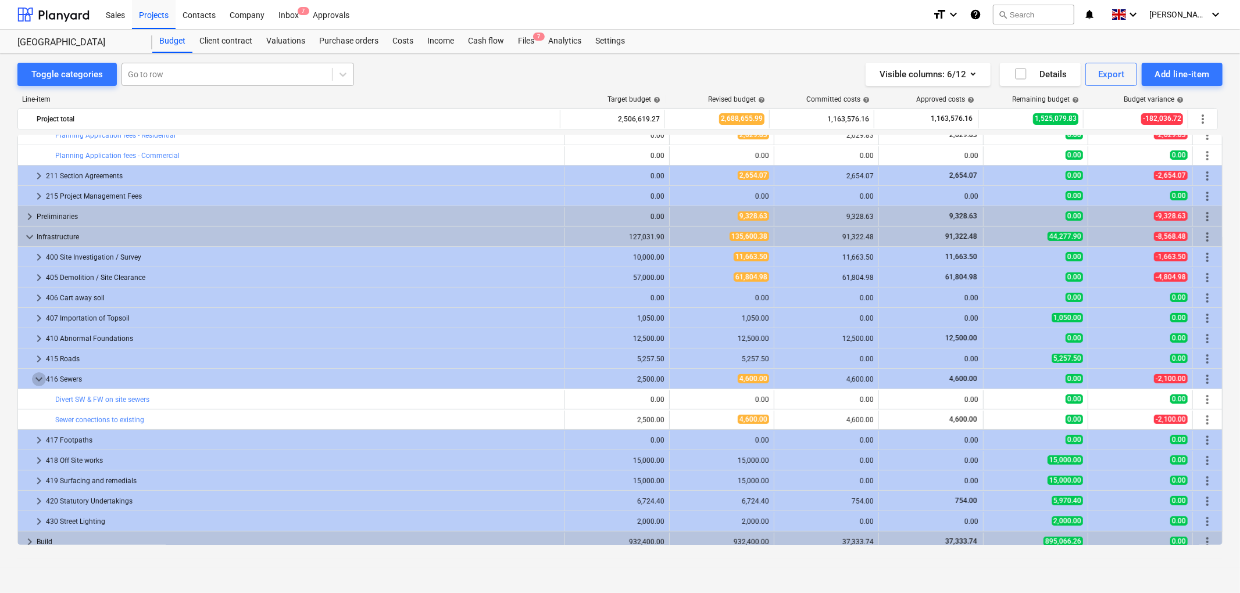
drag, startPoint x: 35, startPoint y: 379, endPoint x: 187, endPoint y: 85, distance: 330.6
click at [35, 378] on span "keyboard_arrow_down" at bounding box center [39, 380] width 14 height 14
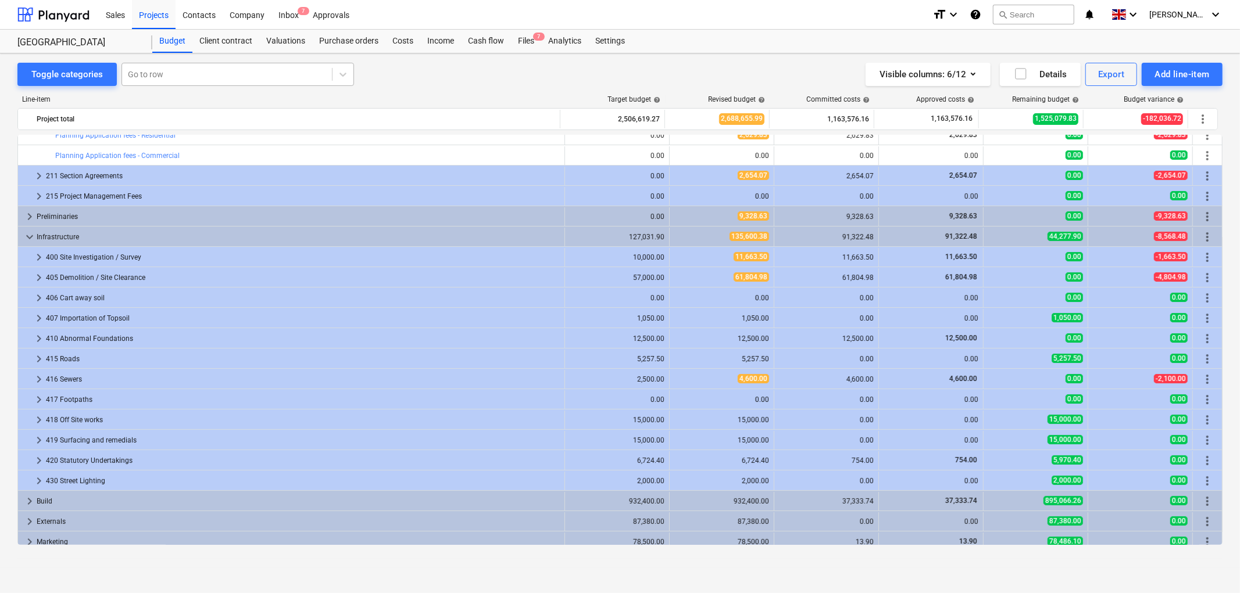
click at [191, 76] on div at bounding box center [227, 75] width 198 height 12
type input "stat"
click at [185, 76] on div at bounding box center [227, 75] width 198 height 12
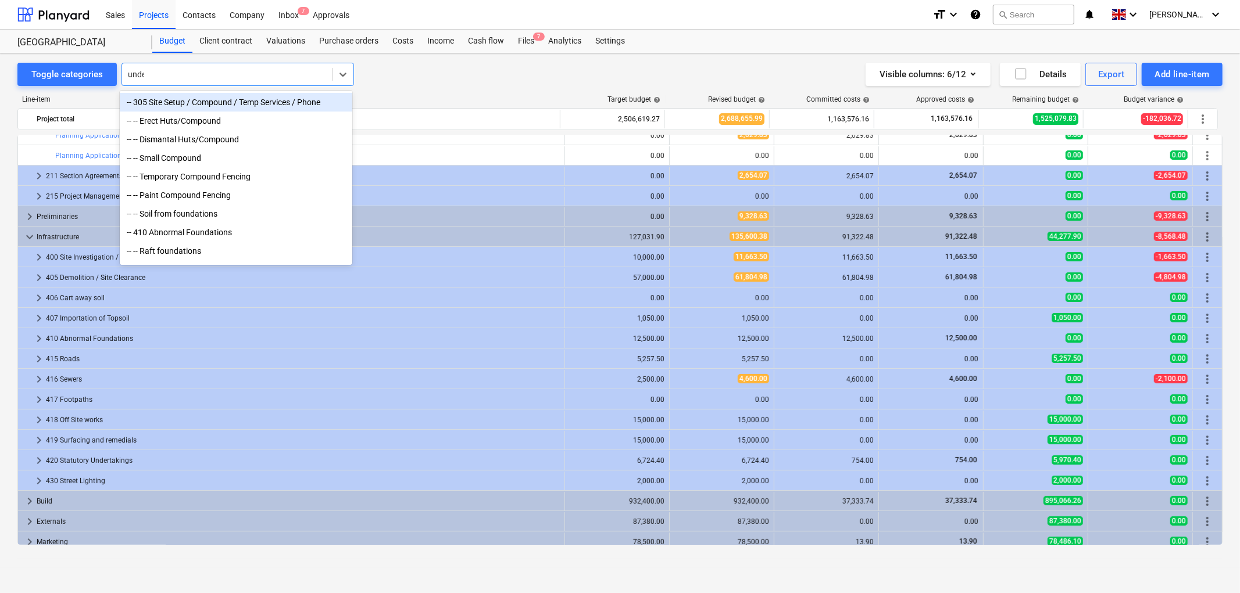
type input "under"
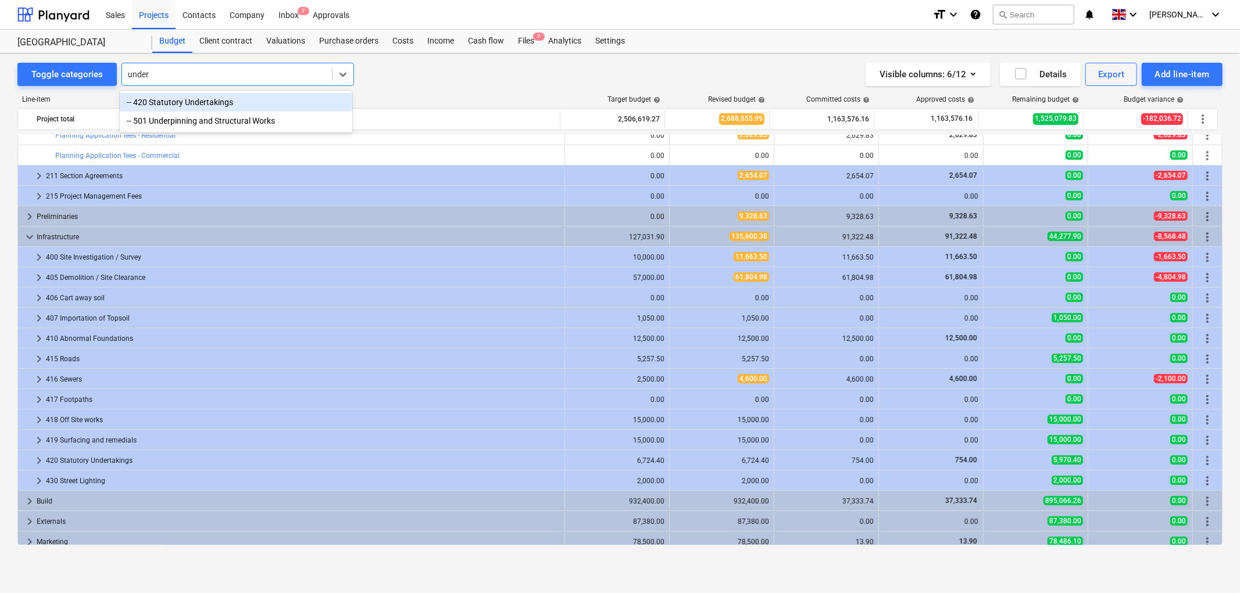
click at [214, 99] on div "-- 420 Statutory Undertakings" at bounding box center [236, 102] width 232 height 19
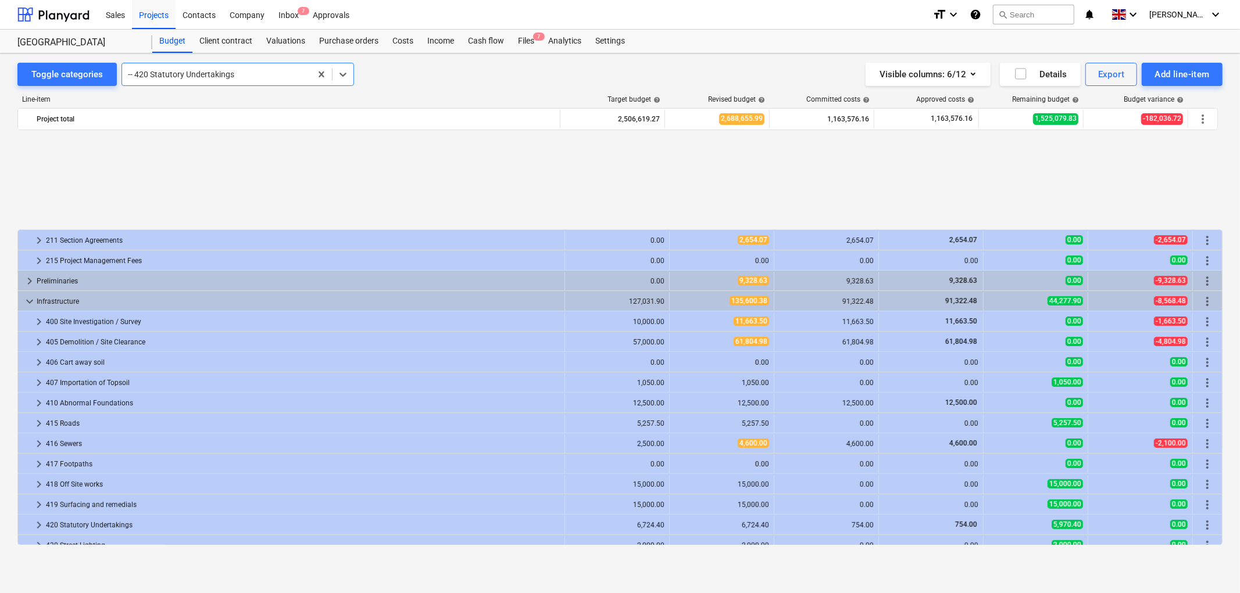
scroll to position [262, 0]
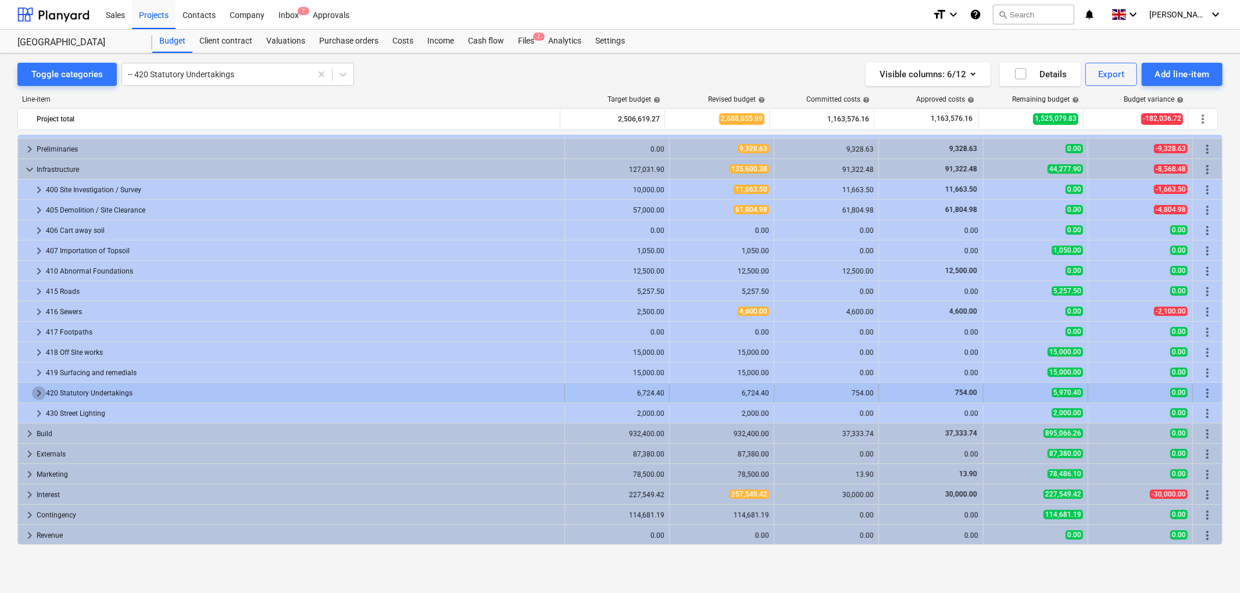
click at [37, 392] on span "keyboard_arrow_right" at bounding box center [39, 393] width 14 height 14
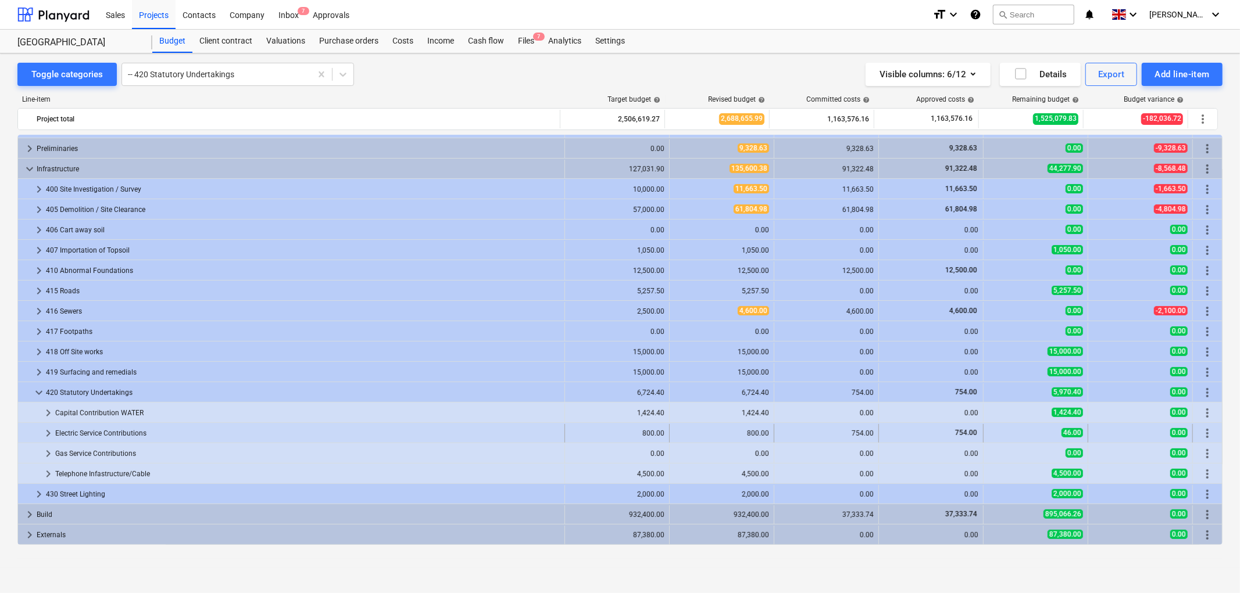
click at [47, 431] on span "keyboard_arrow_right" at bounding box center [48, 434] width 14 height 14
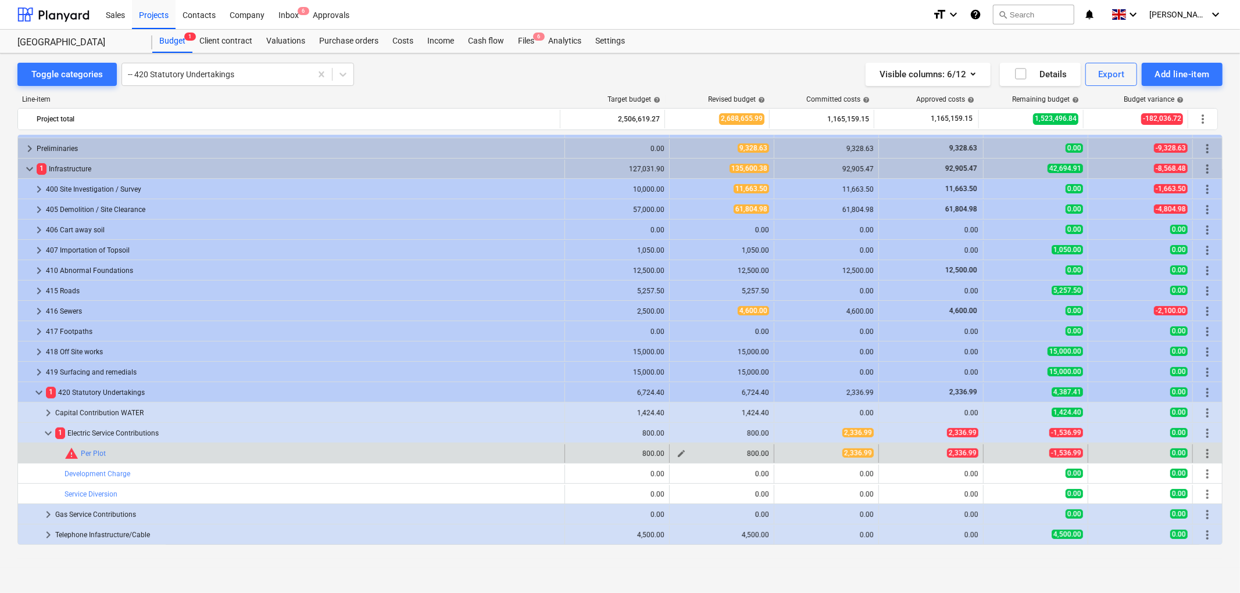
click at [676, 452] on span "edit" at bounding box center [680, 453] width 9 height 9
type textarea "x"
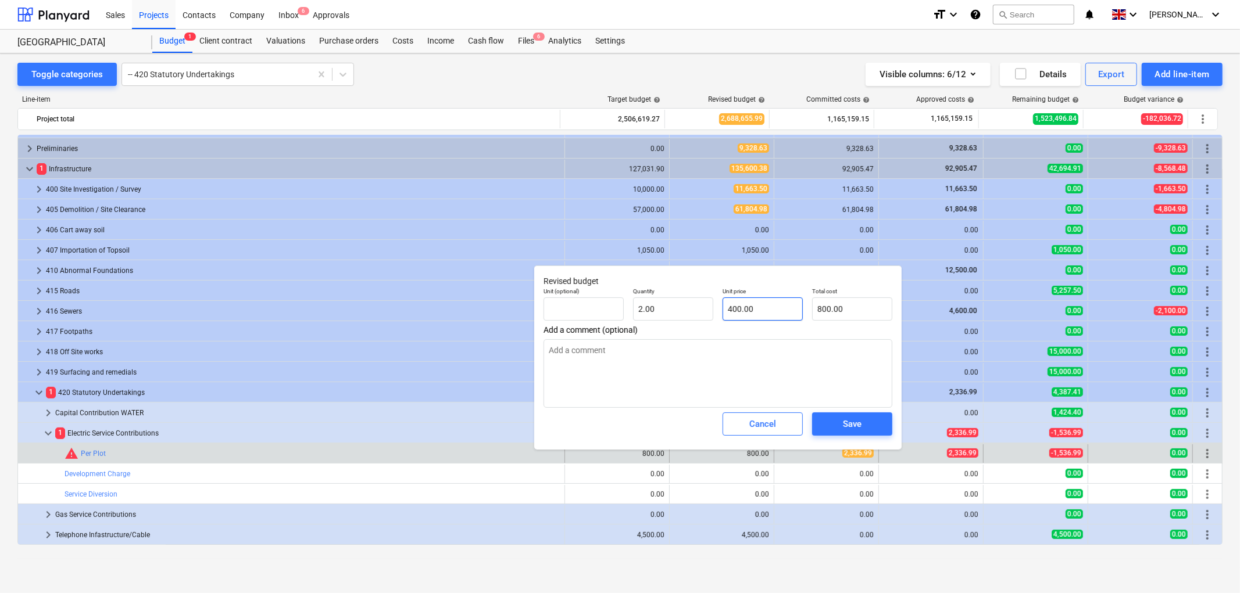
type input "400"
click at [728, 303] on input "400" at bounding box center [762, 309] width 80 height 23
type textarea "x"
type input "2"
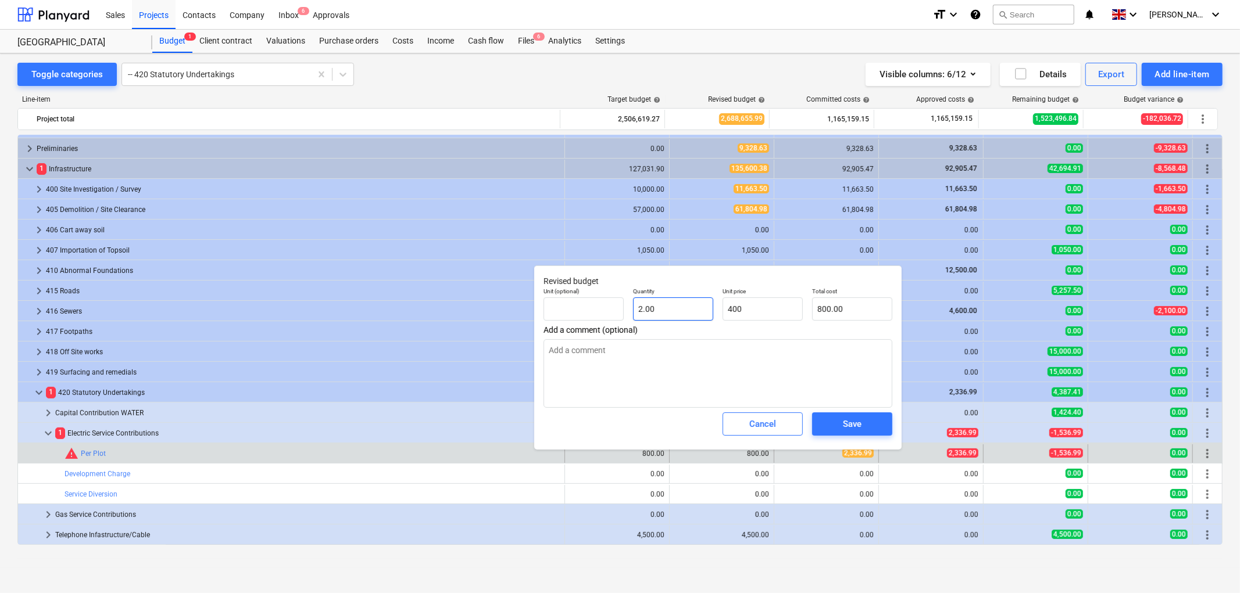
type input "400.00"
click at [692, 307] on input "2" at bounding box center [673, 309] width 80 height 23
type textarea "x"
type input "1"
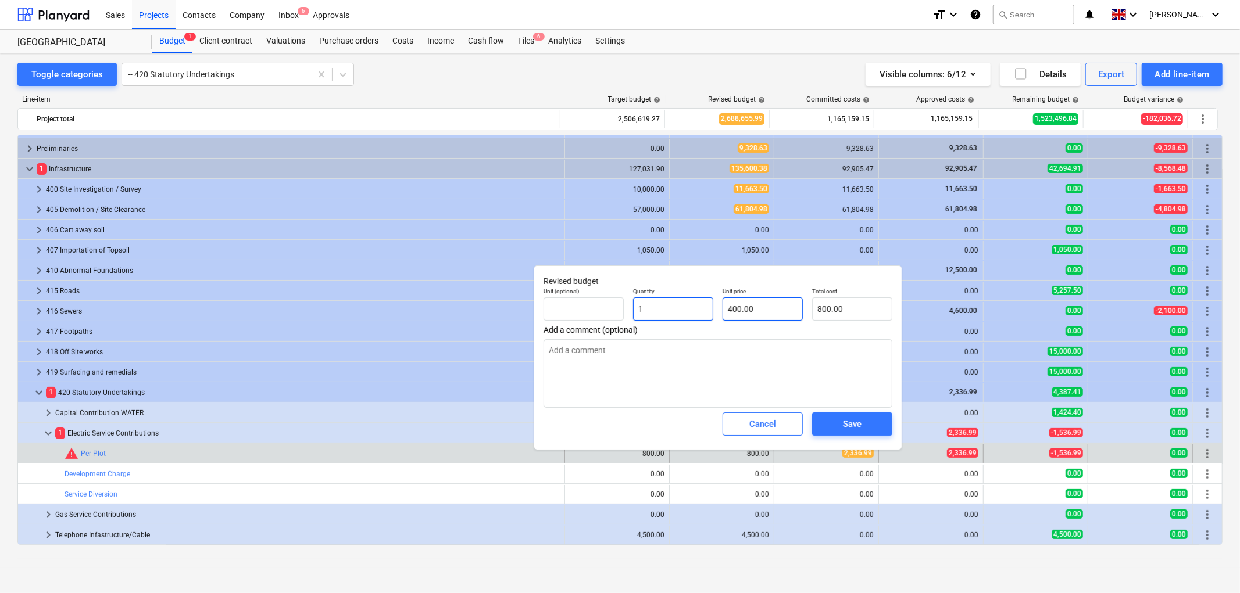
type input "400.00"
type input "1"
type textarea "x"
type input "1.00"
type input "400"
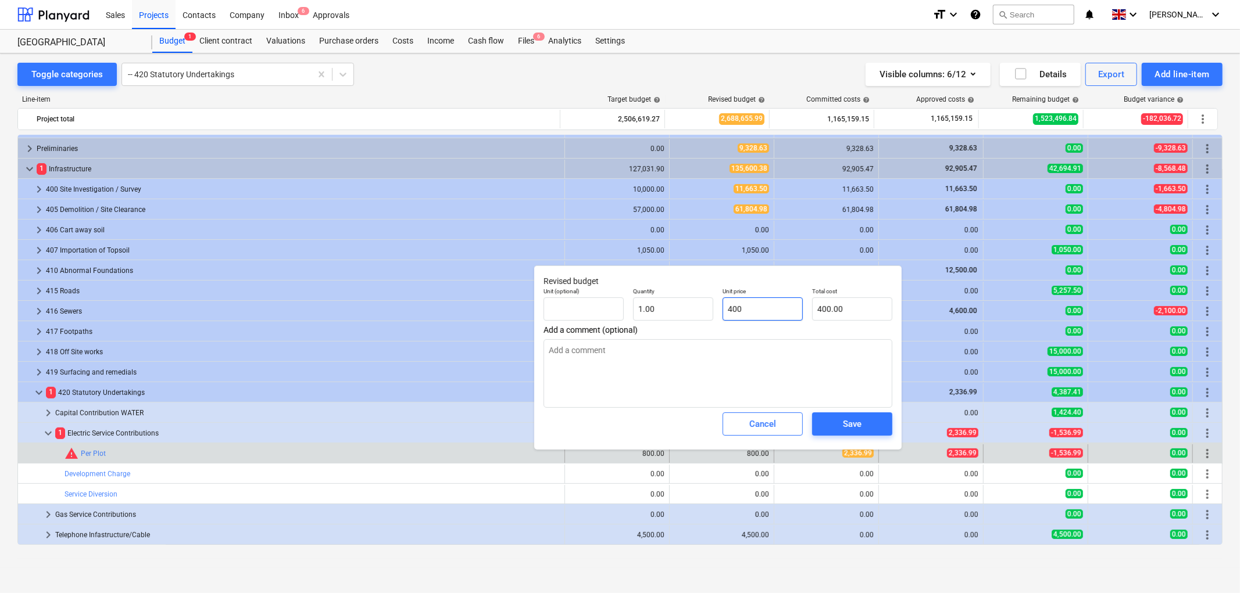
click at [741, 305] on input "400" at bounding box center [762, 309] width 80 height 23
type textarea "x"
type input "2"
type input "2.00"
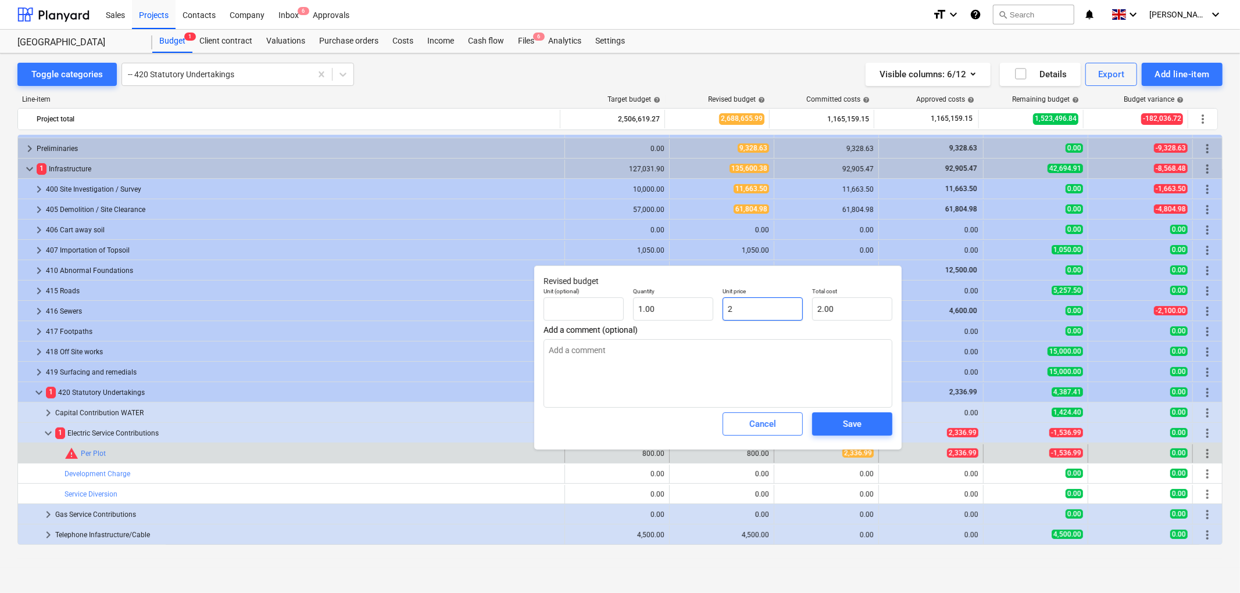
type textarea "x"
type input "23"
type input "23.00"
type textarea "x"
type input "233"
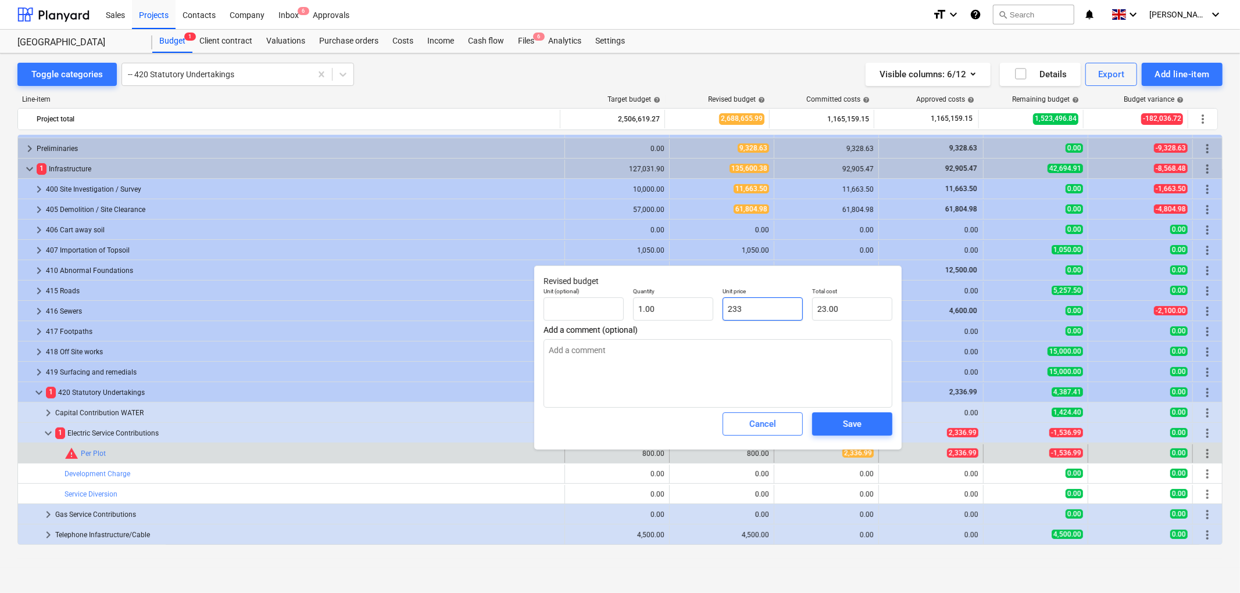
type input "233.00"
type textarea "x"
type input "2336"
type input "2,336.00"
type textarea "x"
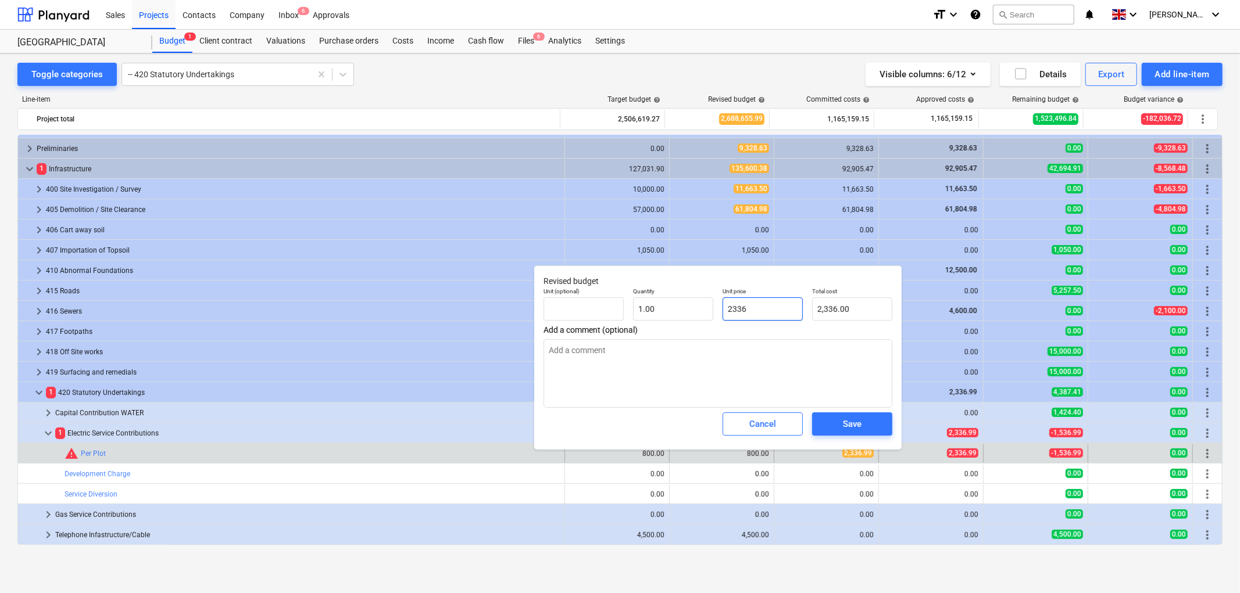
type input "2336."
type textarea "x"
type input "2336.9"
type input "2,336.90"
type textarea "x"
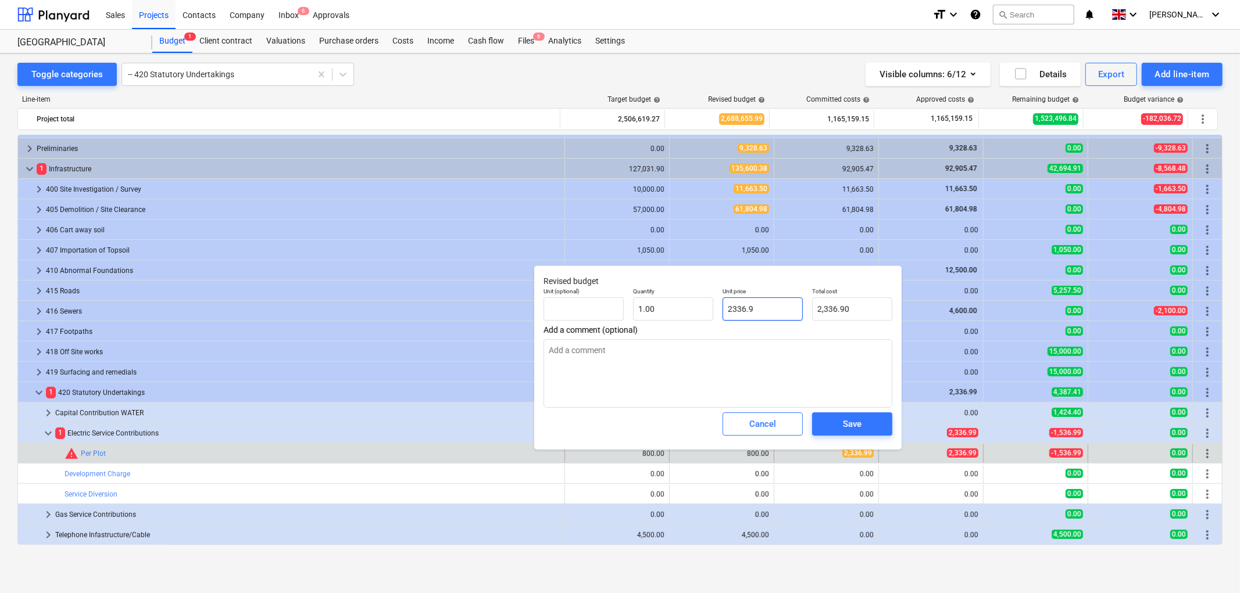
type input "2336.99"
type input "2,336.99"
type input "2336.99"
type textarea "x"
type input "2,336.99"
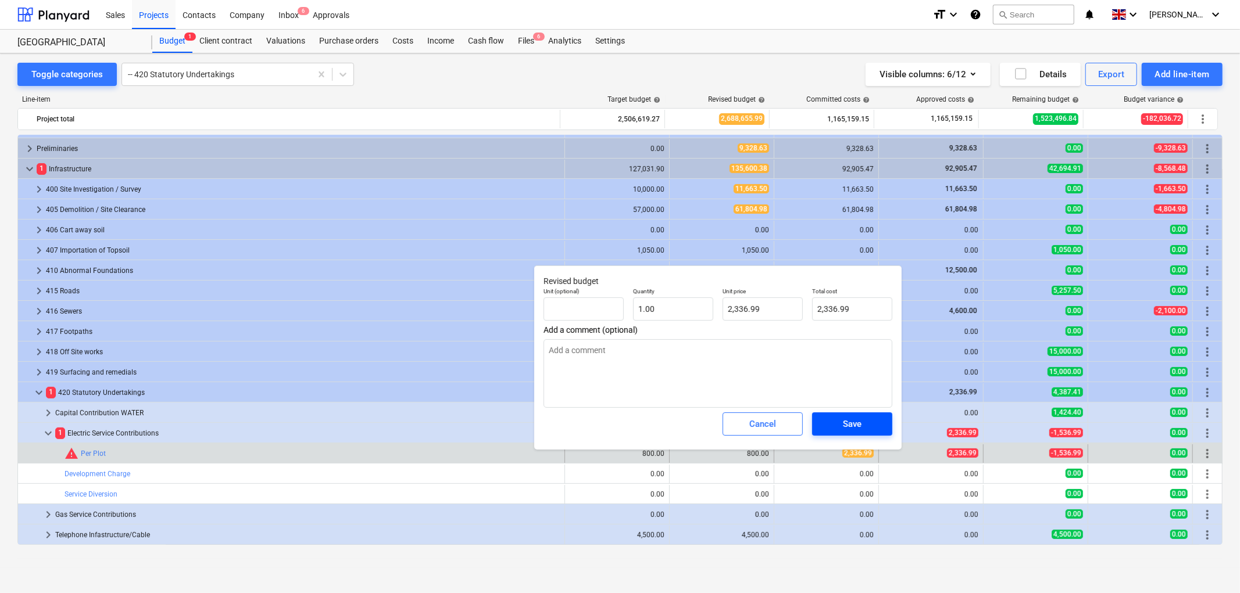
click at [843, 417] on div "Save" at bounding box center [852, 424] width 19 height 15
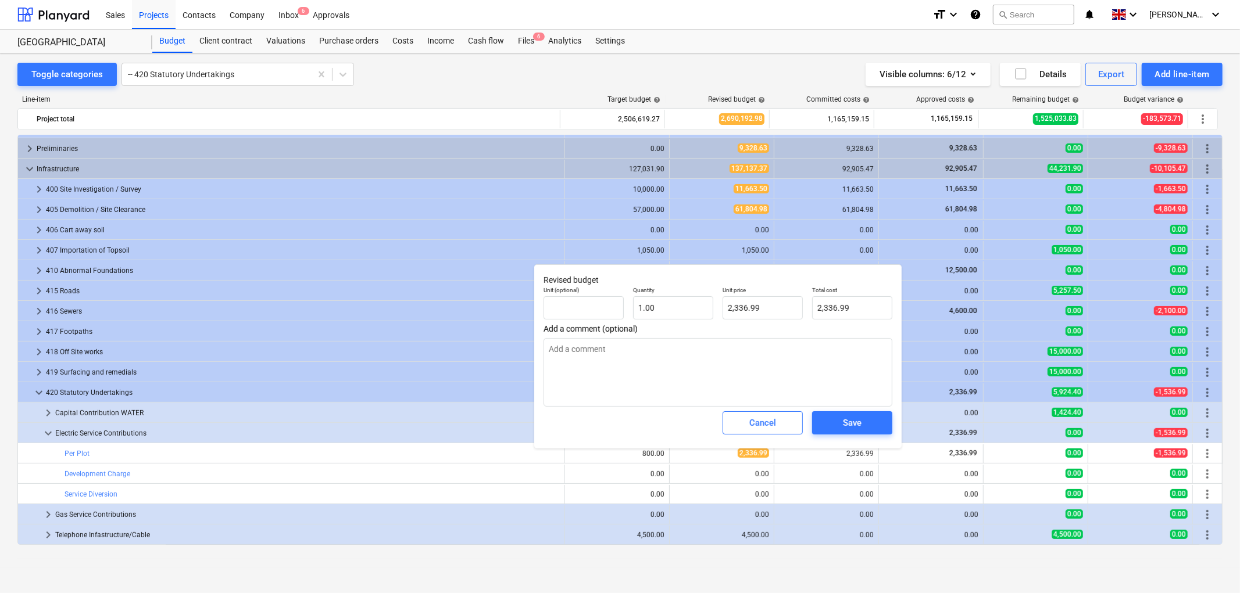
type textarea "x"
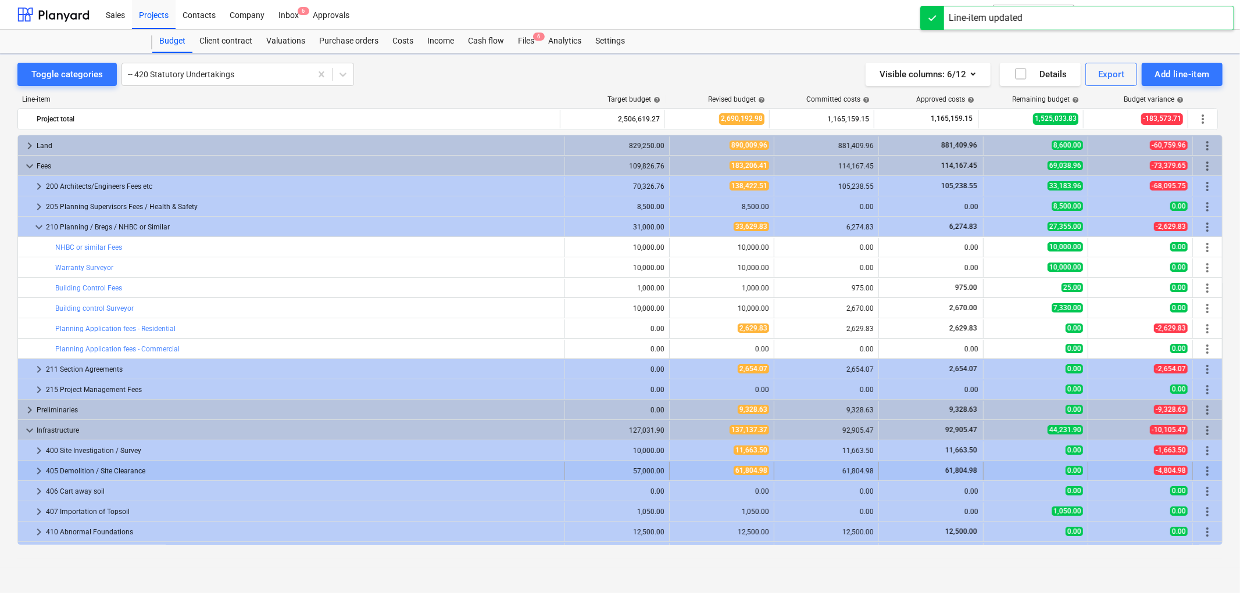
scroll to position [260, 0]
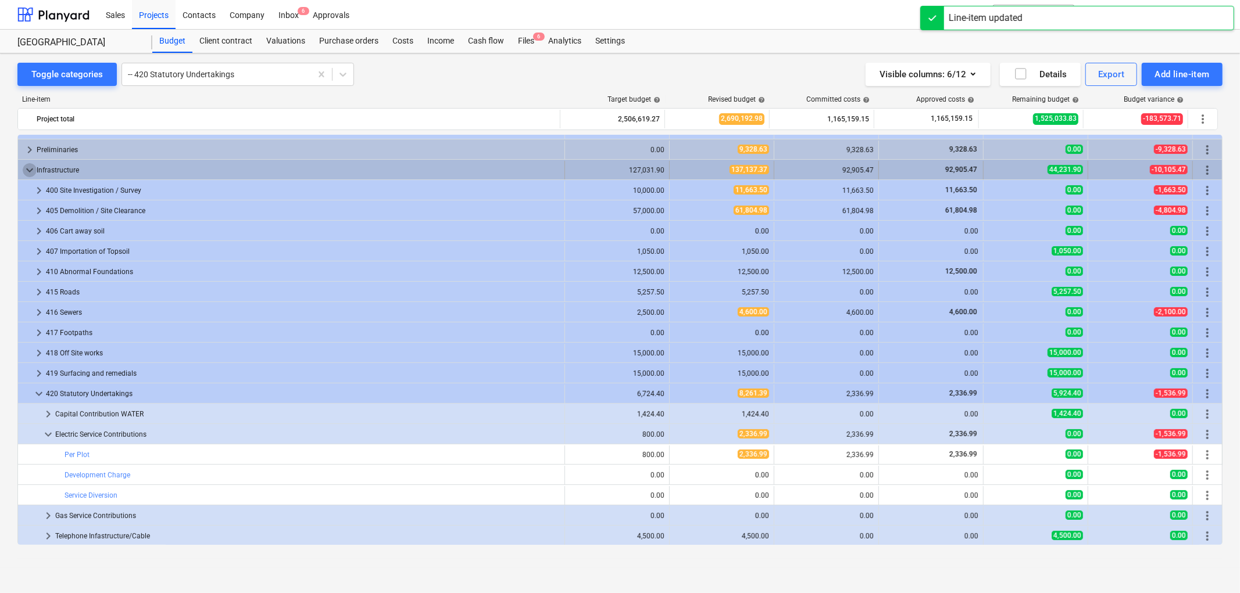
click at [31, 169] on span "keyboard_arrow_down" at bounding box center [30, 170] width 14 height 14
